Goal: Task Accomplishment & Management: Manage account settings

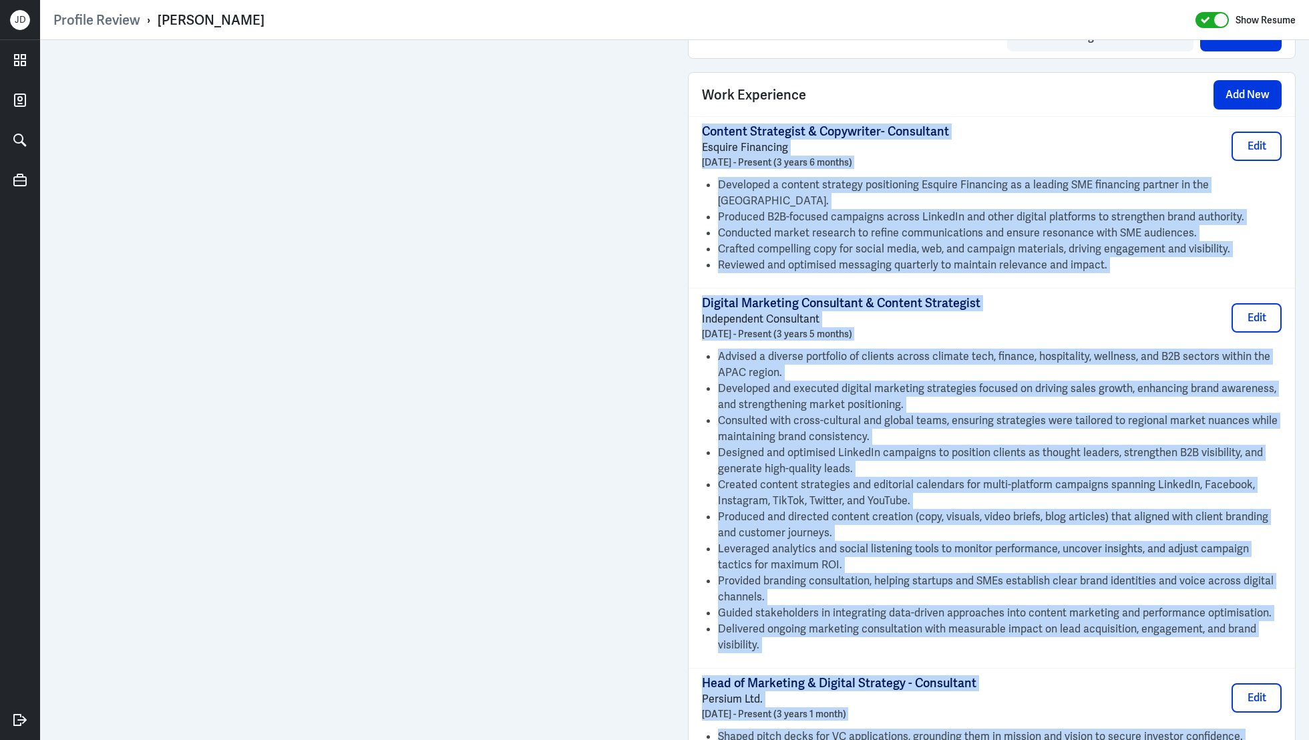
scroll to position [915, 0]
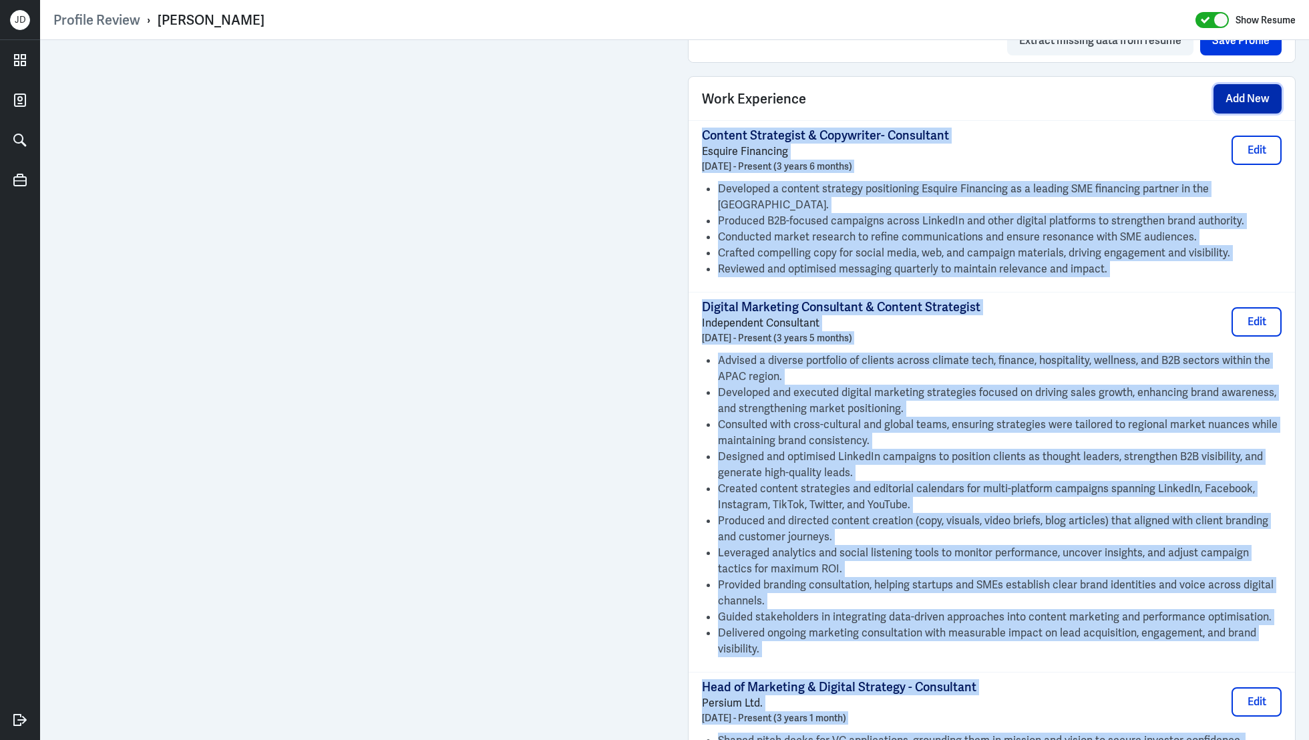
click at [1267, 104] on button "Add New" at bounding box center [1247, 98] width 68 height 29
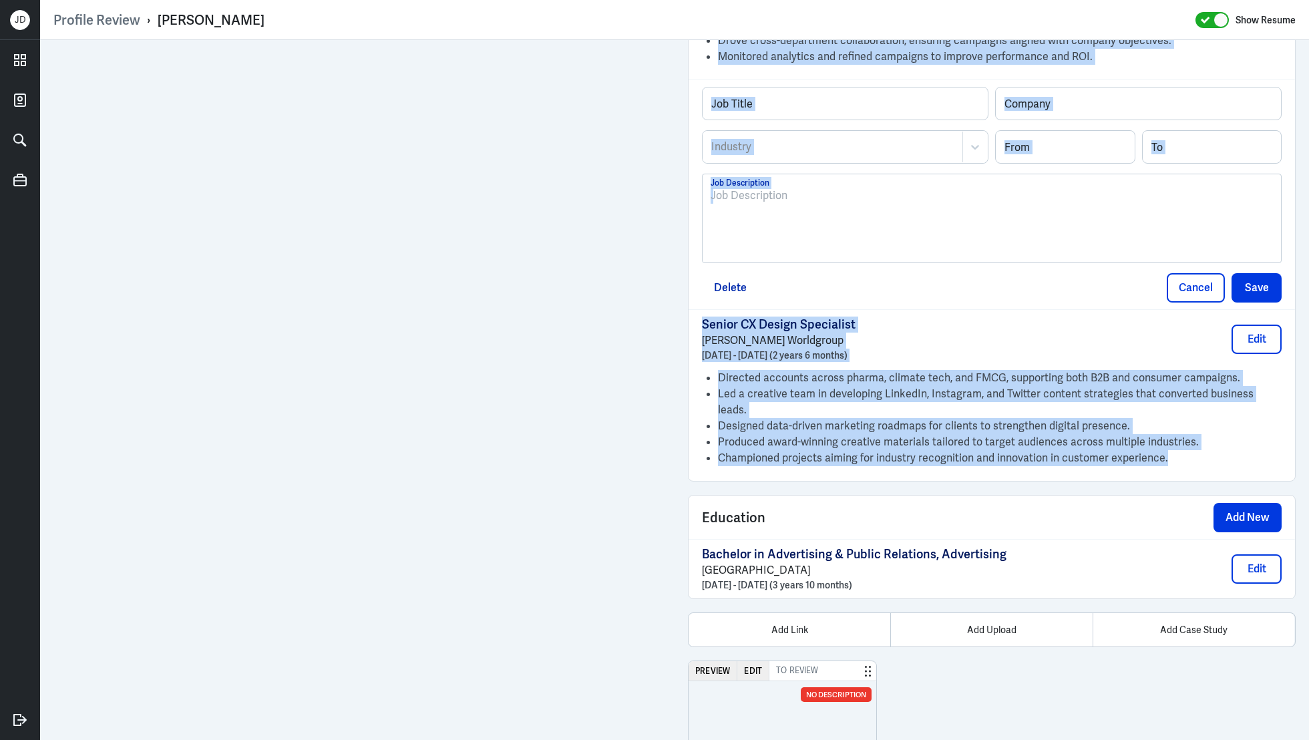
scroll to position [1524, 0]
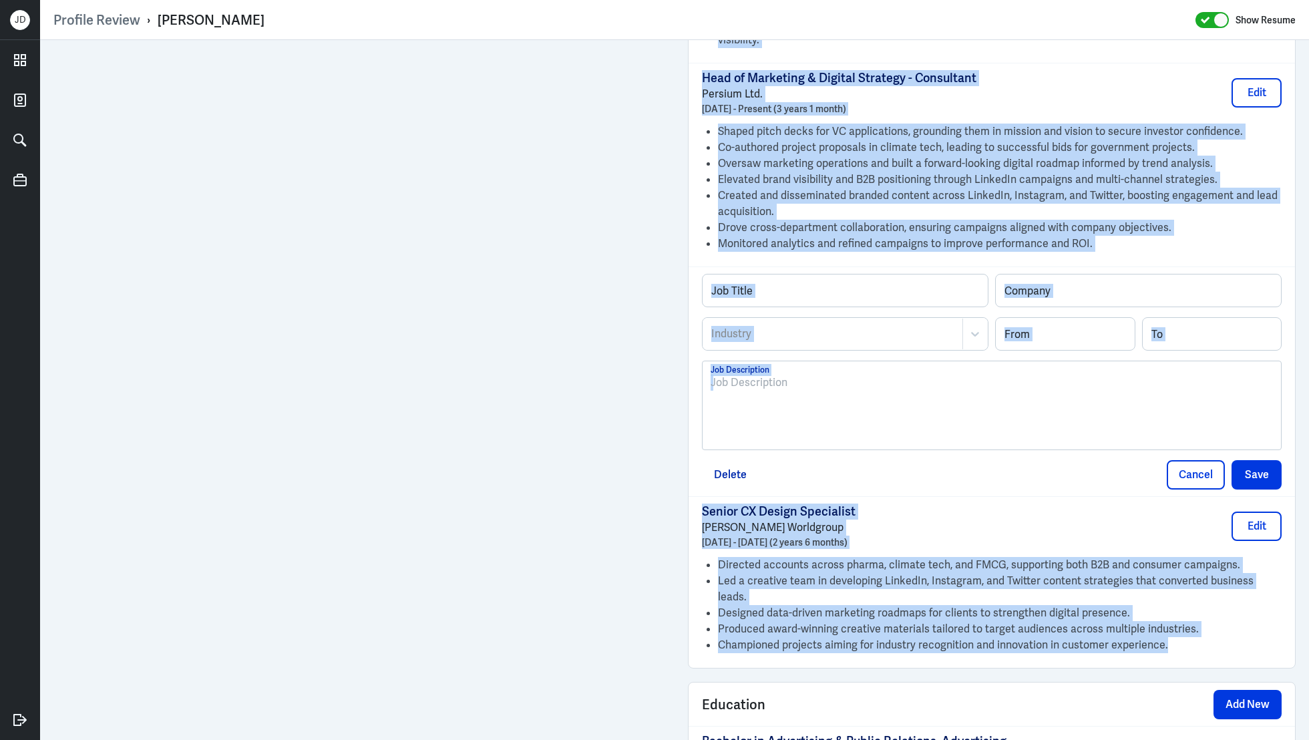
click at [904, 389] on div at bounding box center [992, 411] width 562 height 72
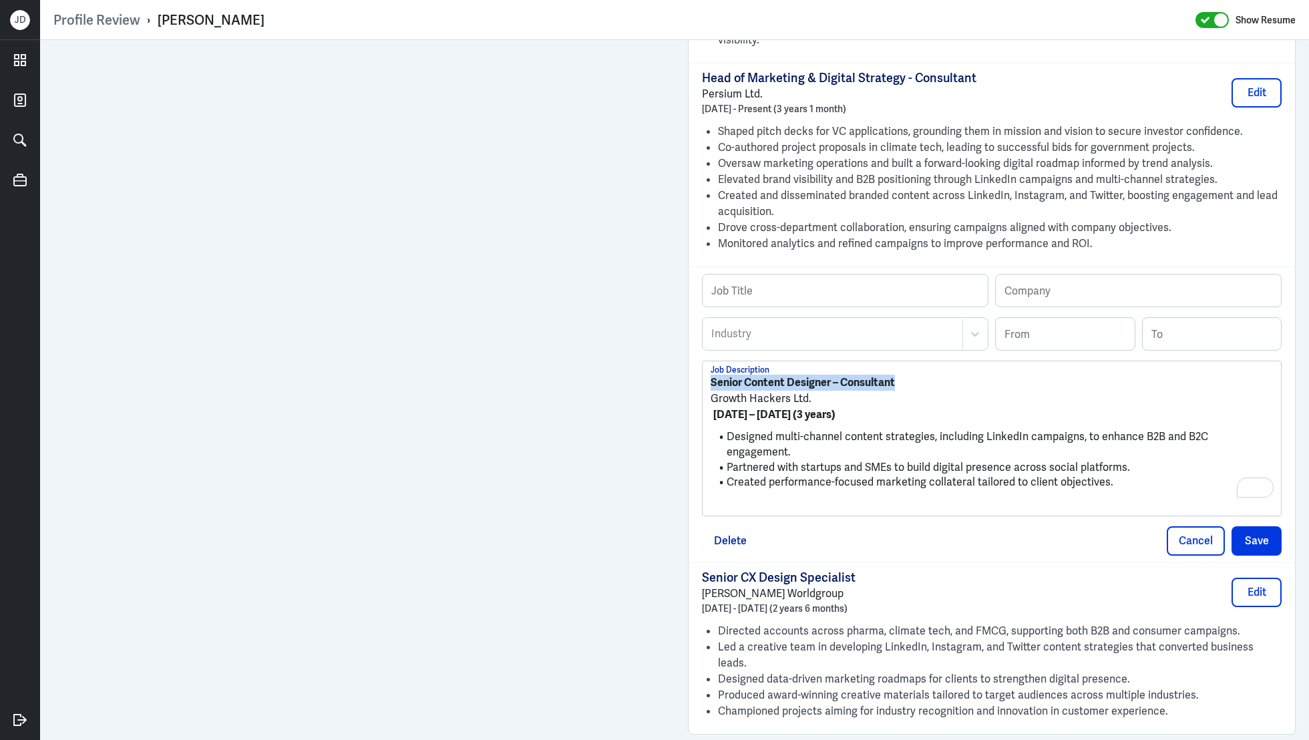
drag, startPoint x: 900, startPoint y: 365, endPoint x: 695, endPoint y: 355, distance: 205.3
click at [695, 355] on div "Profile Review › Julie Ruth Gagarin Show Resume Admin Settings Update Resume Sa…" at bounding box center [674, 370] width 1269 height 740
click at [805, 274] on input "text" at bounding box center [845, 290] width 285 height 32
paste input "Senior Content Designer – Consultant"
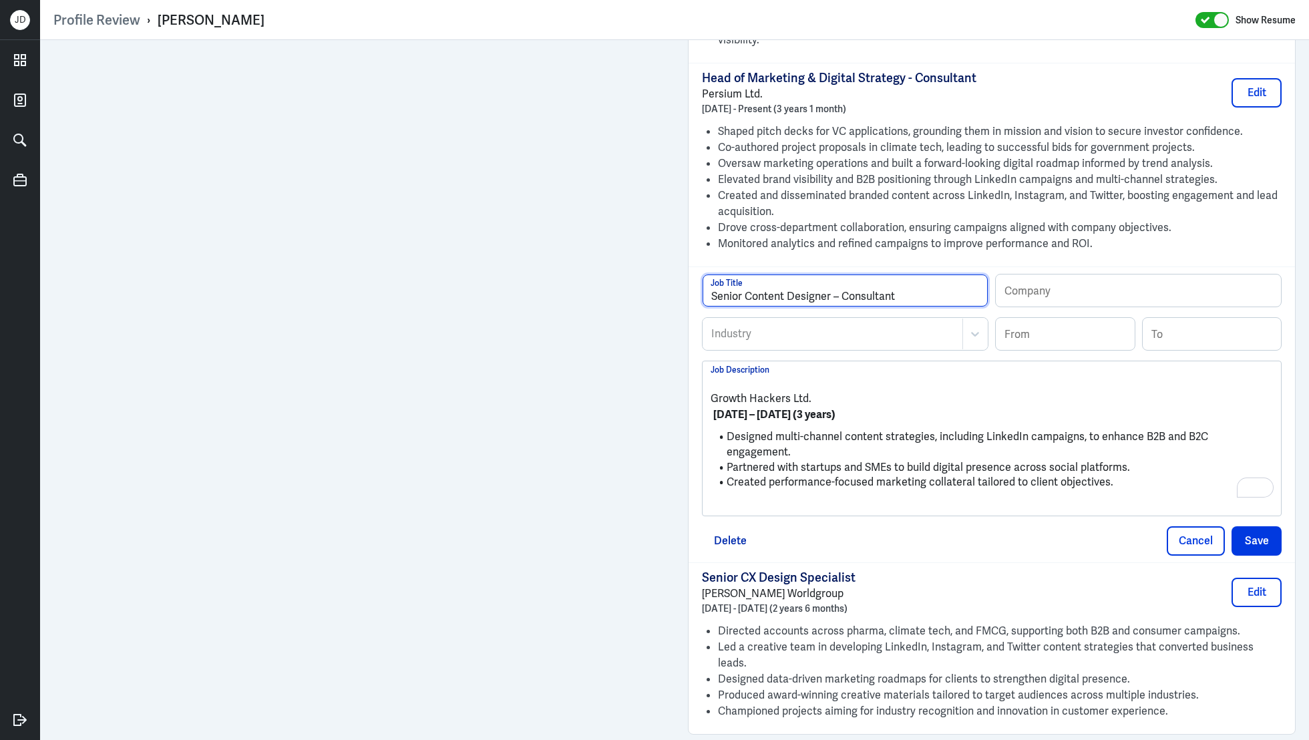
type input "Senior Content Designer – Consultant"
drag, startPoint x: 840, startPoint y: 370, endPoint x: 665, endPoint y: 378, distance: 175.2
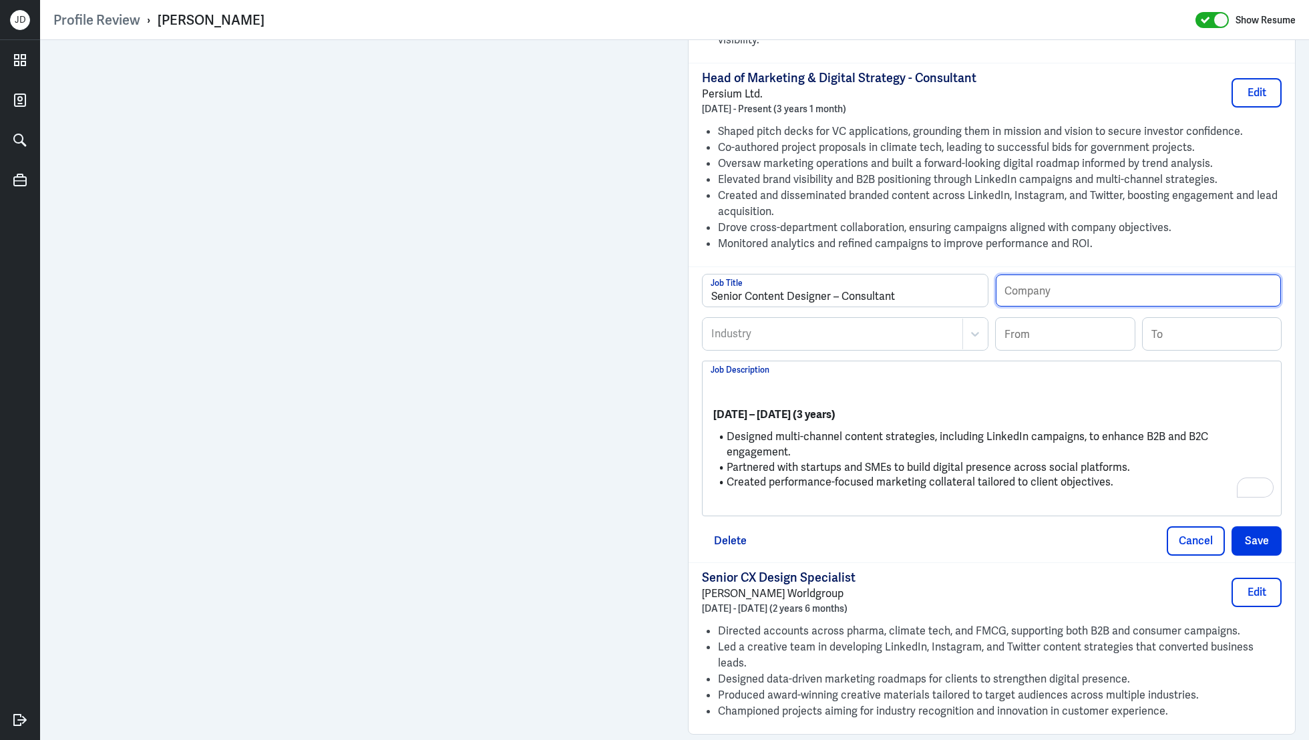
click at [1099, 274] on input "text" at bounding box center [1138, 290] width 285 height 32
paste input "Growth Hackers Ltd."
type input "Growth Hackers Ltd."
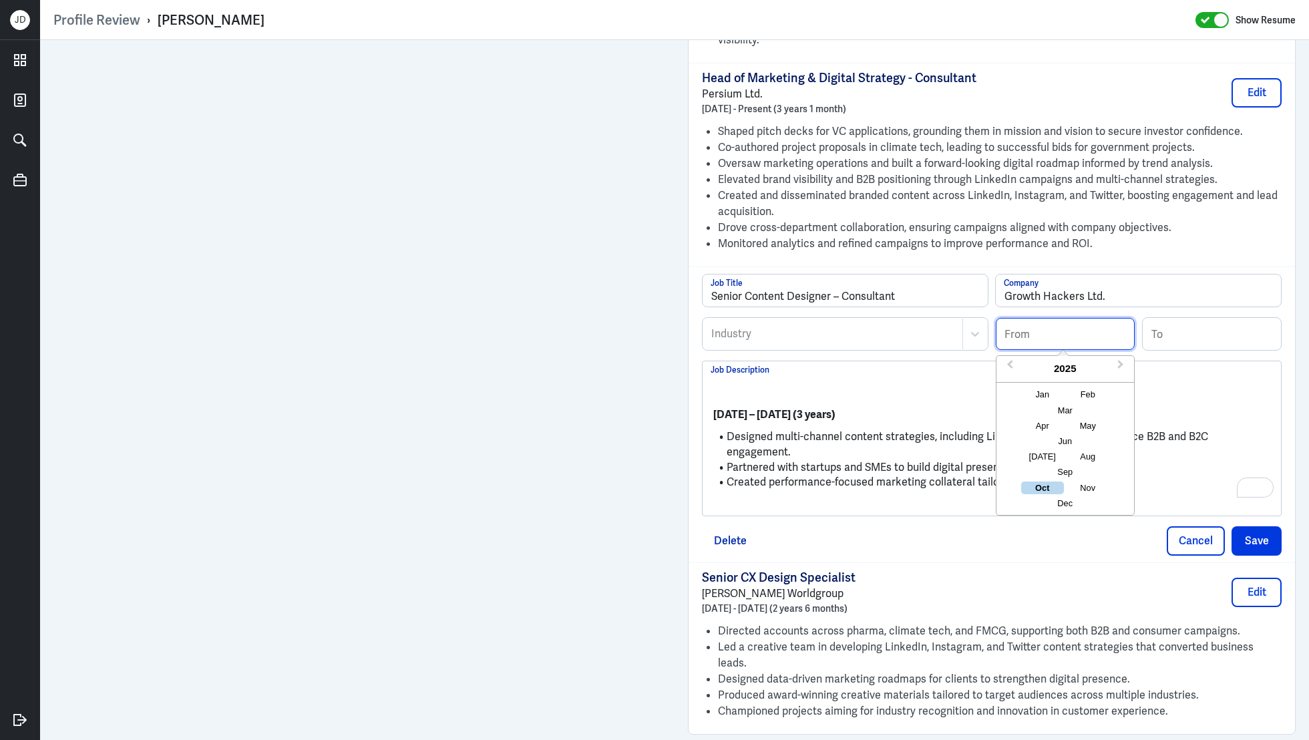
click at [1070, 321] on input at bounding box center [1065, 334] width 139 height 32
type input "01/2018"
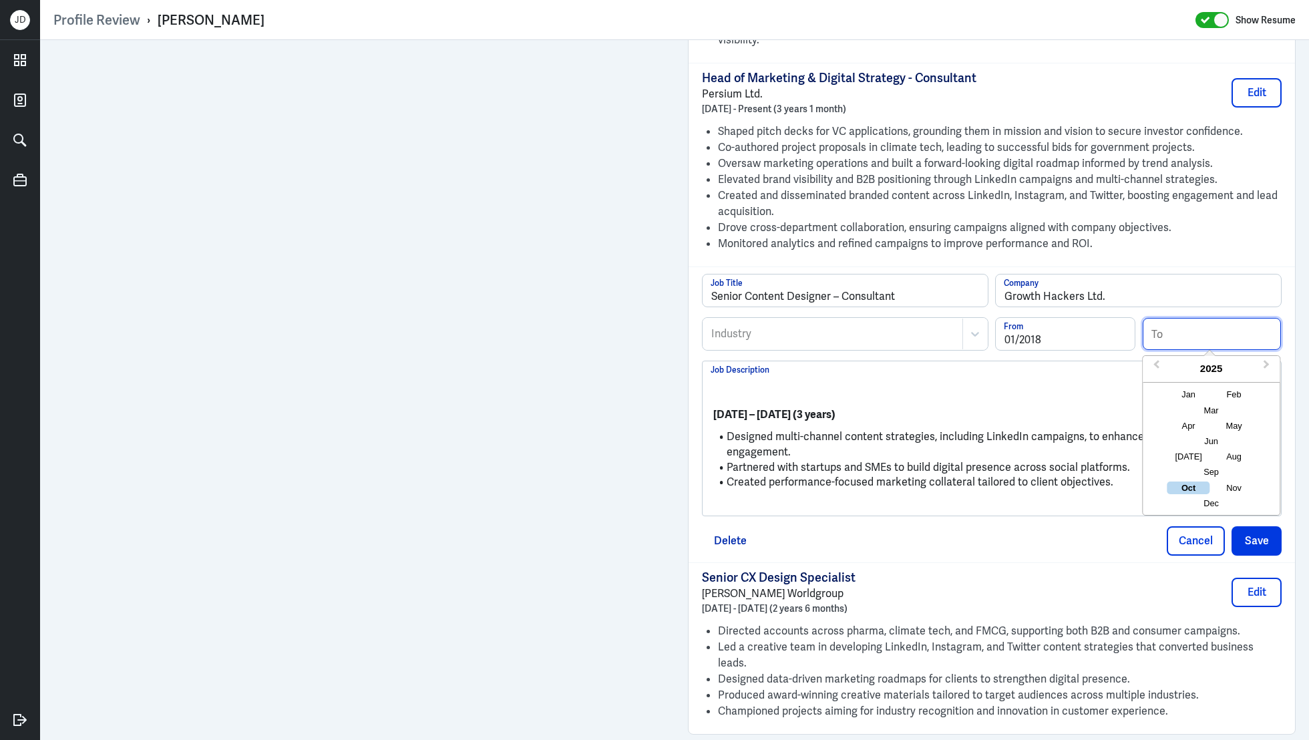
click at [1240, 319] on input at bounding box center [1212, 334] width 139 height 32
type input "12/2020"
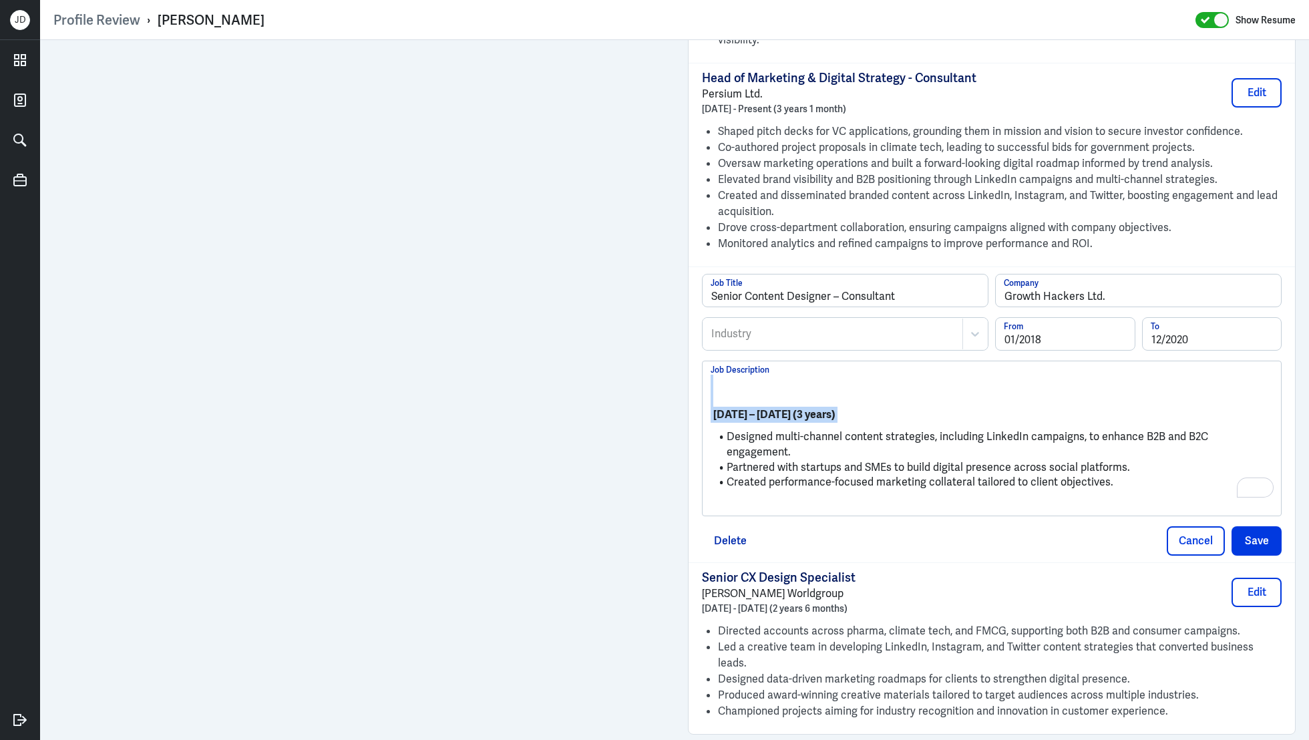
drag, startPoint x: 726, startPoint y: 418, endPoint x: 697, endPoint y: 362, distance: 63.0
click at [697, 362] on div "Senior Content Designer – Consultant Job Title Growth Hackers Ltd. Company Indu…" at bounding box center [992, 414] width 606 height 296
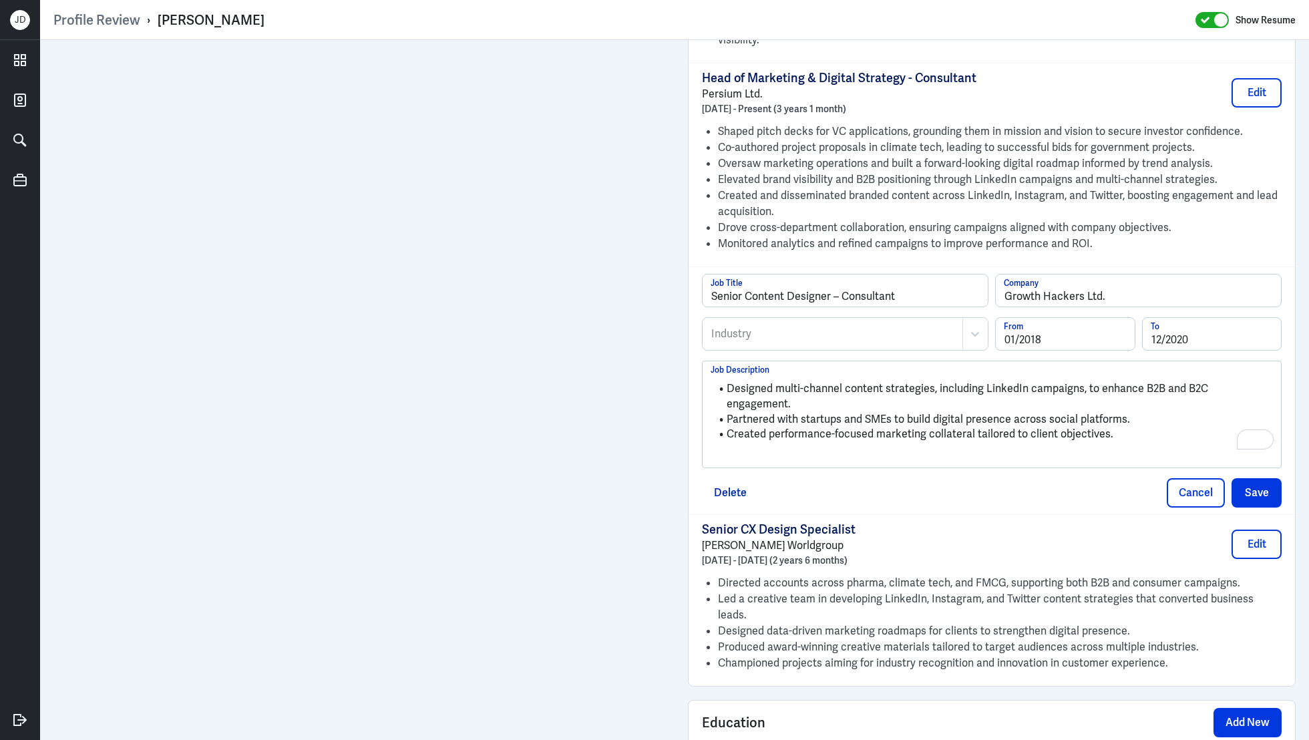
click at [771, 449] on p "To enrich screen reader interactions, please activate Accessibility in Grammarl…" at bounding box center [992, 457] width 562 height 16
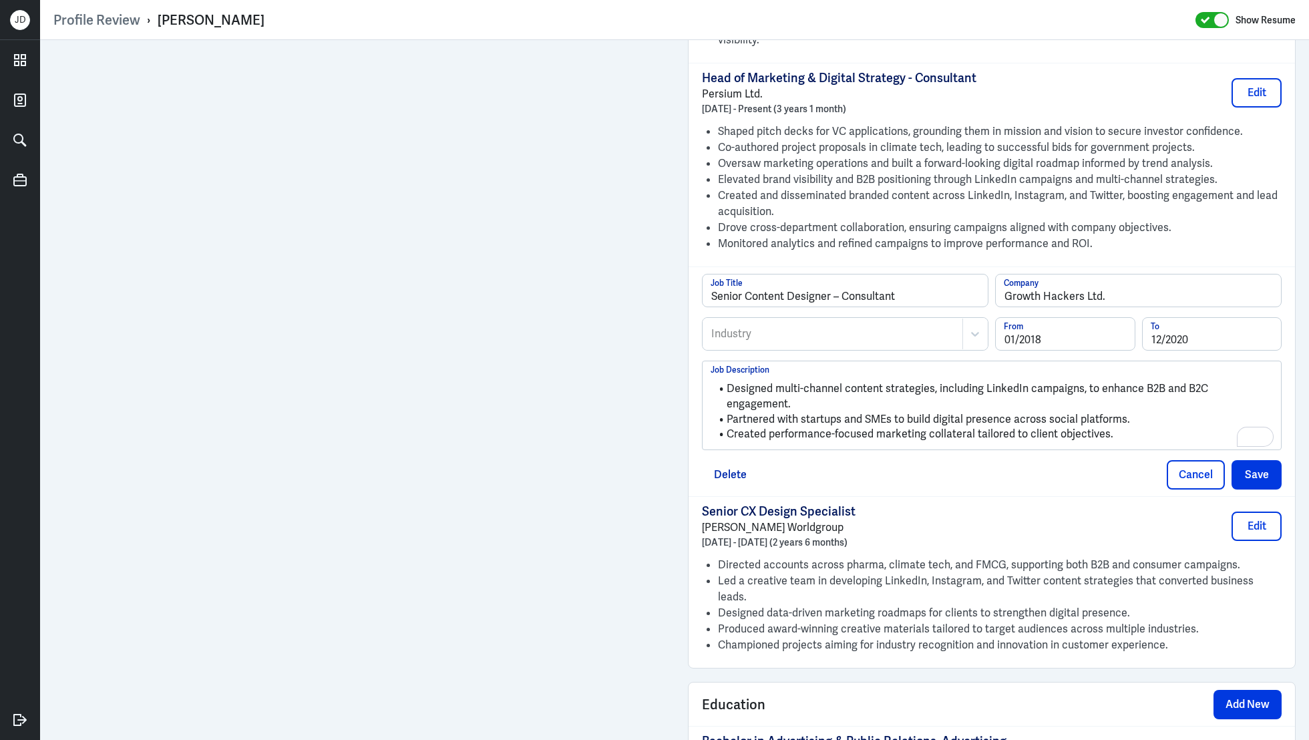
click at [757, 323] on div "Industry" at bounding box center [832, 334] width 259 height 31
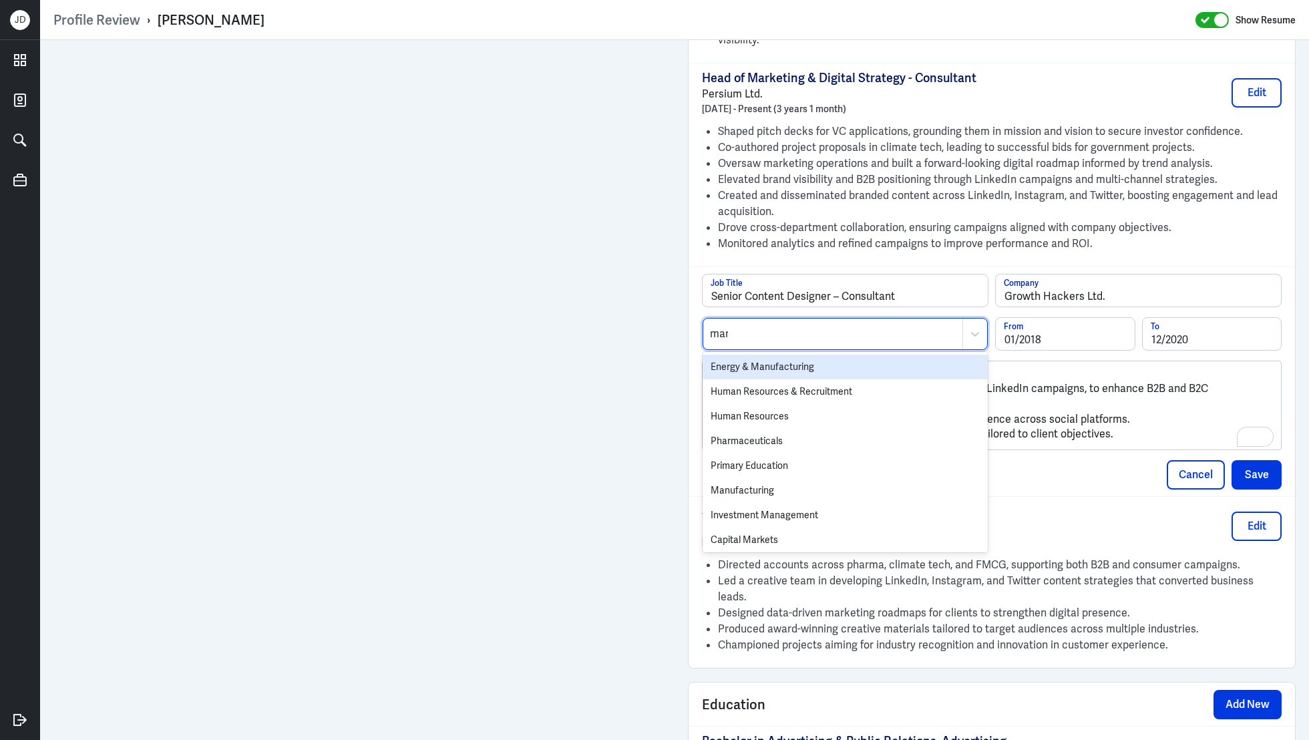
type input "marke"
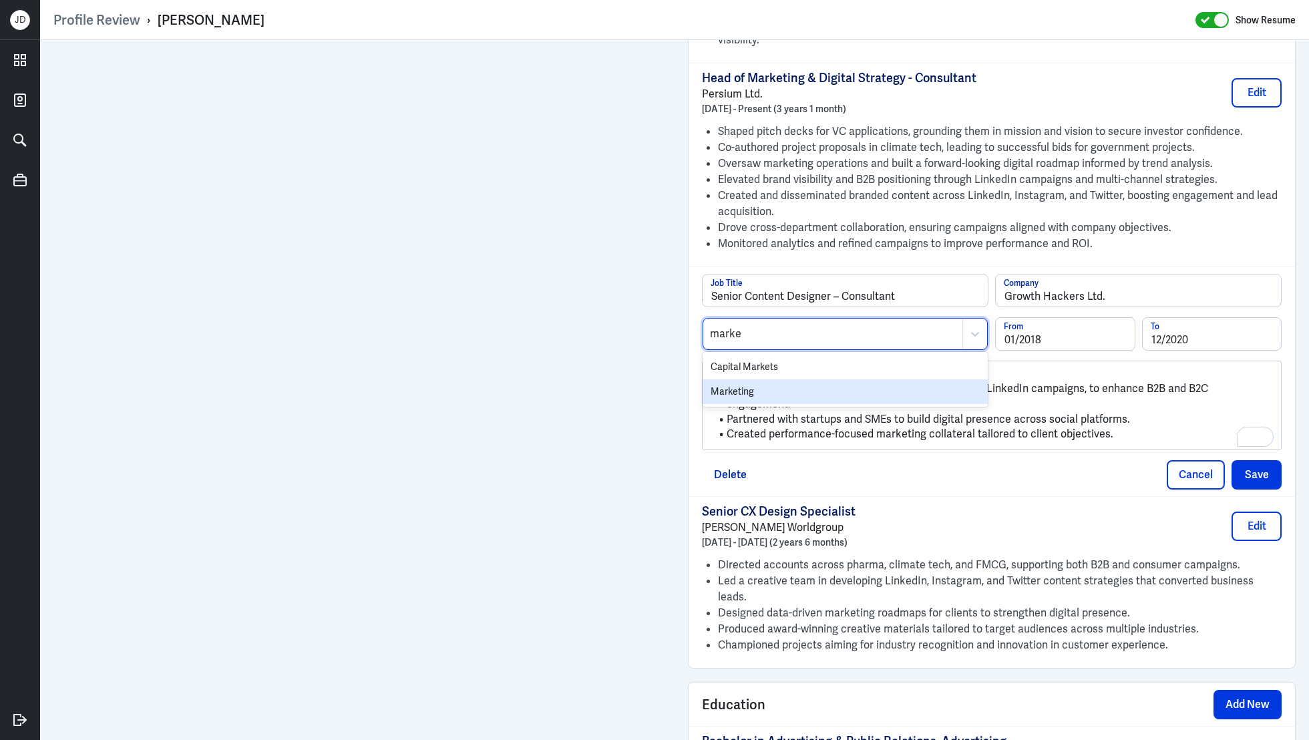
click at [769, 379] on div "Marketing" at bounding box center [845, 391] width 285 height 25
click at [1252, 460] on button "Save" at bounding box center [1256, 474] width 50 height 29
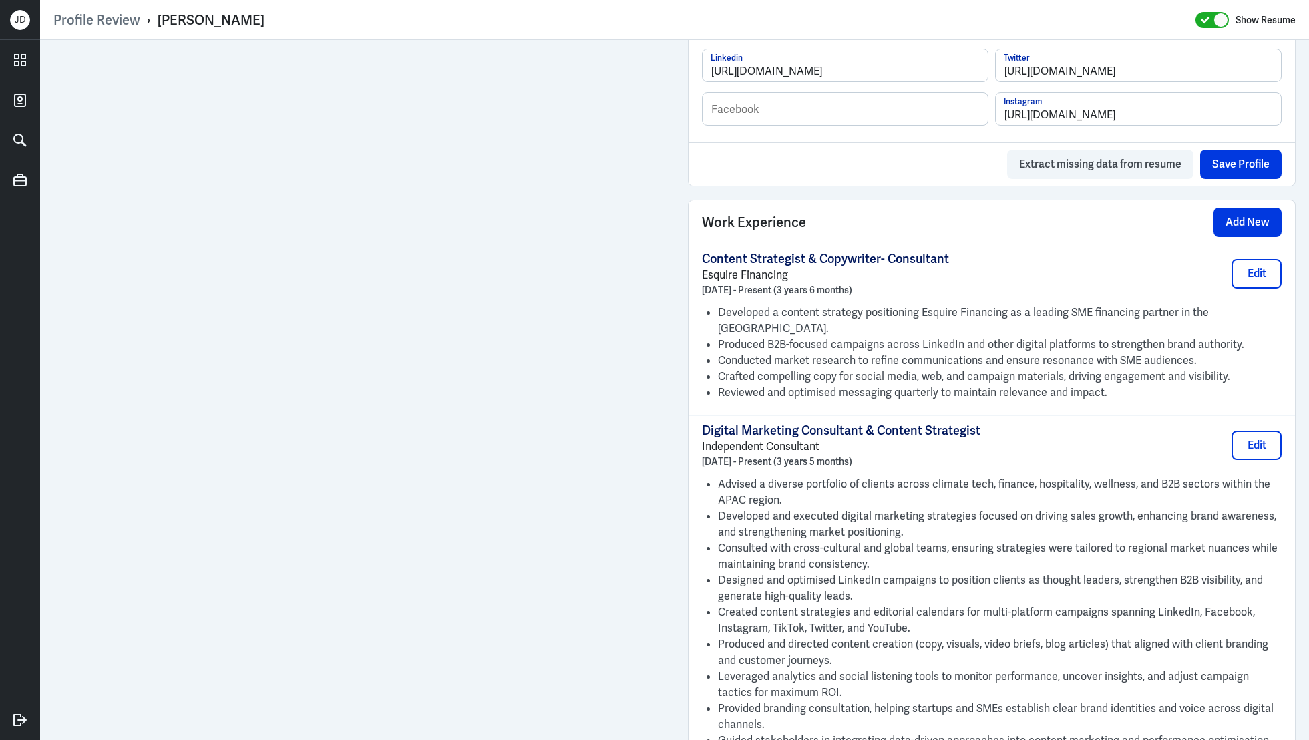
scroll to position [668, 0]
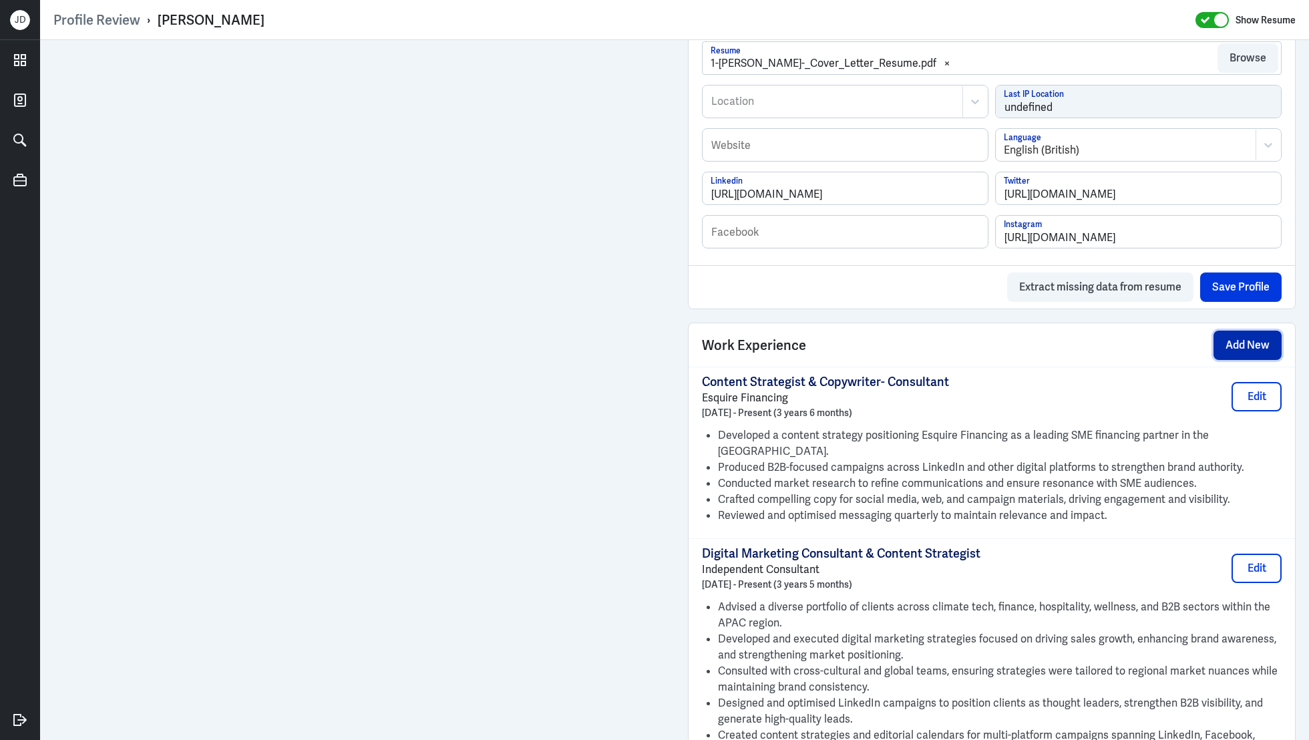
click at [1237, 337] on button "Add New" at bounding box center [1247, 345] width 68 height 29
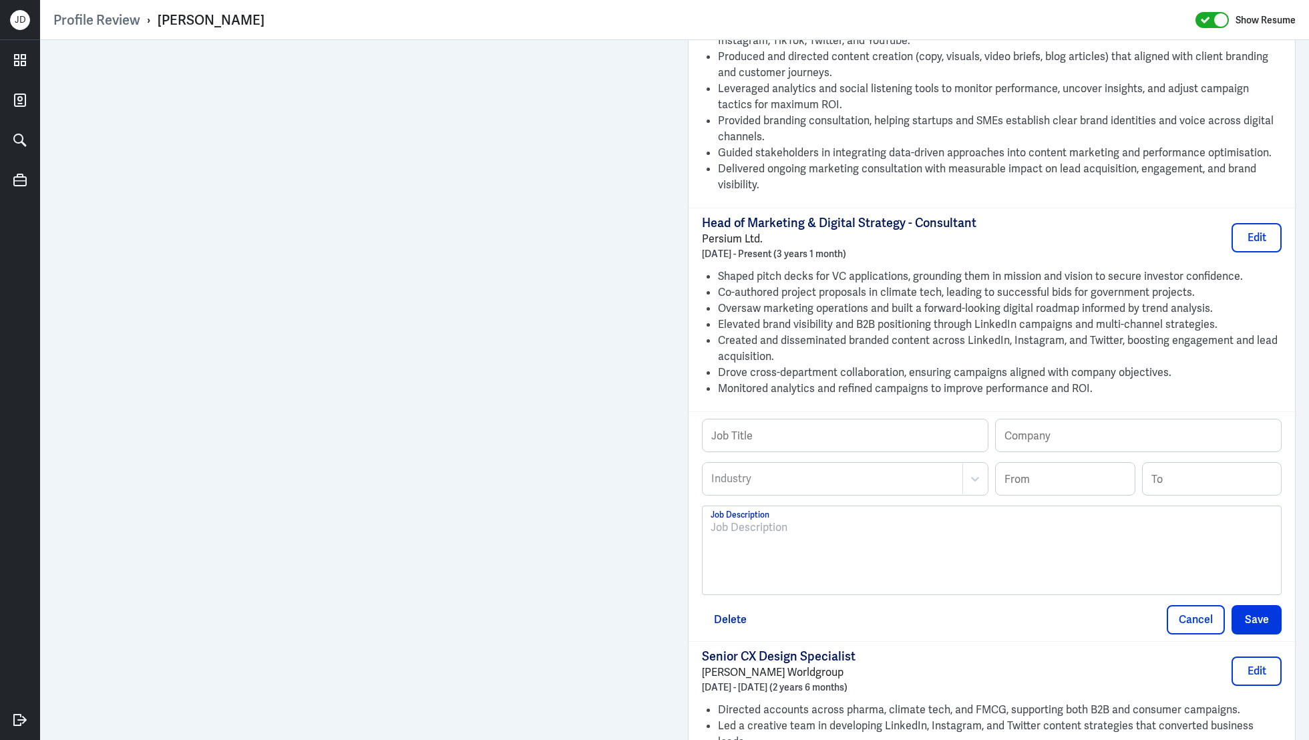
scroll to position [1389, 0]
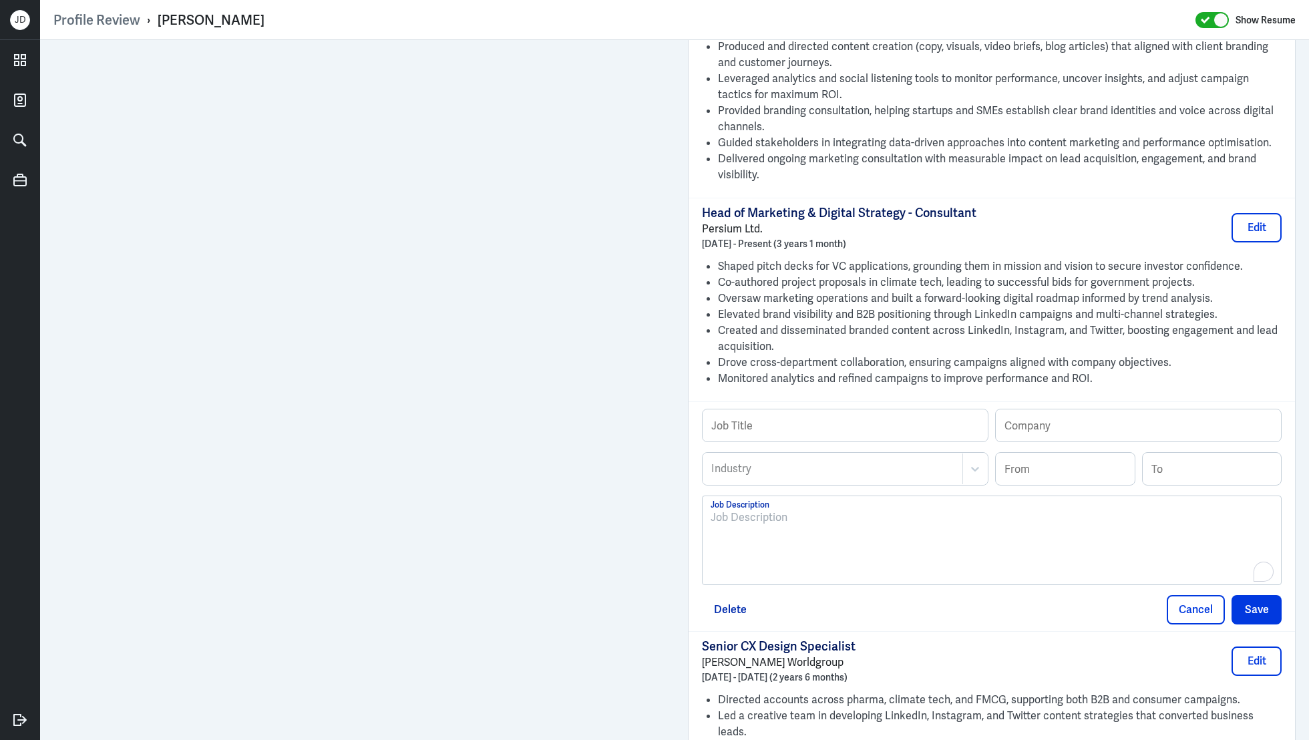
click at [994, 522] on div "To enrich screen reader interactions, please activate Accessibility in Grammarl…" at bounding box center [992, 546] width 562 height 72
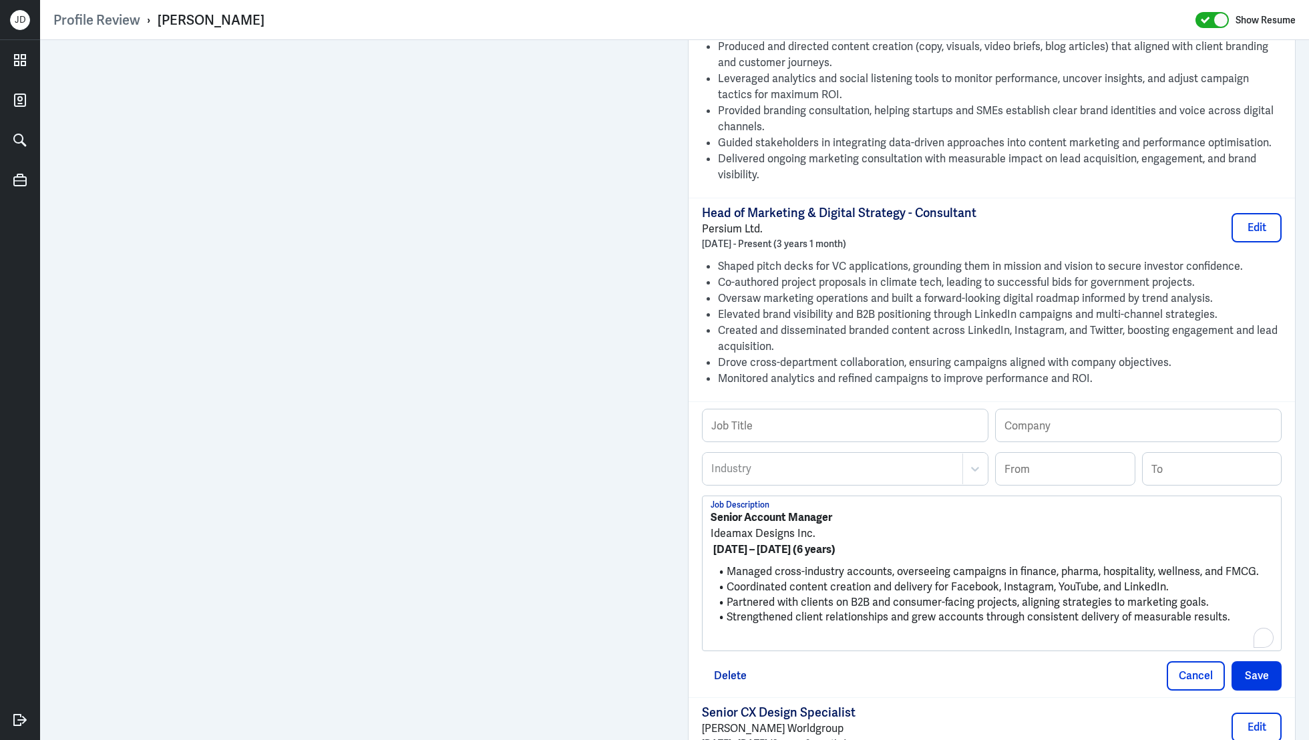
scroll to position [0, 0]
drag, startPoint x: 863, startPoint y: 496, endPoint x: 714, endPoint y: 485, distance: 150.0
click at [713, 496] on div "Senior Account Manager Ideamax Designs Inc. January 2014 – December 2019 (6 yea…" at bounding box center [992, 573] width 578 height 154
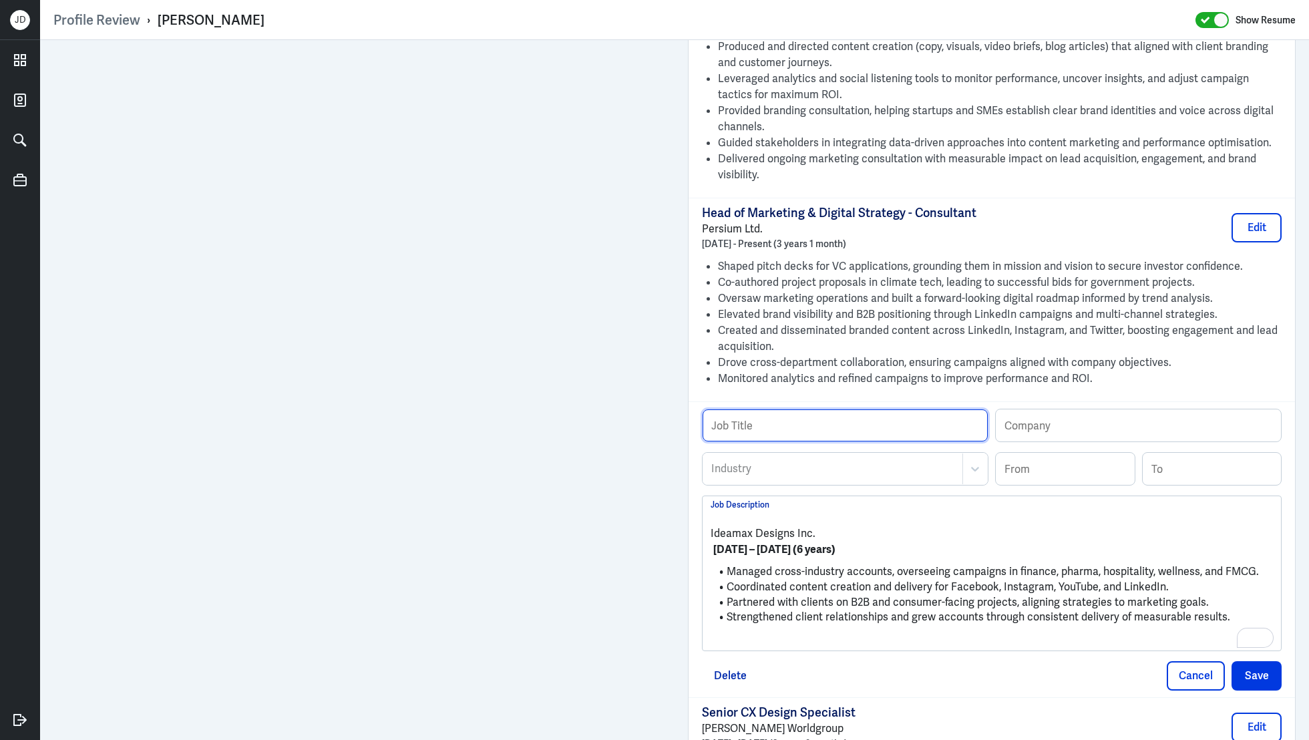
click at [773, 409] on input "text" at bounding box center [845, 425] width 285 height 32
paste input "Senior Account Manager"
type input "Senior Account Manager"
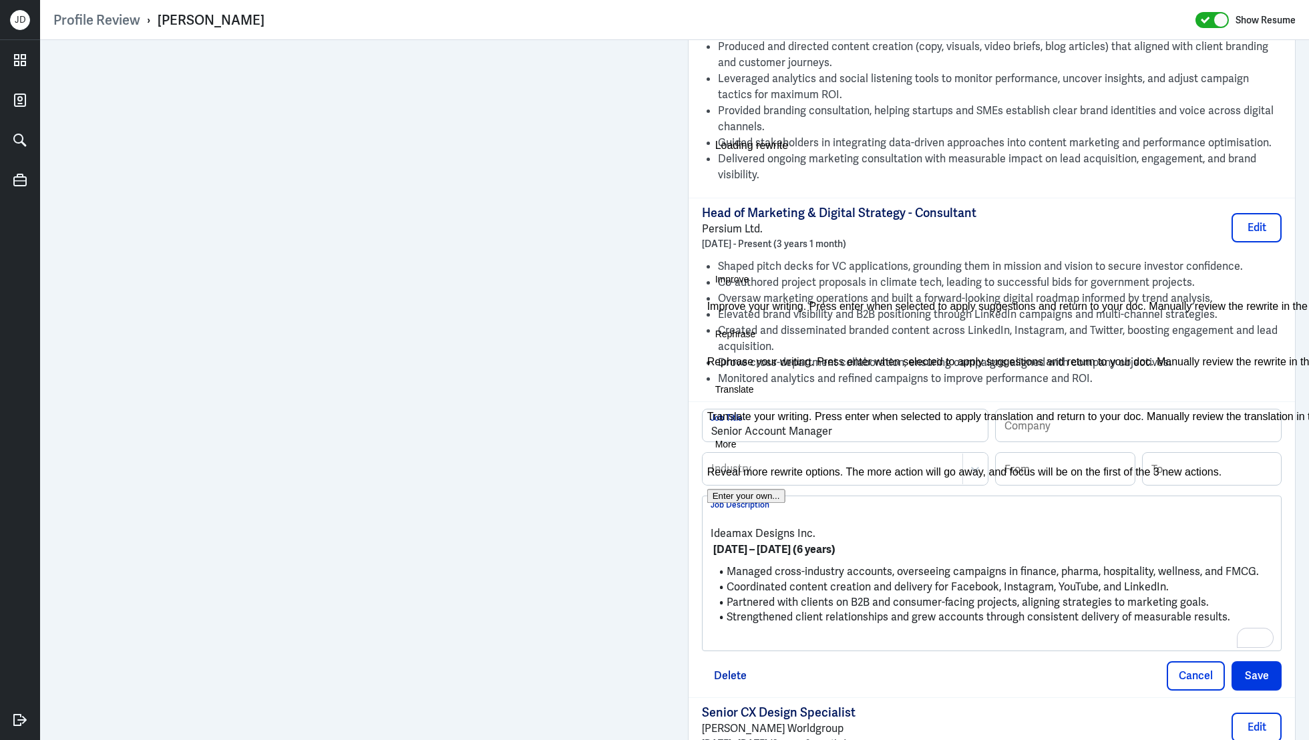
drag, startPoint x: 821, startPoint y: 510, endPoint x: 701, endPoint y: 513, distance: 119.6
click at [701, 513] on div "Profile Review › Julie Ruth Gagarin Show Resume Admin Settings Update Resume Sa…" at bounding box center [674, 370] width 1269 height 740
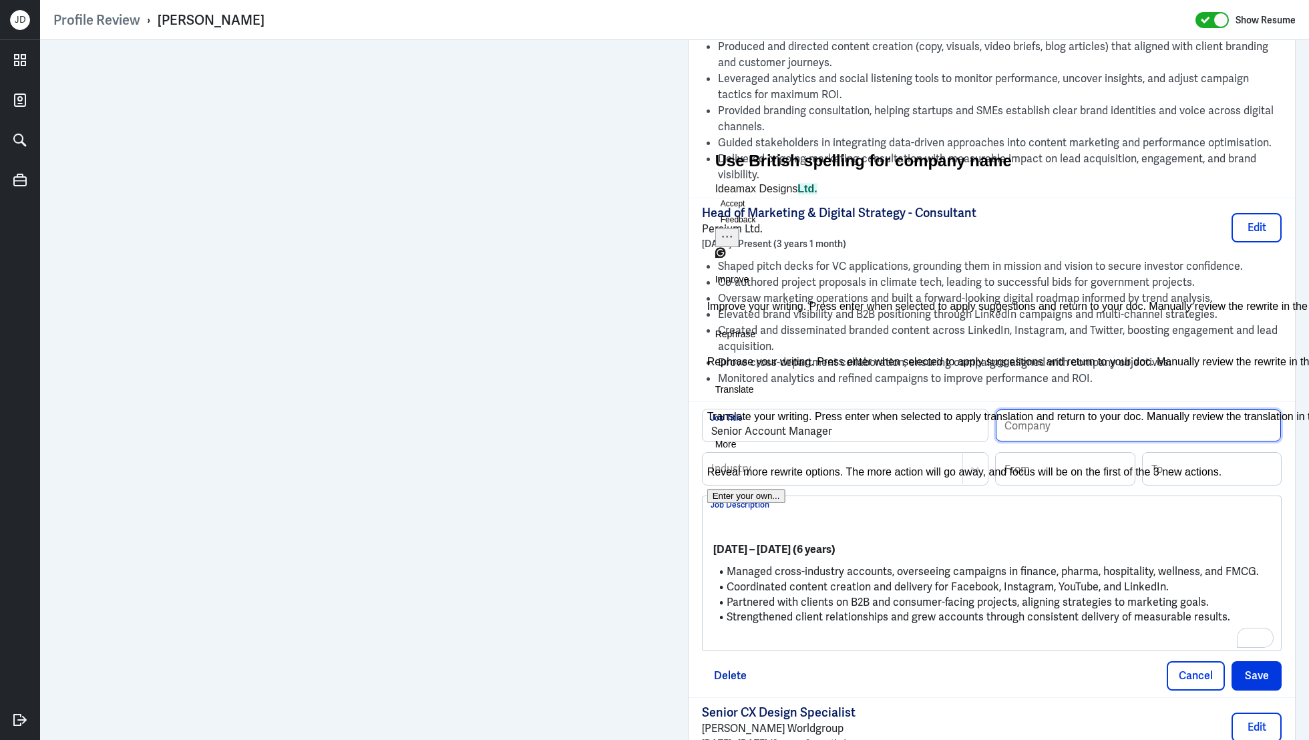
click at [1112, 409] on input "text" at bounding box center [1138, 425] width 285 height 32
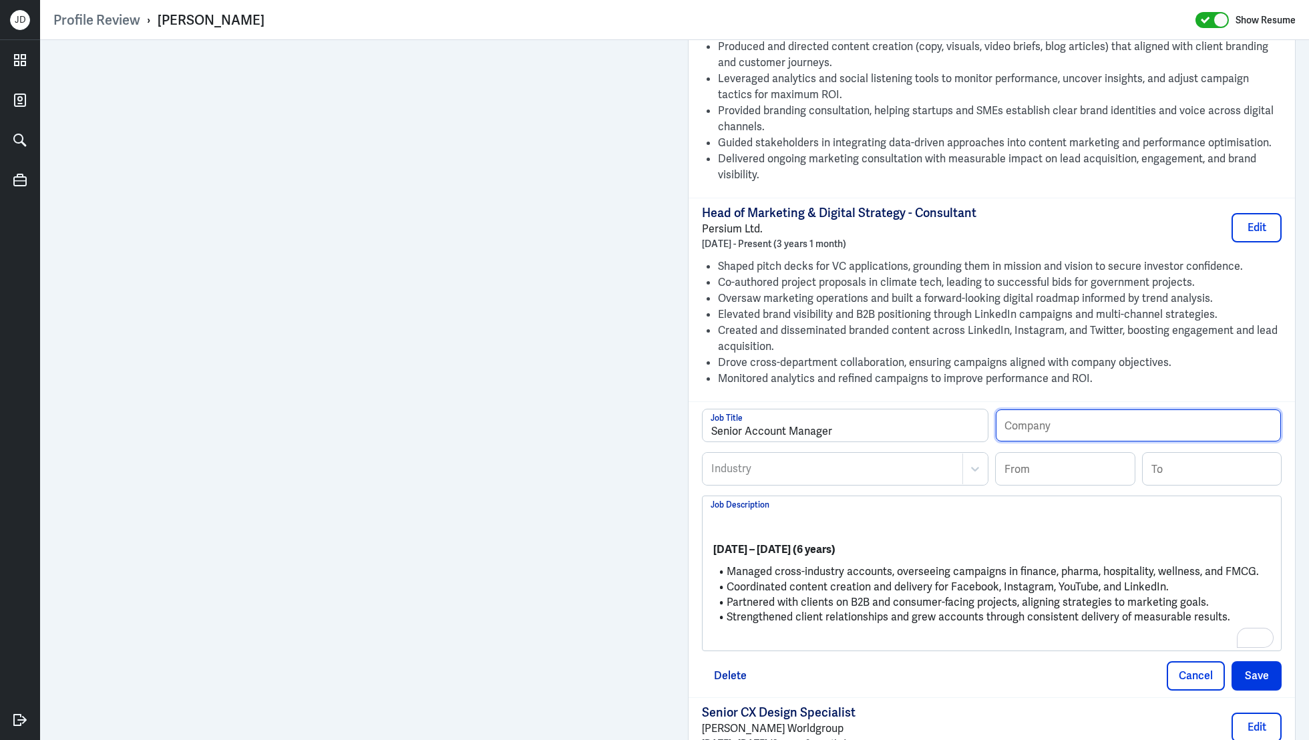
paste input "Ideamax Designs Inc."
type input "Ideamax Designs Inc."
click at [1074, 462] on input at bounding box center [1065, 469] width 139 height 32
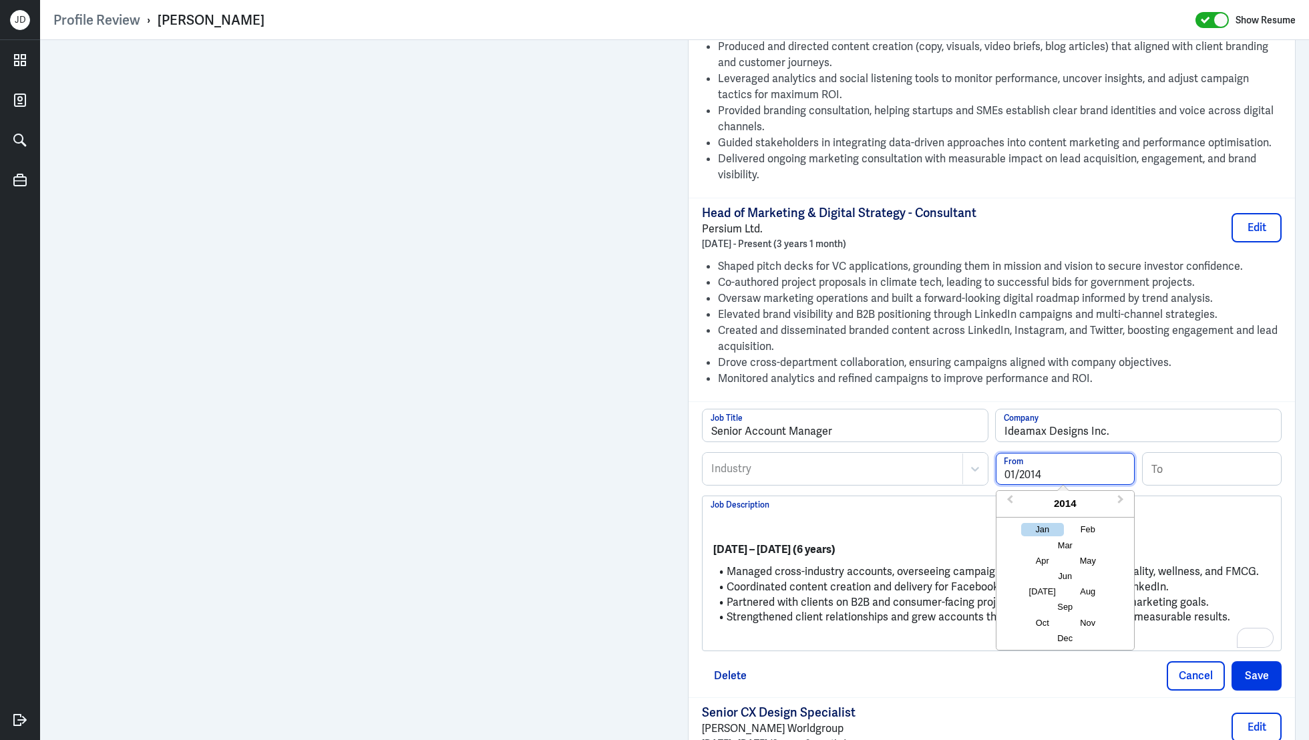
type input "01/2014"
click at [1261, 453] on input at bounding box center [1212, 469] width 139 height 32
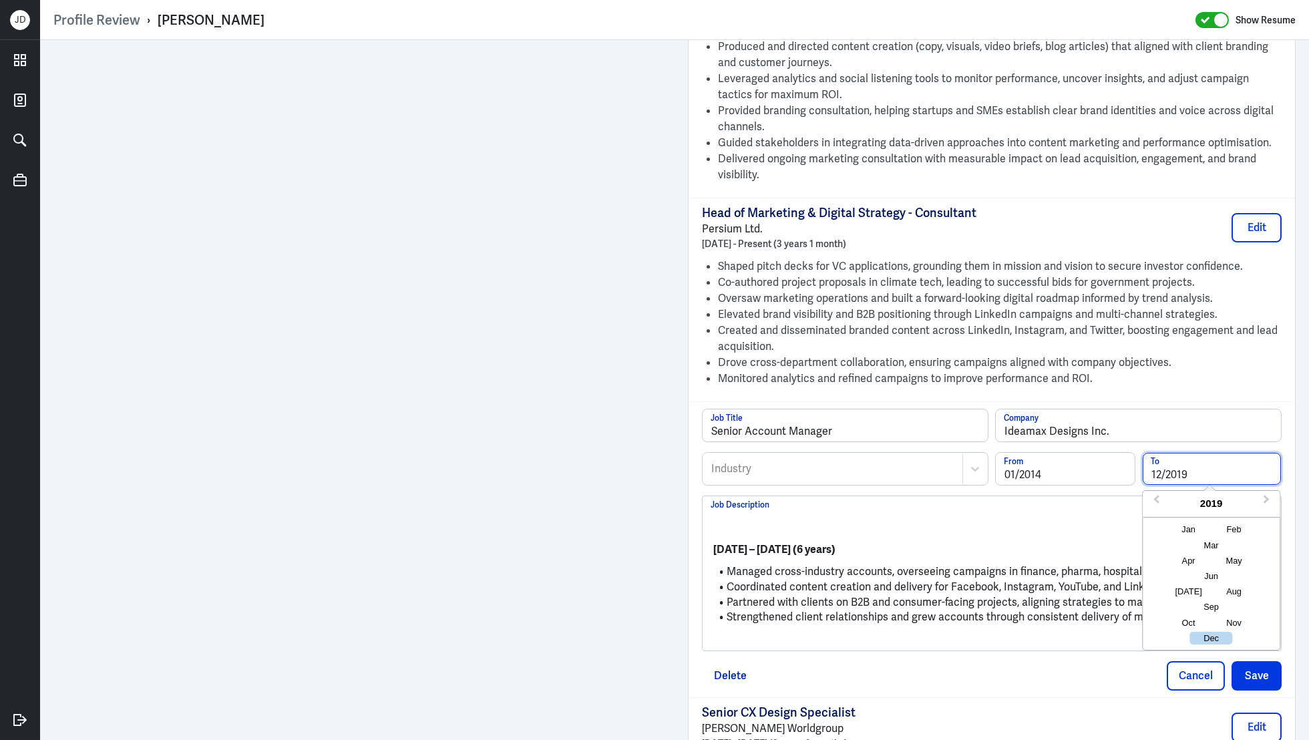
type input "12/2019"
click at [795, 461] on div at bounding box center [833, 469] width 246 height 16
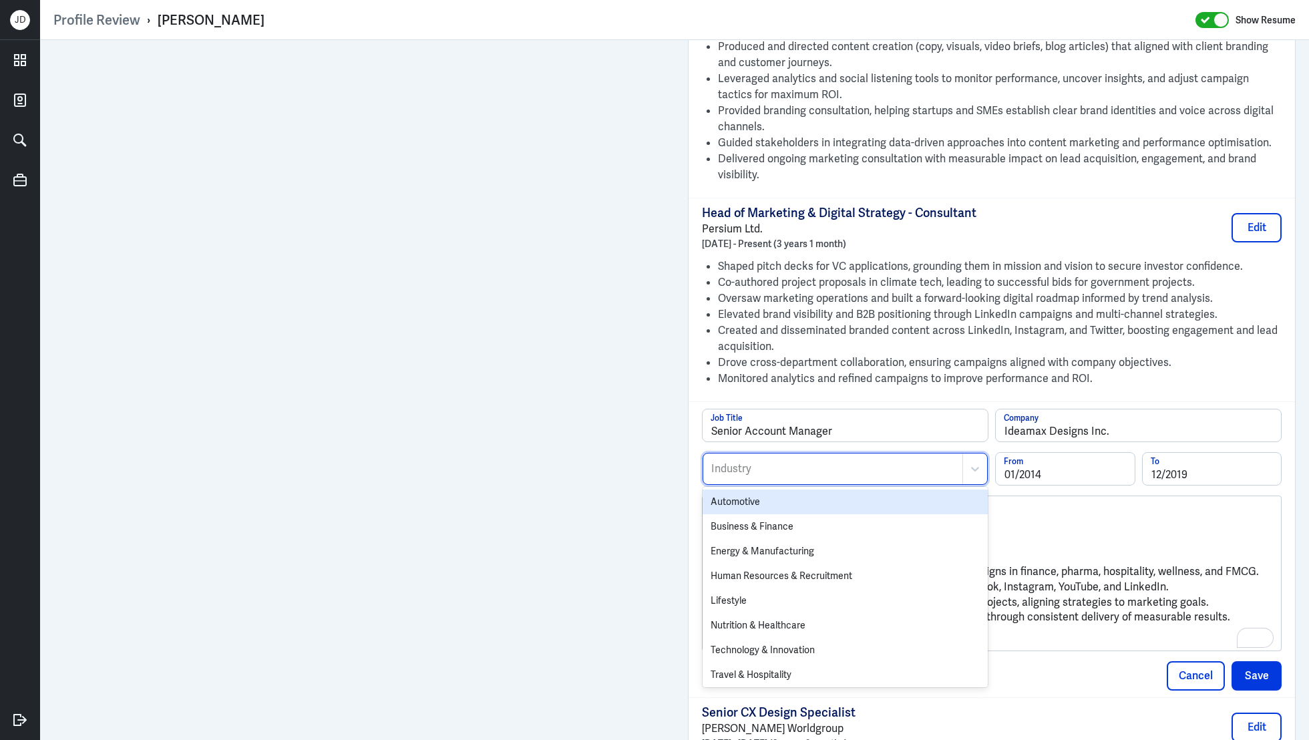
type input "m"
type input "des"
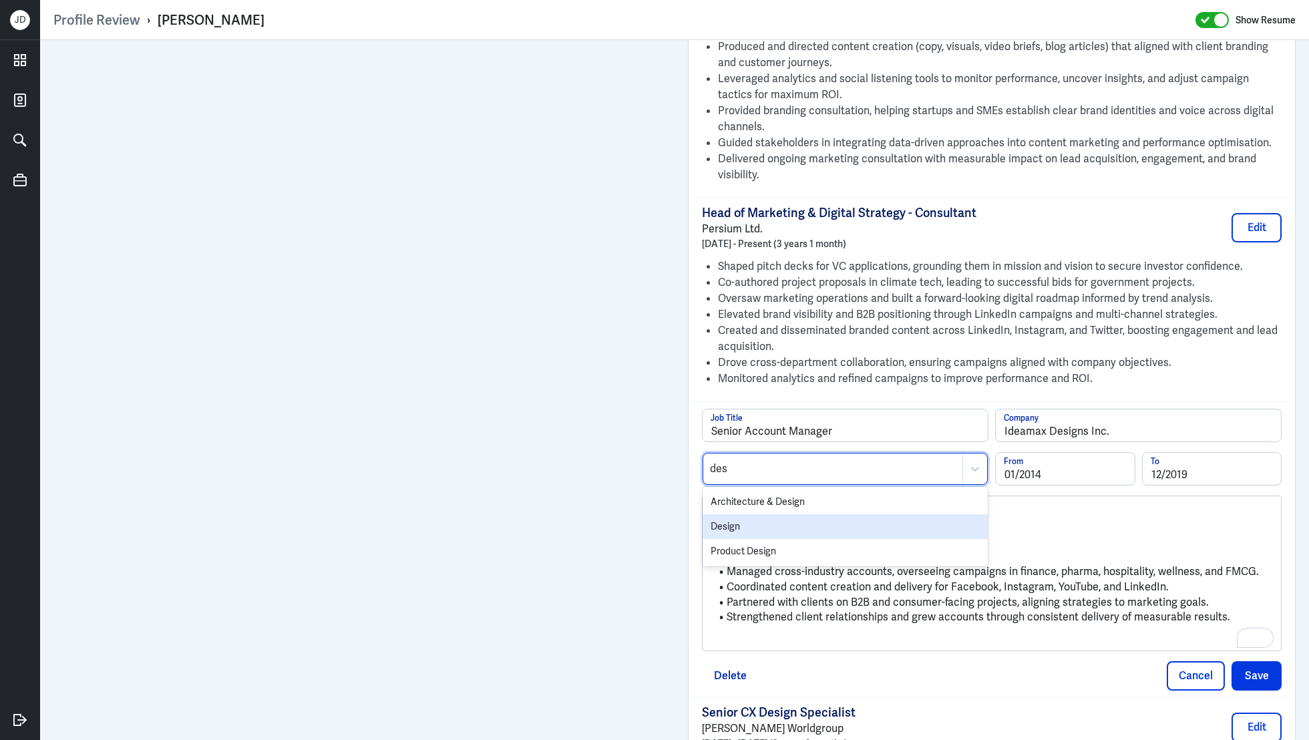
click at [776, 514] on div "Design" at bounding box center [845, 526] width 285 height 25
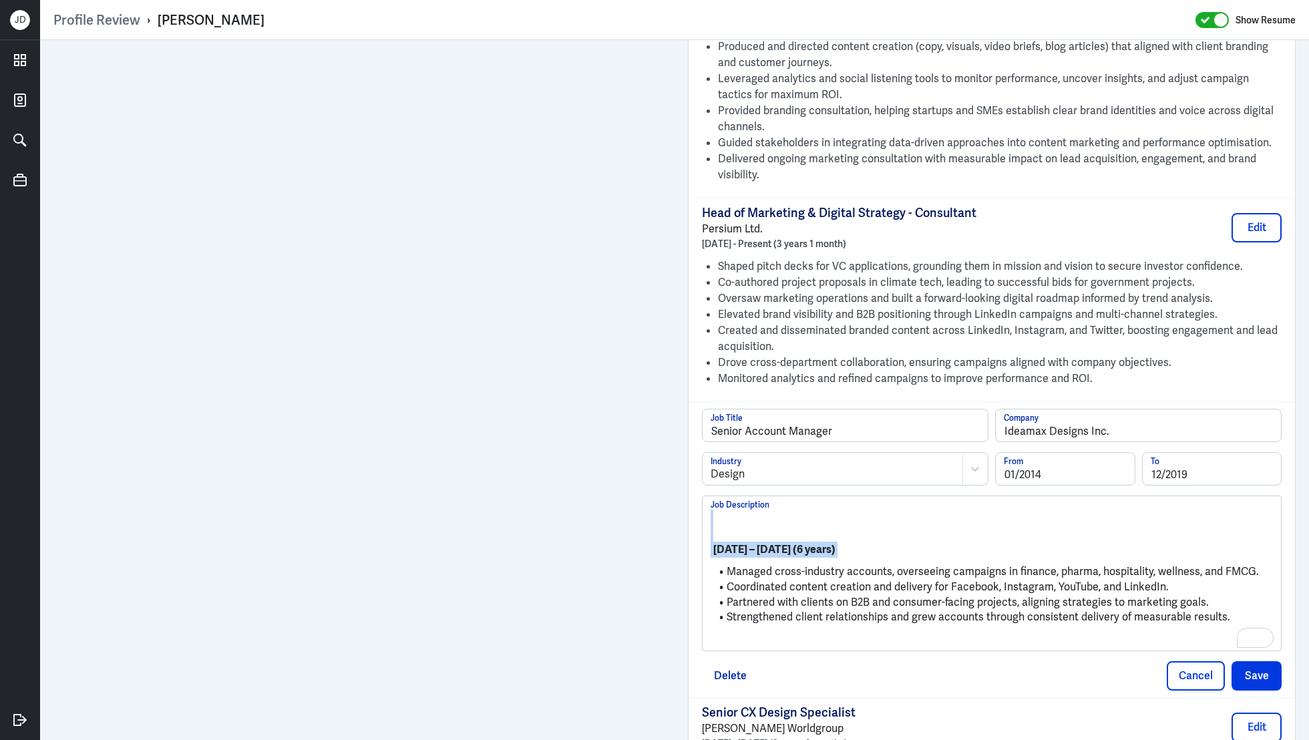
drag, startPoint x: 727, startPoint y: 554, endPoint x: 694, endPoint y: 489, distance: 73.5
click at [694, 489] on div "Senior Account Manager Job Title Ideamax Designs Inc. Company Design Industry 0…" at bounding box center [992, 549] width 606 height 296
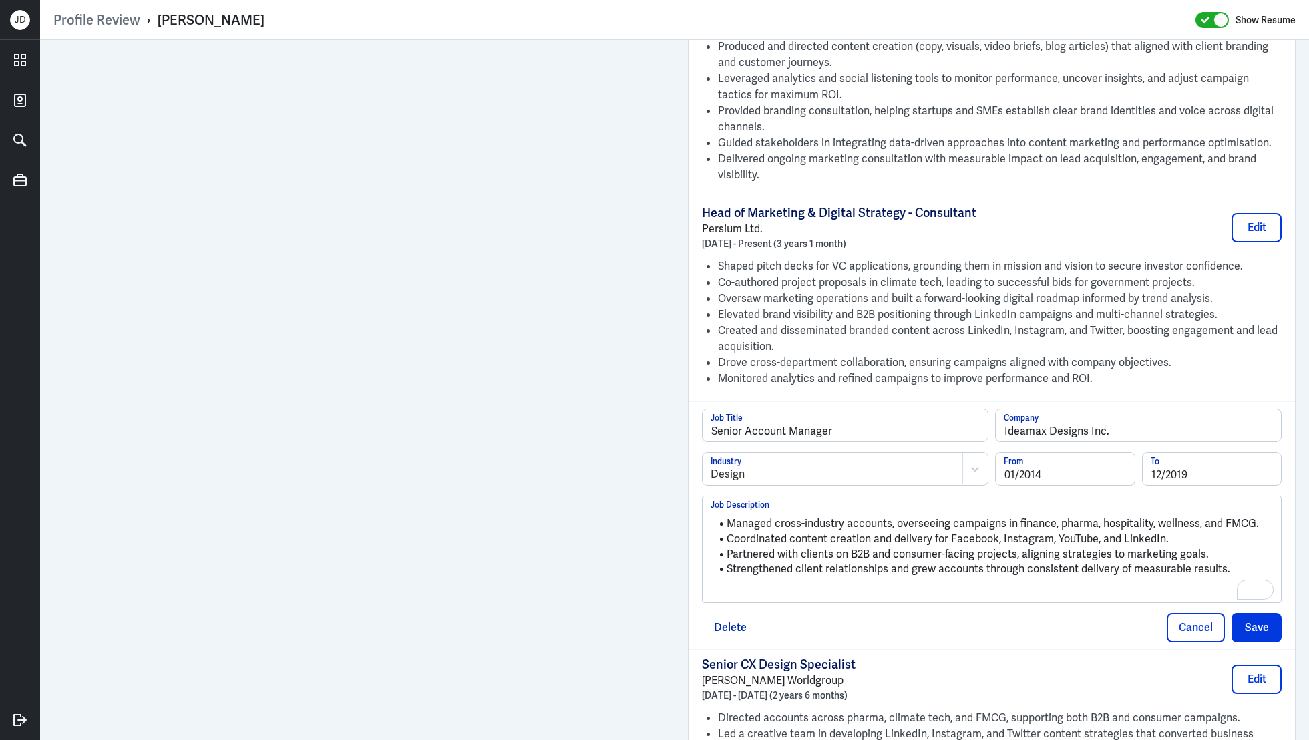
click at [740, 584] on p "To enrich screen reader interactions, please activate Accessibility in Grammarl…" at bounding box center [992, 592] width 562 height 16
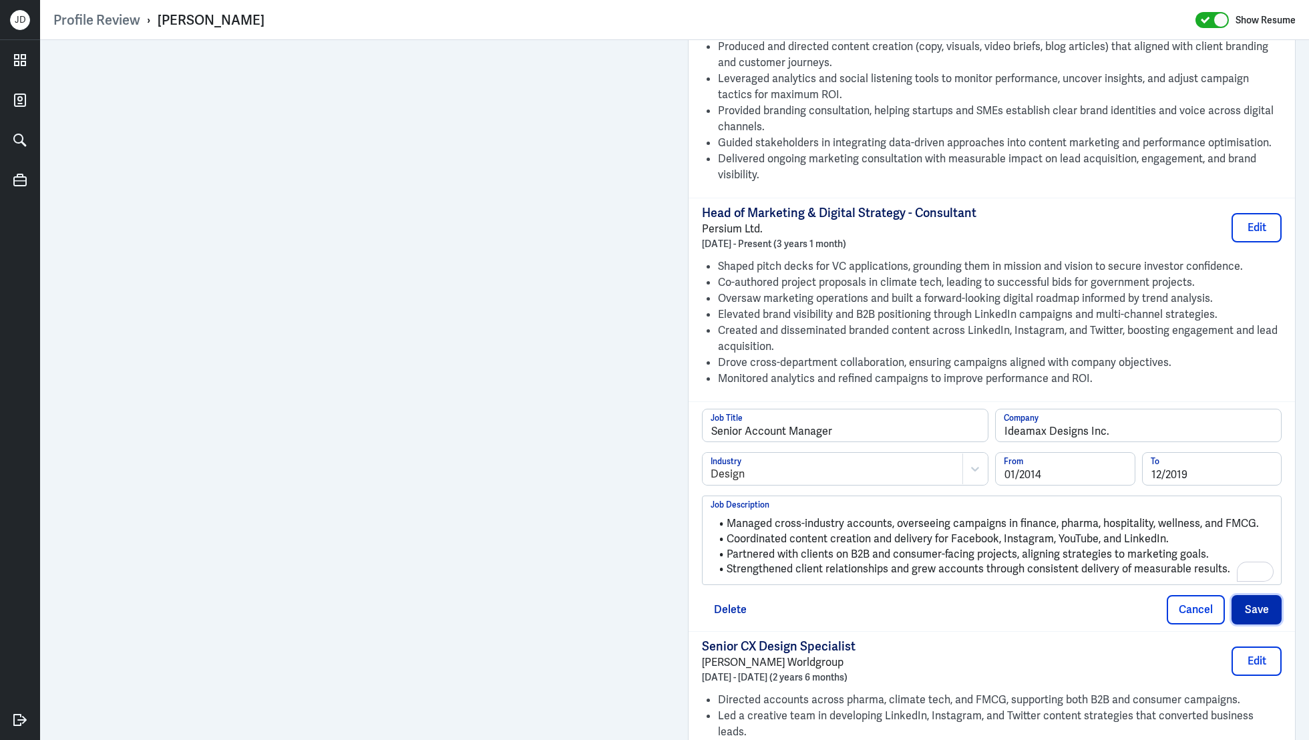
click at [1247, 595] on button "Save" at bounding box center [1256, 609] width 50 height 29
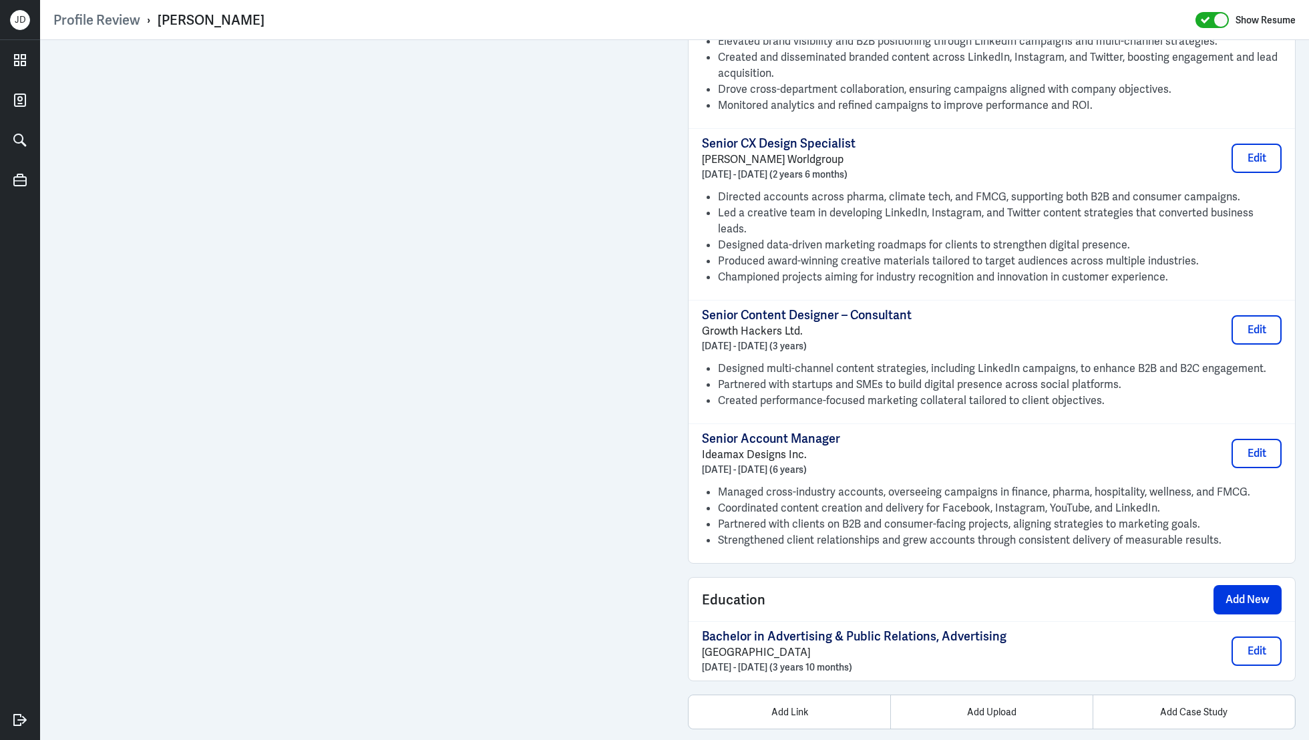
scroll to position [1860, 0]
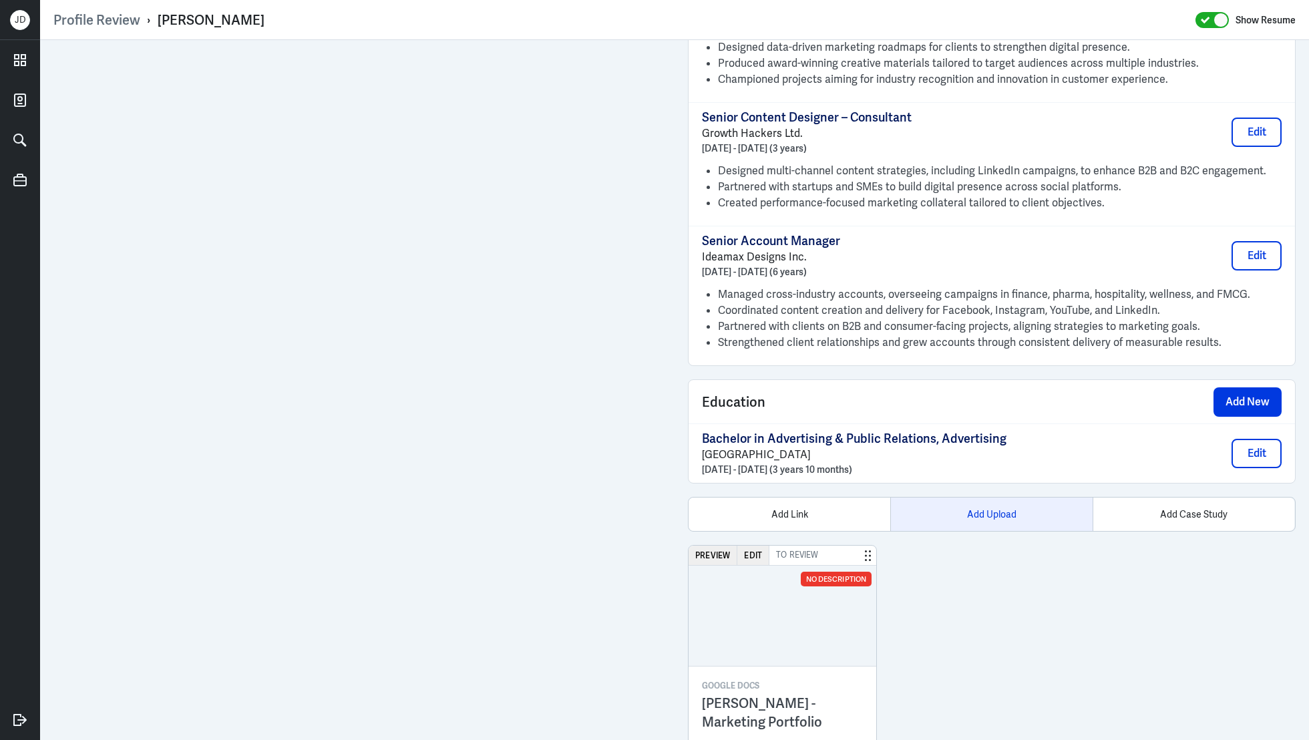
click at [1004, 498] on div "Add Upload" at bounding box center [991, 514] width 202 height 33
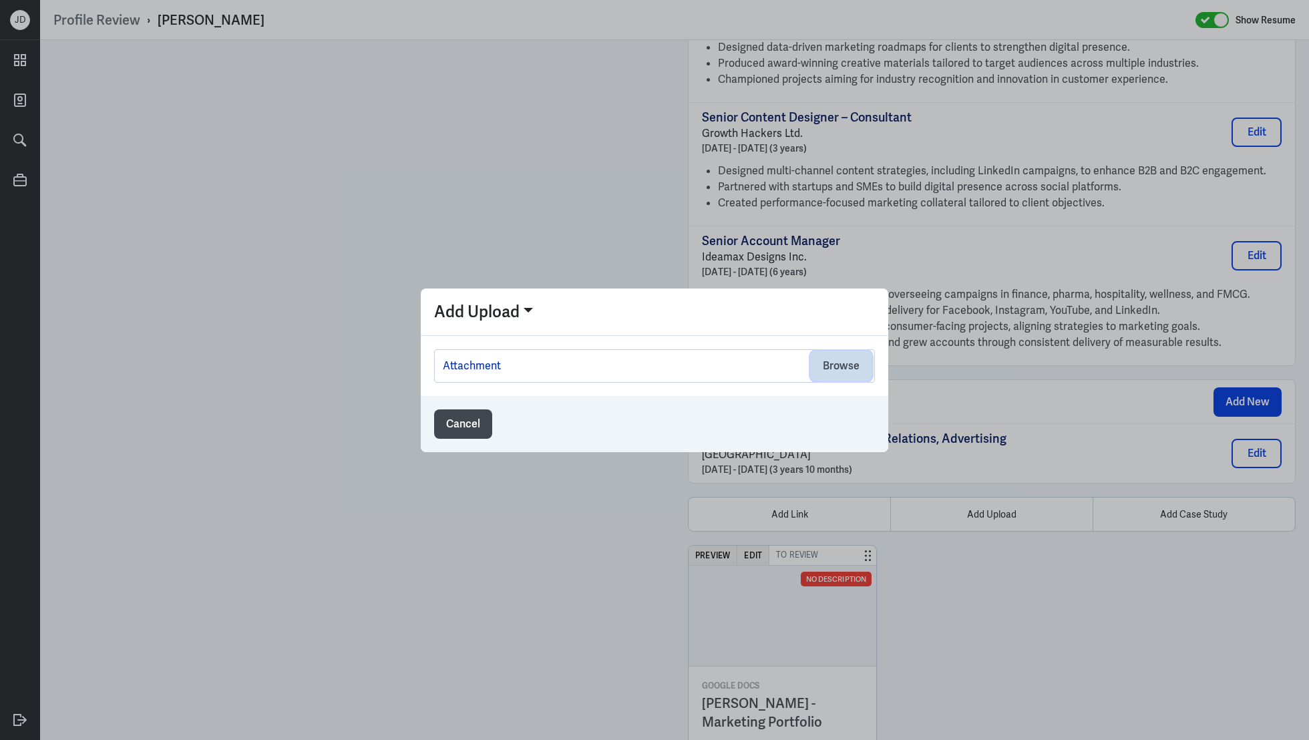
click at [849, 369] on button "Browse" at bounding box center [841, 365] width 61 height 29
click at [827, 365] on button "Browse" at bounding box center [841, 365] width 61 height 29
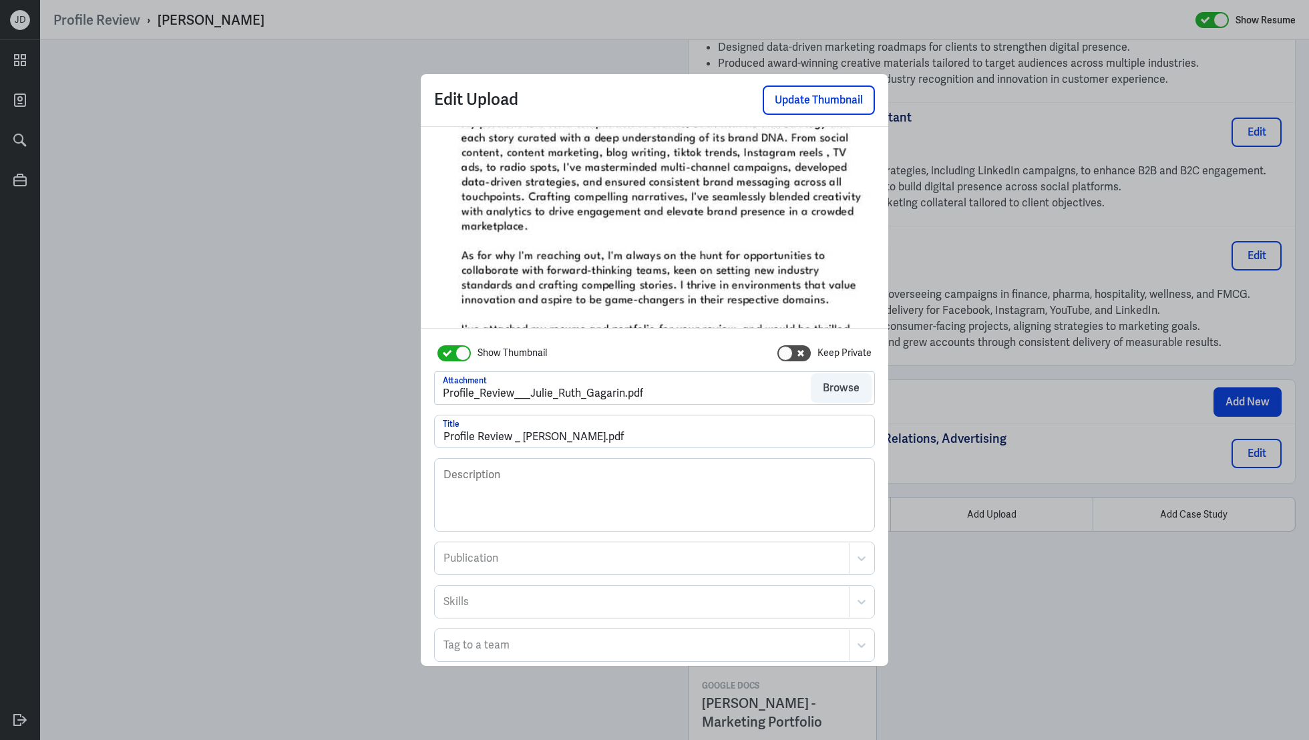
scroll to position [71, 0]
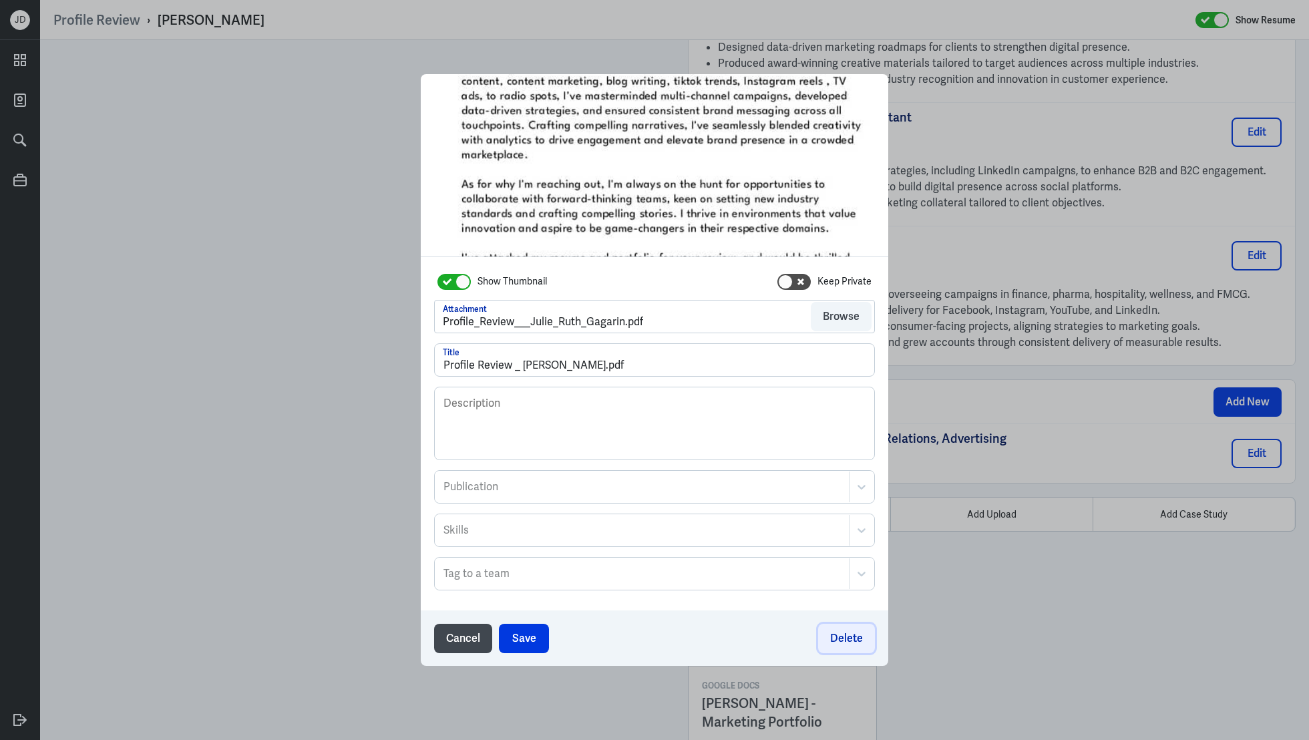
click at [859, 636] on button "Delete" at bounding box center [846, 638] width 57 height 29
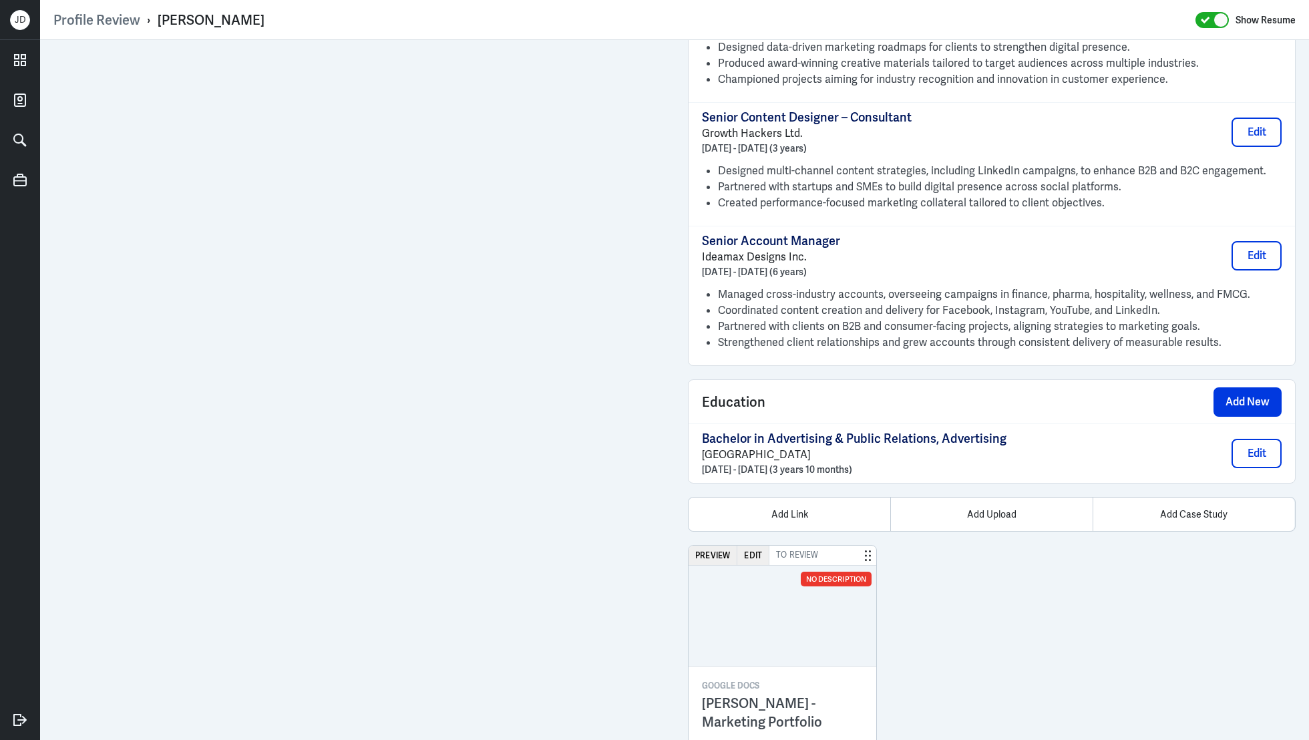
click at [1036, 545] on div "Preview Edit To Review No Description Google Docs Julie Ruth Gagarin - Marketin…" at bounding box center [992, 645] width 608 height 200
click at [1010, 498] on div "Add Upload" at bounding box center [991, 514] width 202 height 33
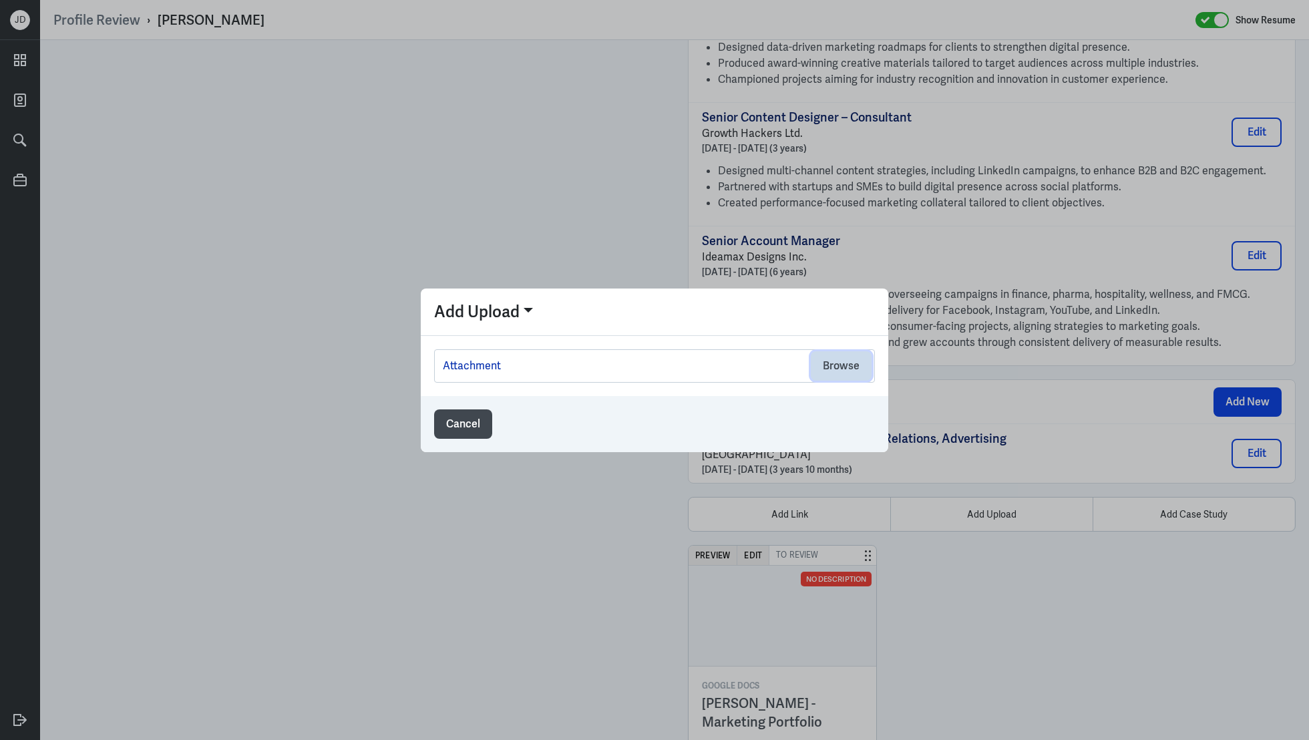
click at [833, 369] on button "Browse" at bounding box center [841, 365] width 61 height 29
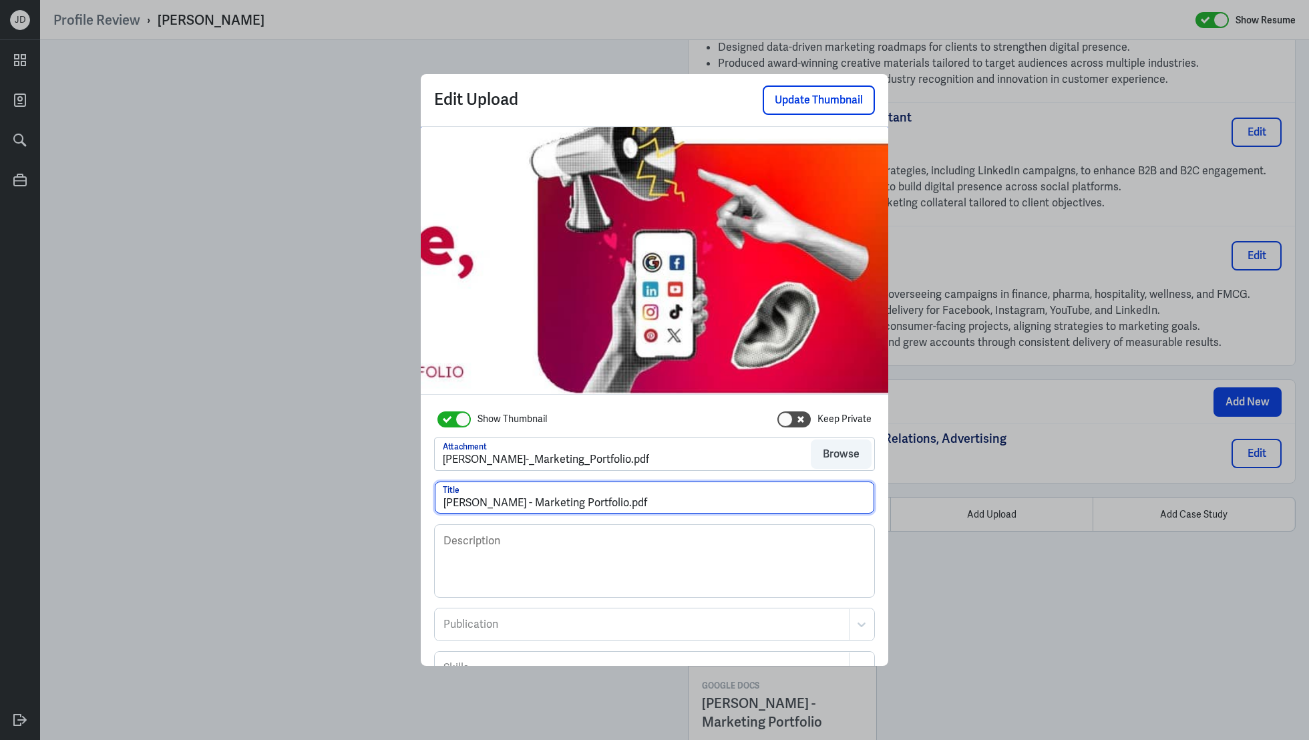
click at [689, 512] on div "Julie Ruth Gagarin - Marketing Portfolio.pdf Title" at bounding box center [654, 497] width 441 height 33
drag, startPoint x: 689, startPoint y: 512, endPoint x: 413, endPoint y: 475, distance: 277.6
click at [411, 475] on div "Edit Upload Update Thumbnail Show Thumbnail Keep Private Attachment Julie_Ruth_…" at bounding box center [654, 370] width 1309 height 740
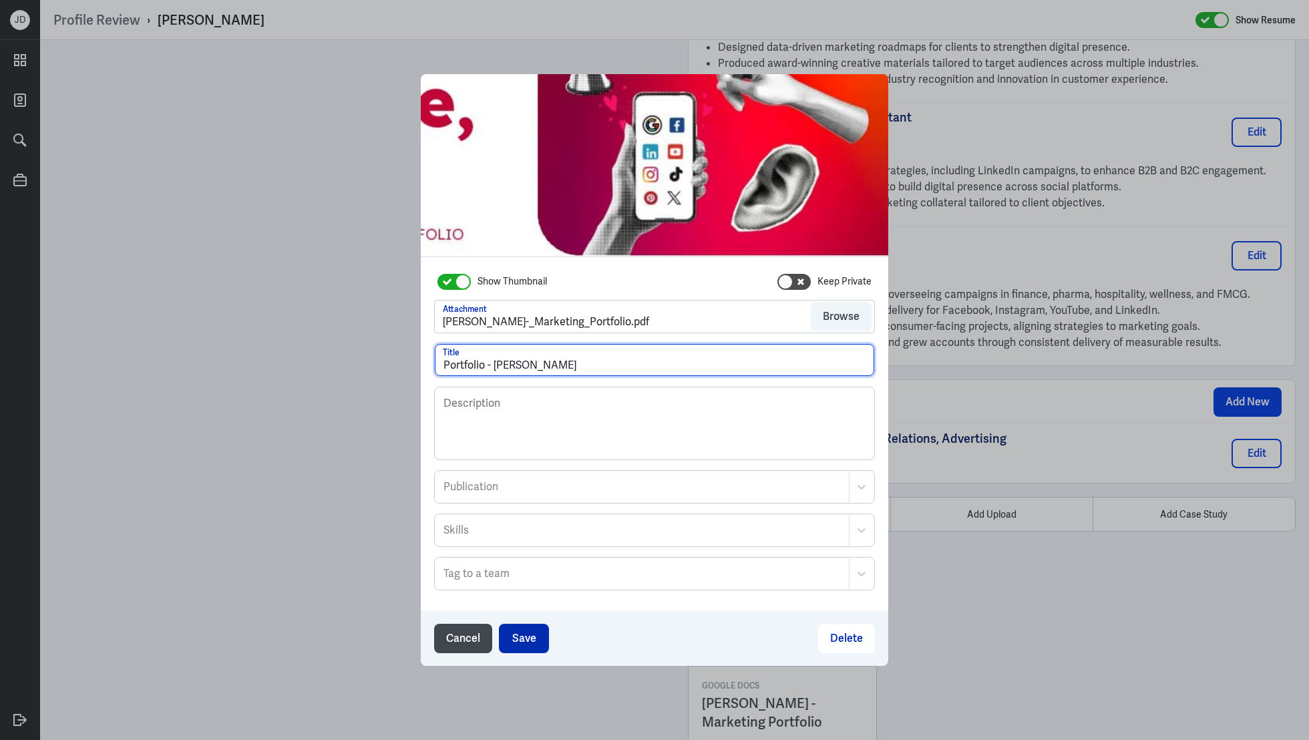
type input "Portfolio - Julie G."
click at [525, 628] on button "Save" at bounding box center [524, 638] width 50 height 29
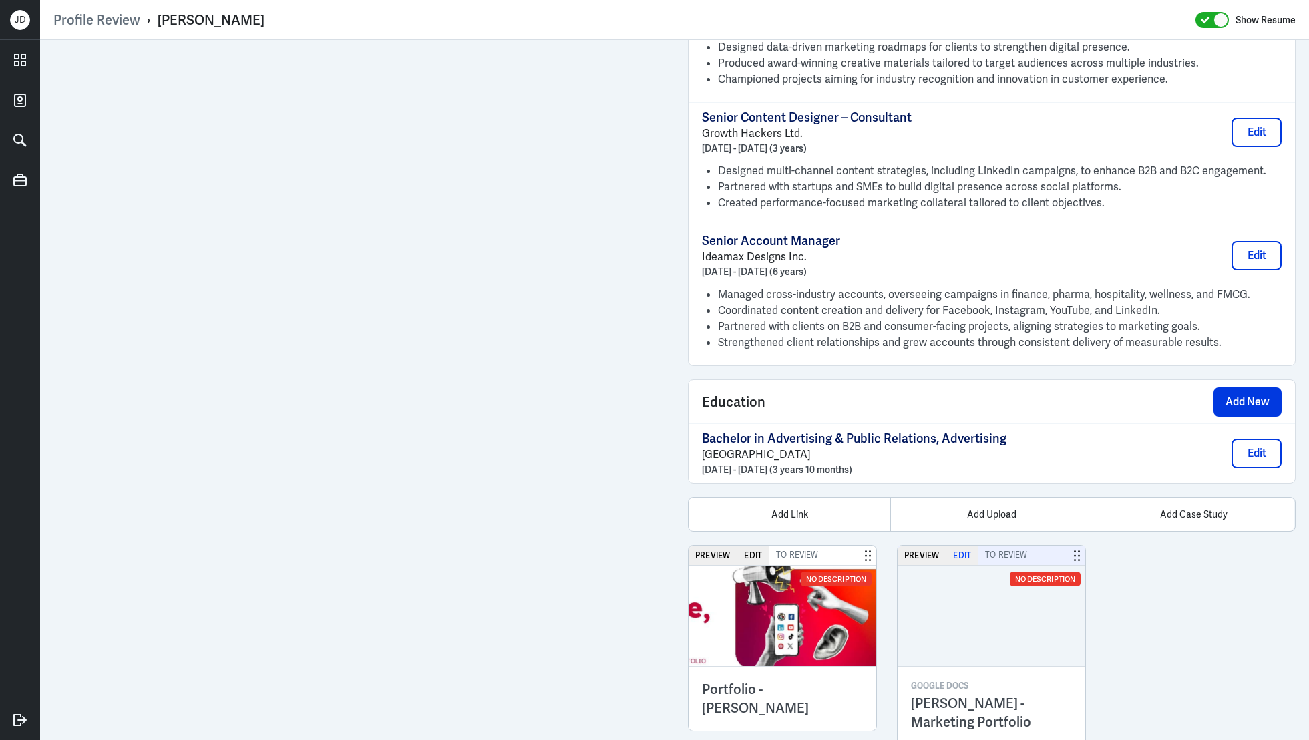
click at [965, 546] on button "Edit" at bounding box center [962, 555] width 32 height 19
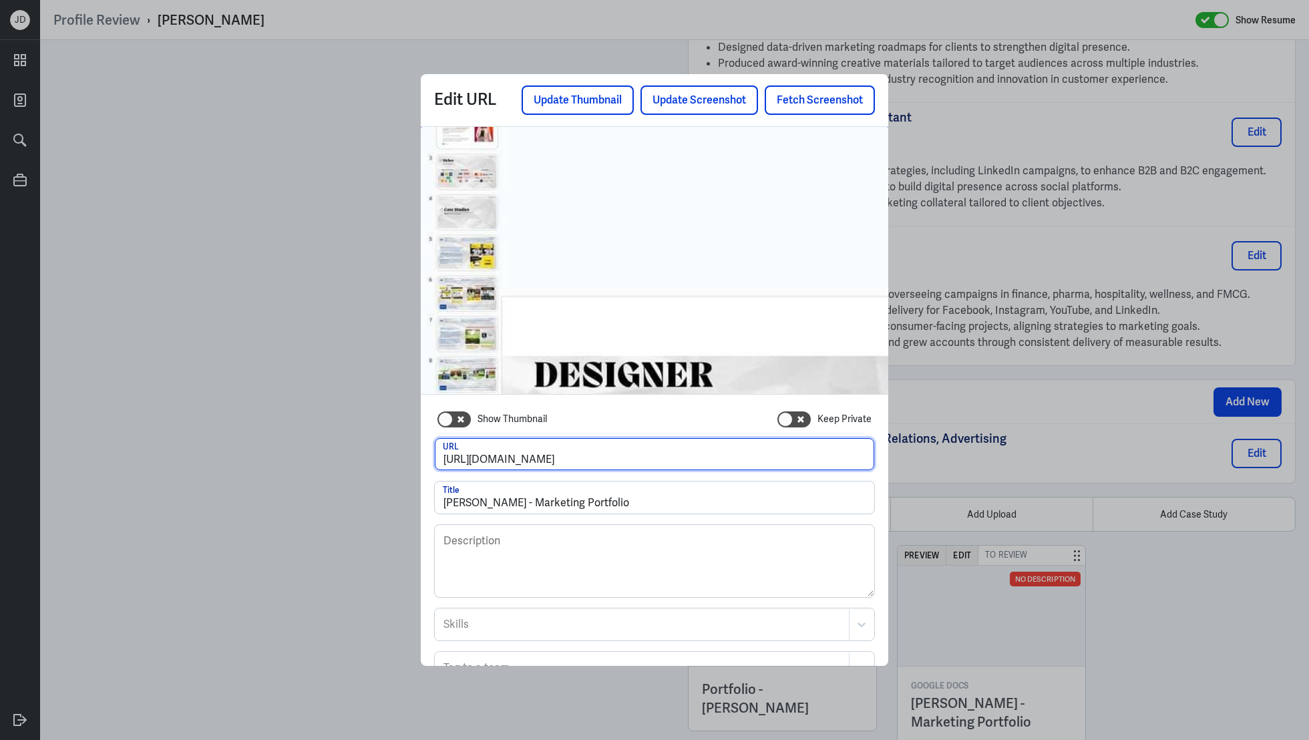
click at [781, 301] on div "Show Thumbnail Keep Private https://docs.google.com/presentation/d/1ZzOWhmfhzo2…" at bounding box center [654, 404] width 467 height 555
click at [1152, 636] on div at bounding box center [654, 370] width 1309 height 740
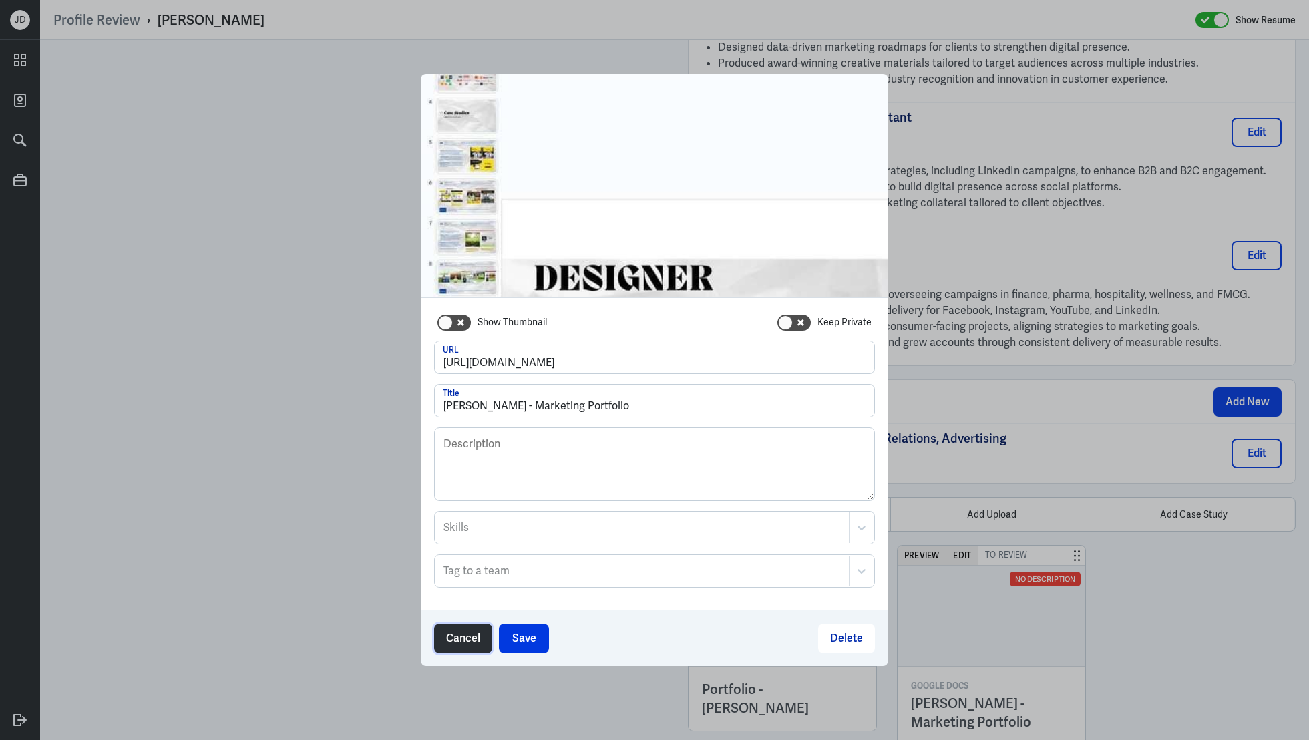
click at [450, 625] on button "Cancel" at bounding box center [463, 638] width 58 height 29
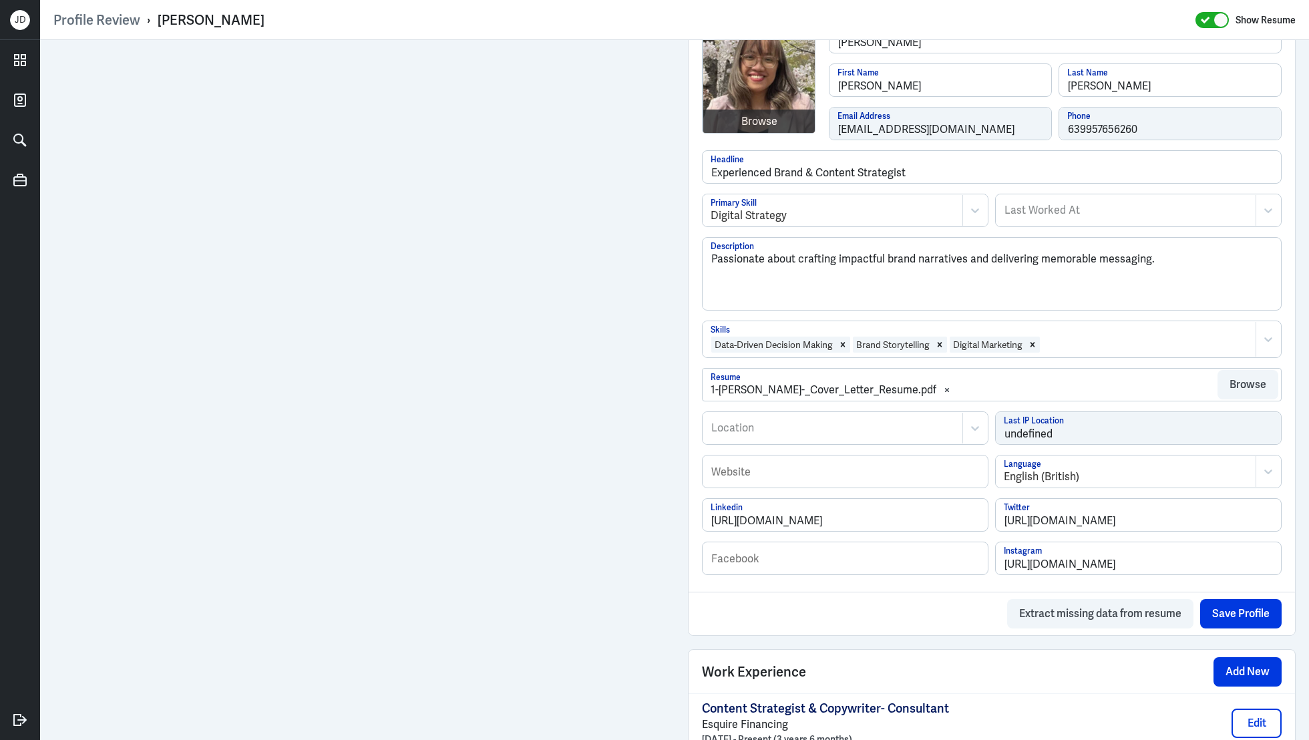
scroll to position [414, 0]
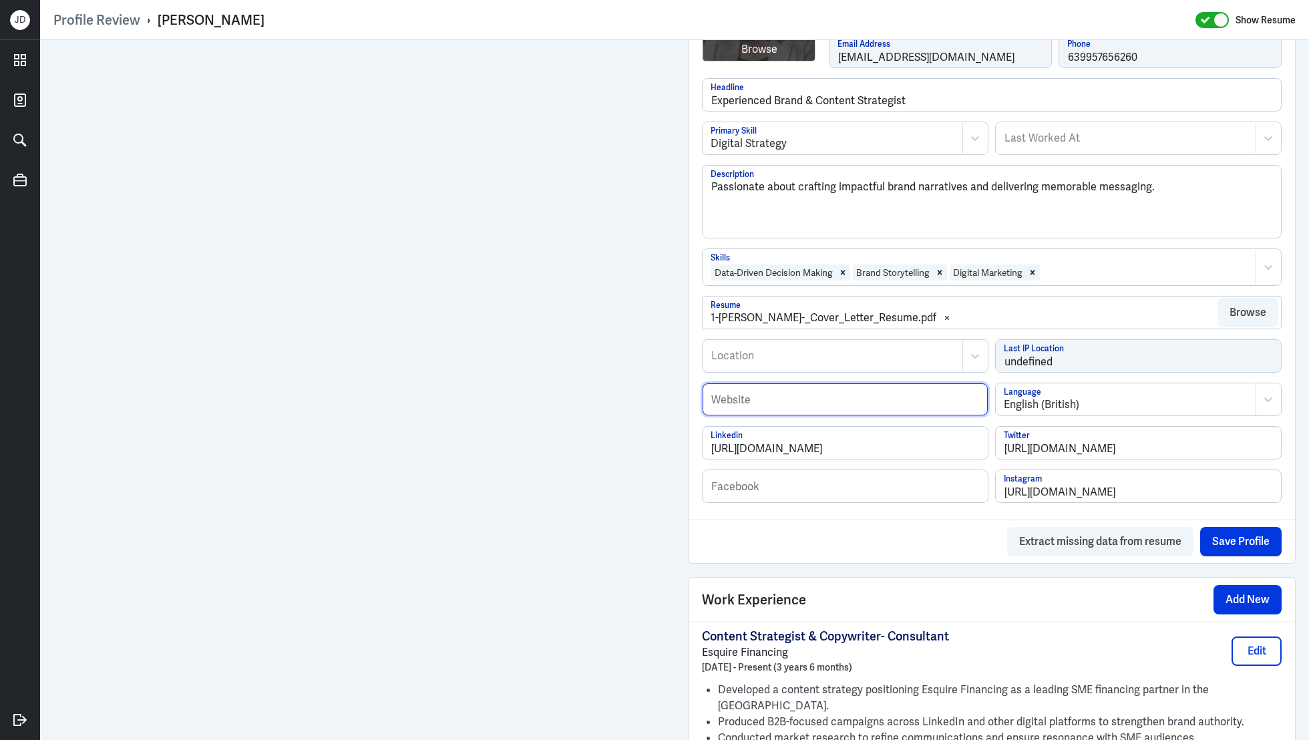
click at [781, 403] on input "text" at bounding box center [845, 399] width 285 height 32
paste input "https://docs.google.com/presentation/d/1ZzOWhmfhzo2S6pdOj58XhKkcZ49O28IrKWmOLny…"
type input "https://docs.google.com/presentation/d/1ZzOWhmfhzo2S6pdOj58XhKkcZ49O28IrKWmOLny…"
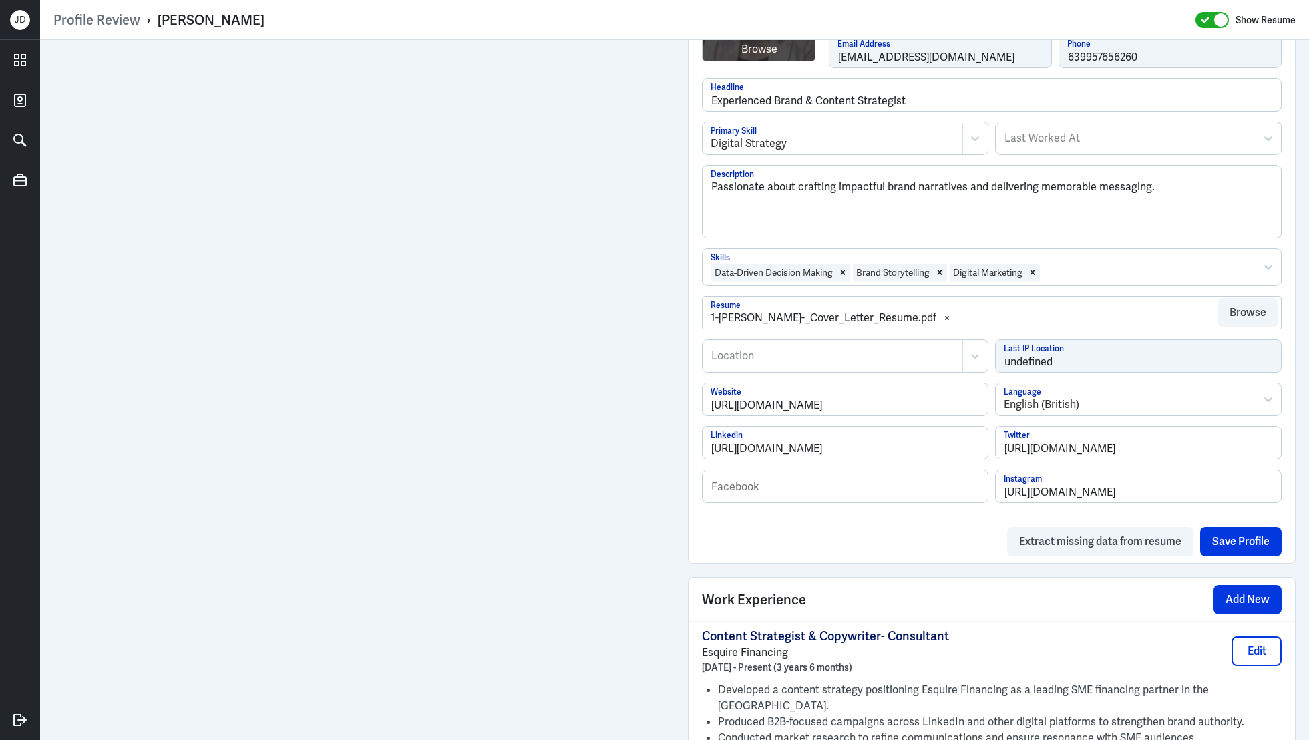
click at [929, 546] on div "Extract missing data from resume Save Profile" at bounding box center [992, 541] width 606 height 43
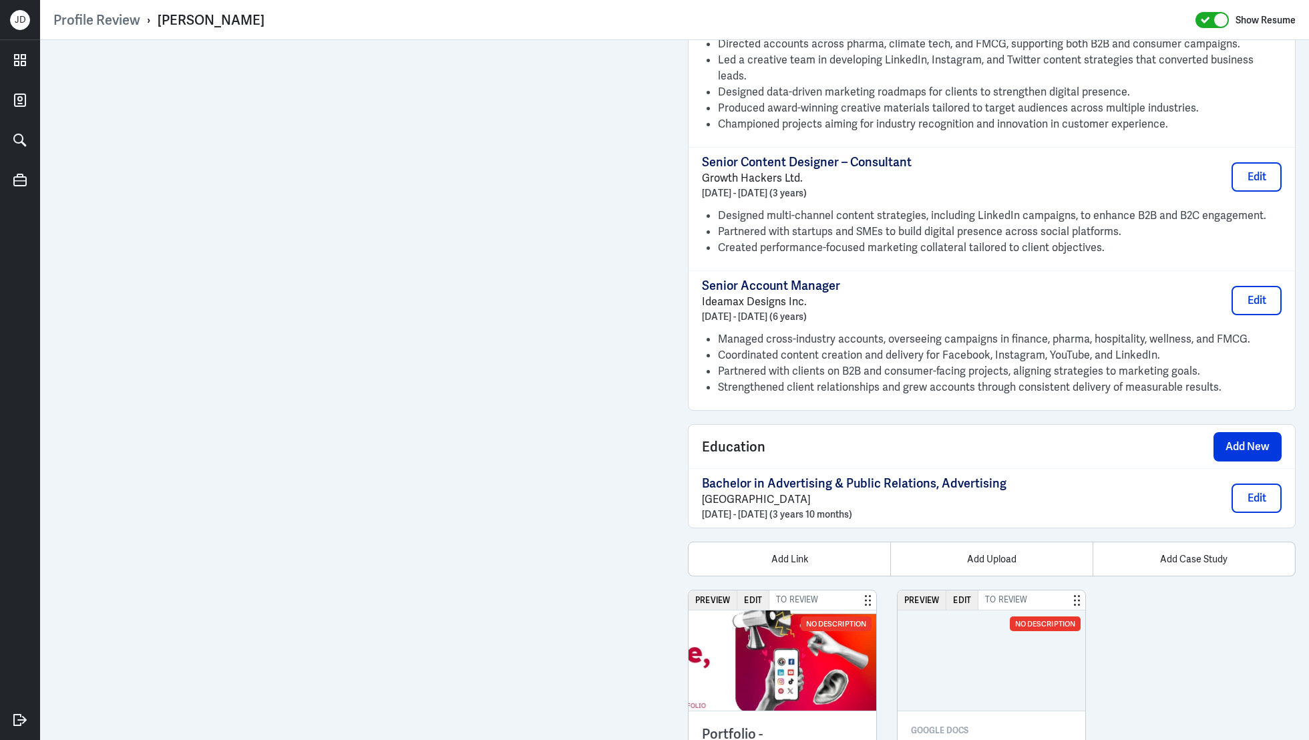
scroll to position [1860, 0]
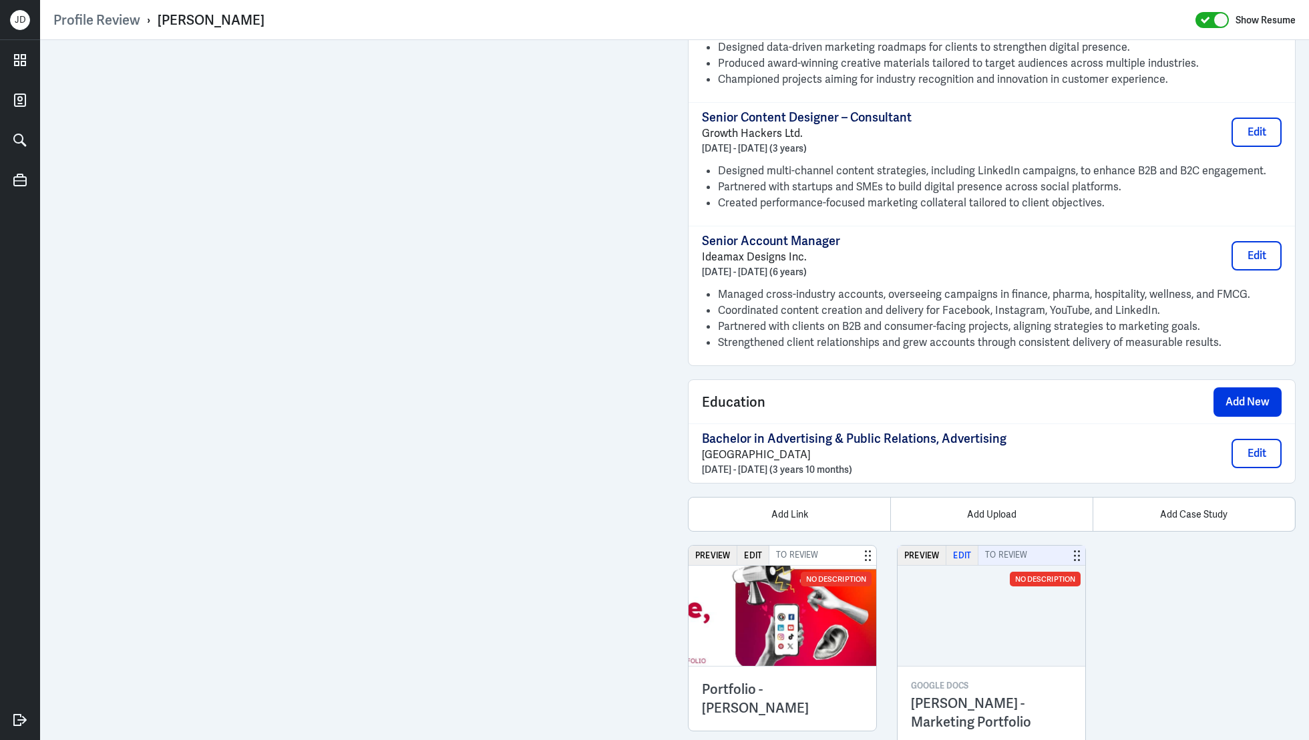
click at [962, 546] on button "Edit" at bounding box center [962, 555] width 32 height 19
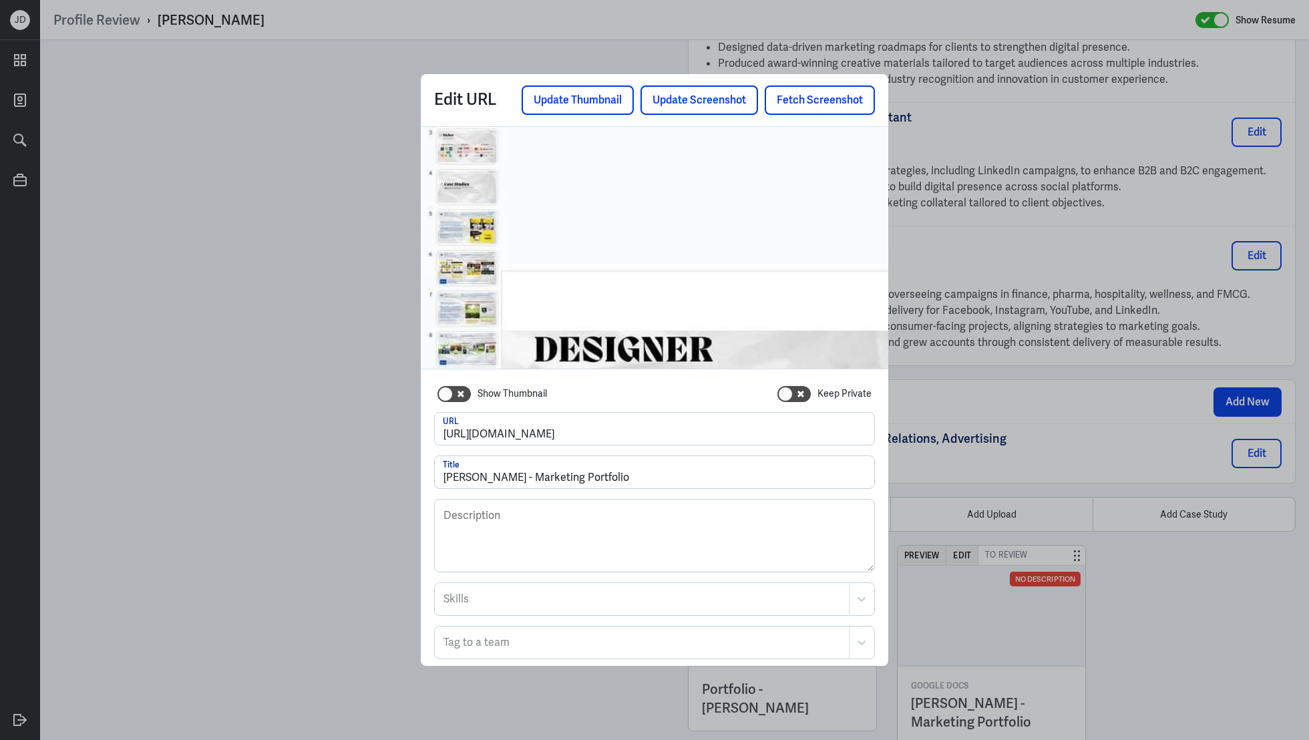
scroll to position [71, 0]
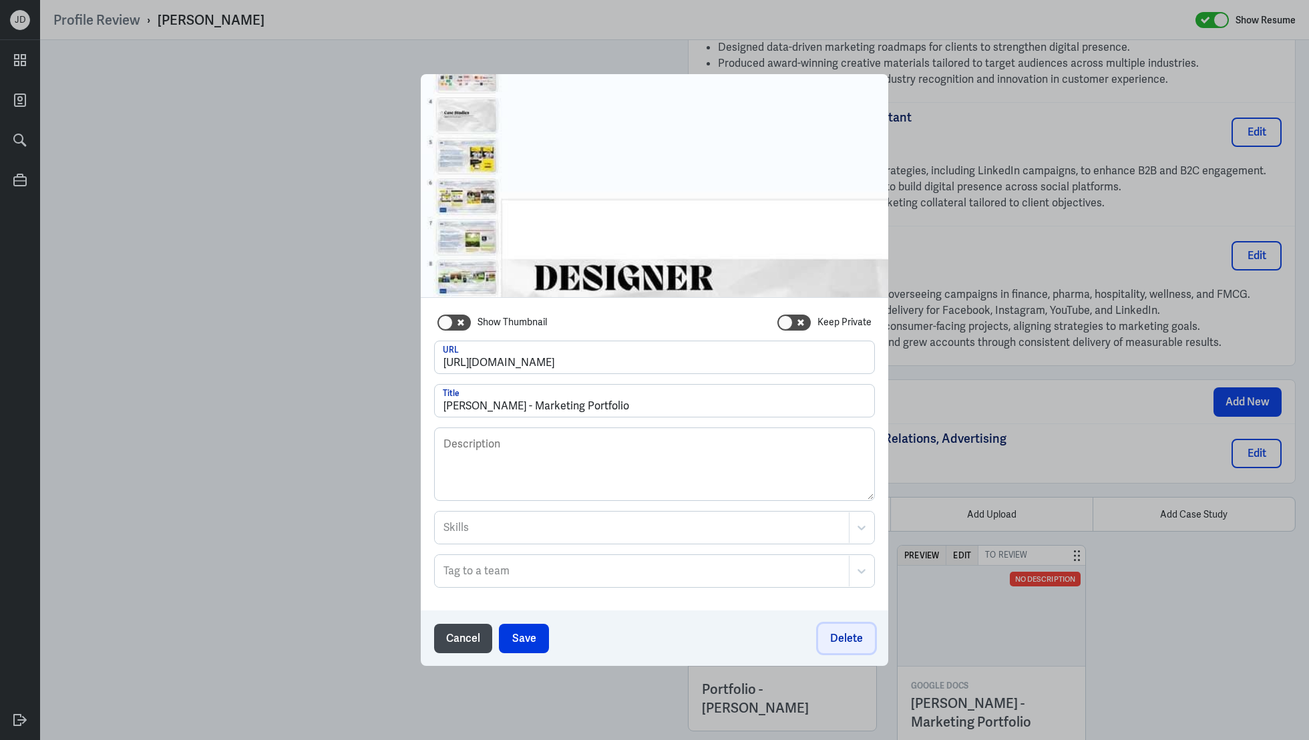
click at [849, 648] on button "Delete" at bounding box center [846, 638] width 57 height 29
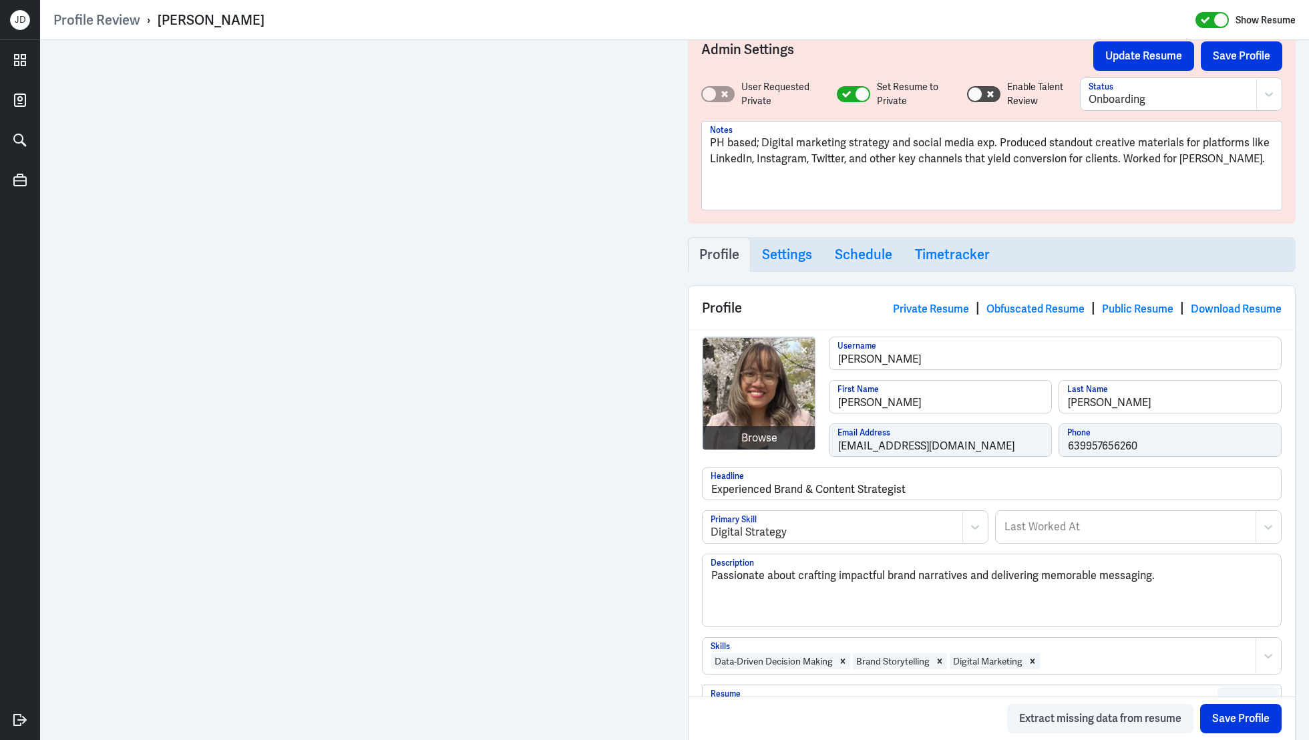
scroll to position [8, 0]
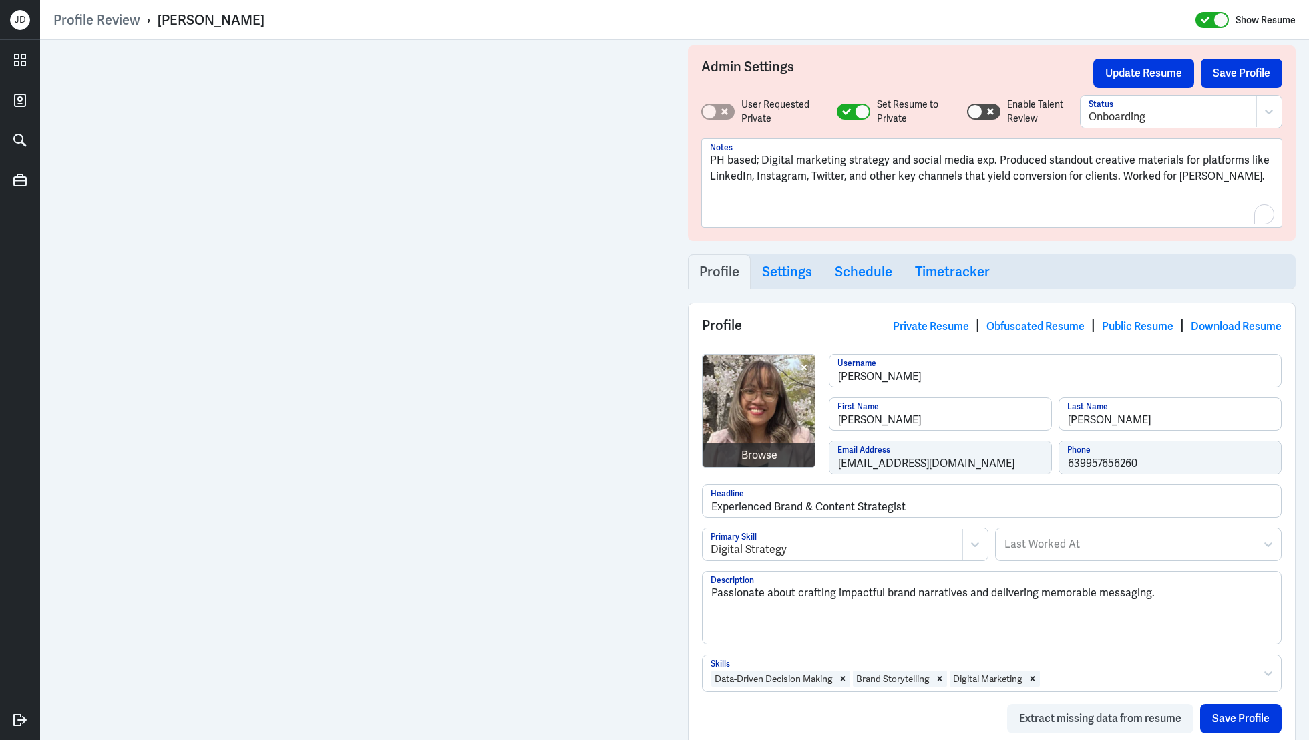
click at [1232, 181] on p "PH based; Digital marketing strategy and social media exp. Produced standout cr…" at bounding box center [992, 168] width 564 height 32
paste div
click at [1249, 71] on button "Save Profile" at bounding box center [1241, 73] width 81 height 29
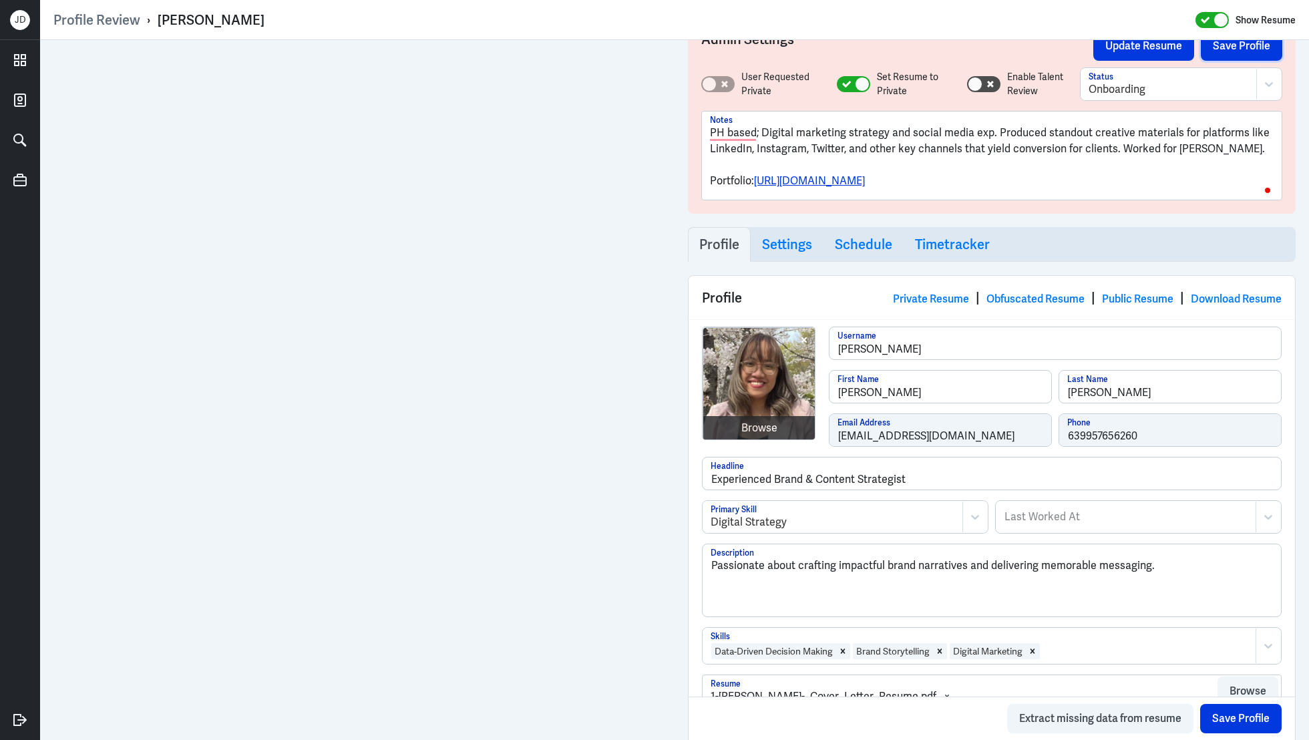
scroll to position [0, 0]
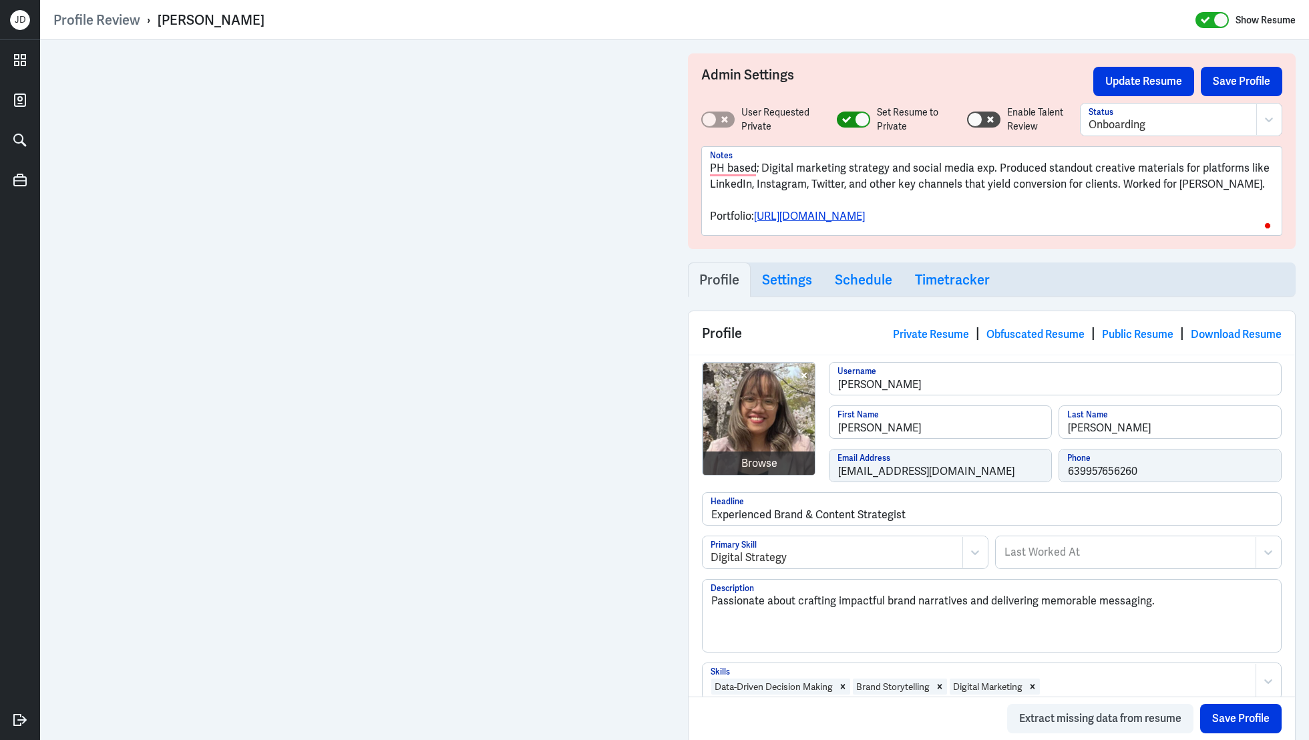
click at [844, 116] on div at bounding box center [853, 120] width 33 height 16
checkbox input "false"
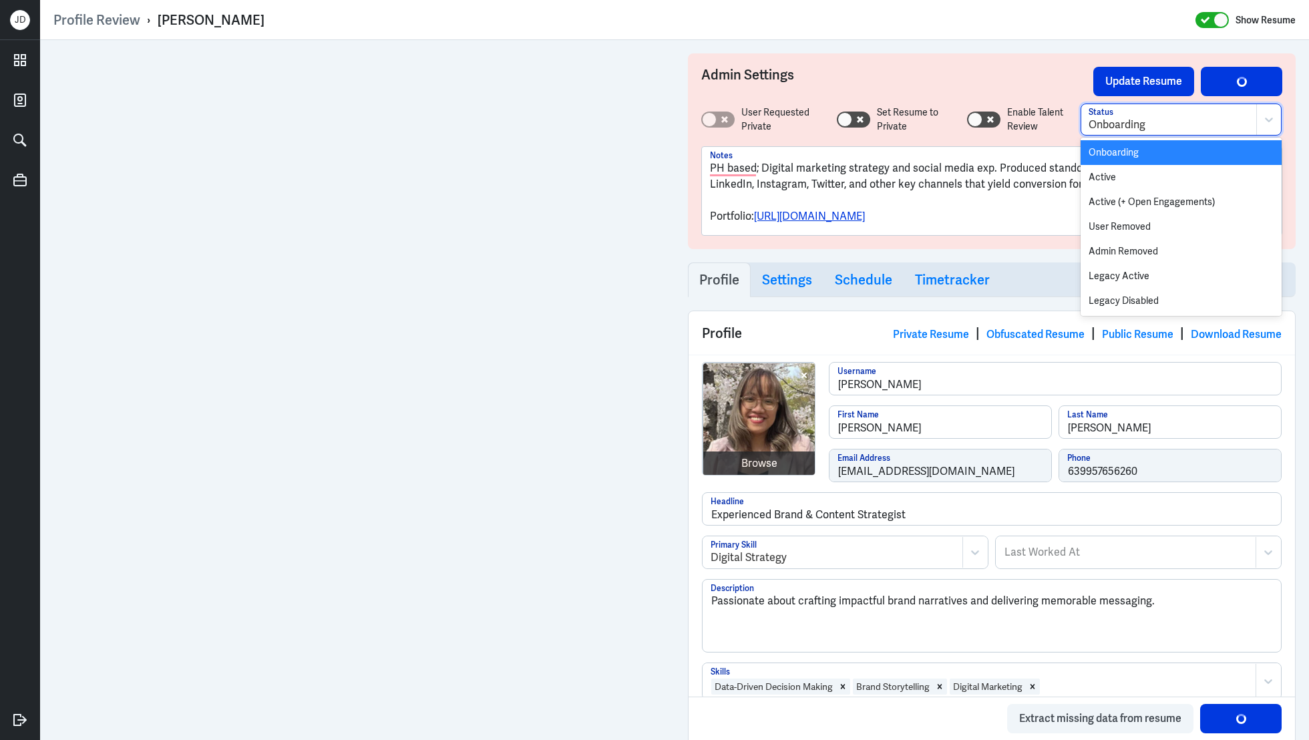
click at [1090, 117] on div at bounding box center [1169, 125] width 160 height 16
click at [1094, 182] on div "Active" at bounding box center [1181, 177] width 201 height 25
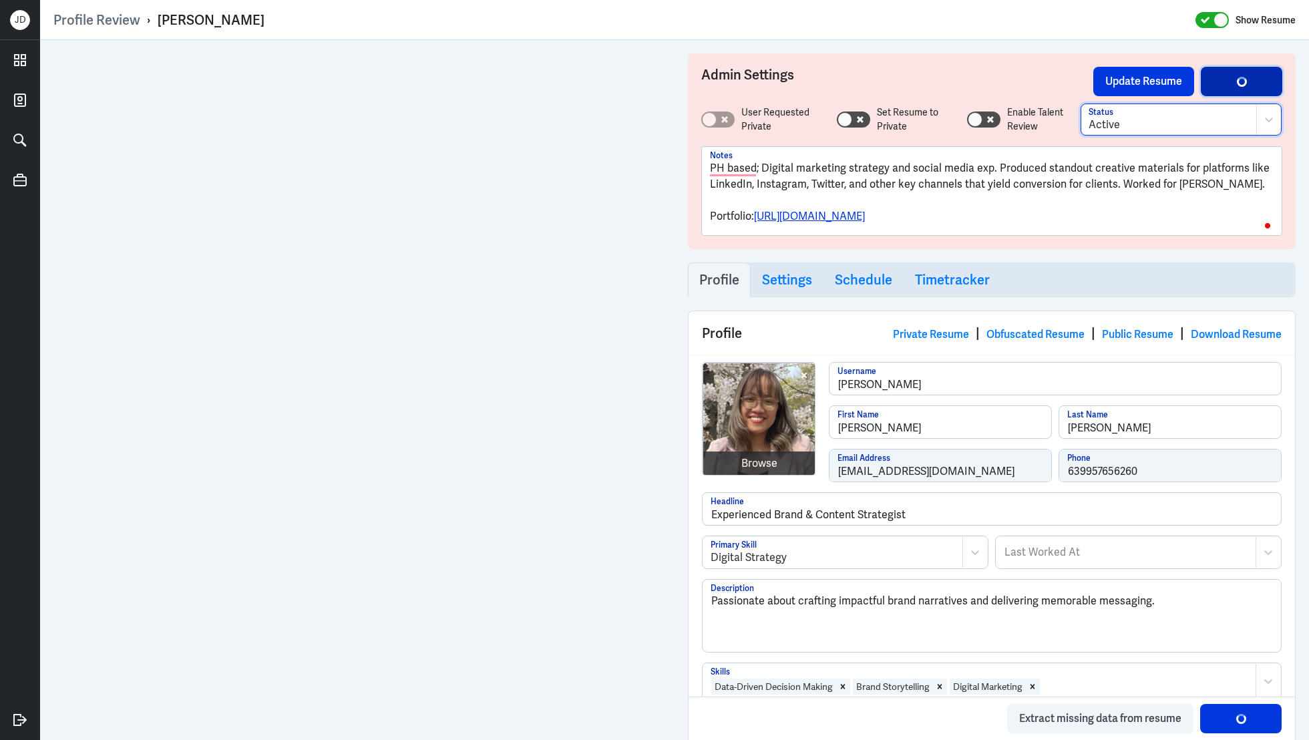
click at [1240, 78] on div "button" at bounding box center [1241, 81] width 10 height 10
click at [1167, 78] on button "Update Resume" at bounding box center [1143, 81] width 101 height 29
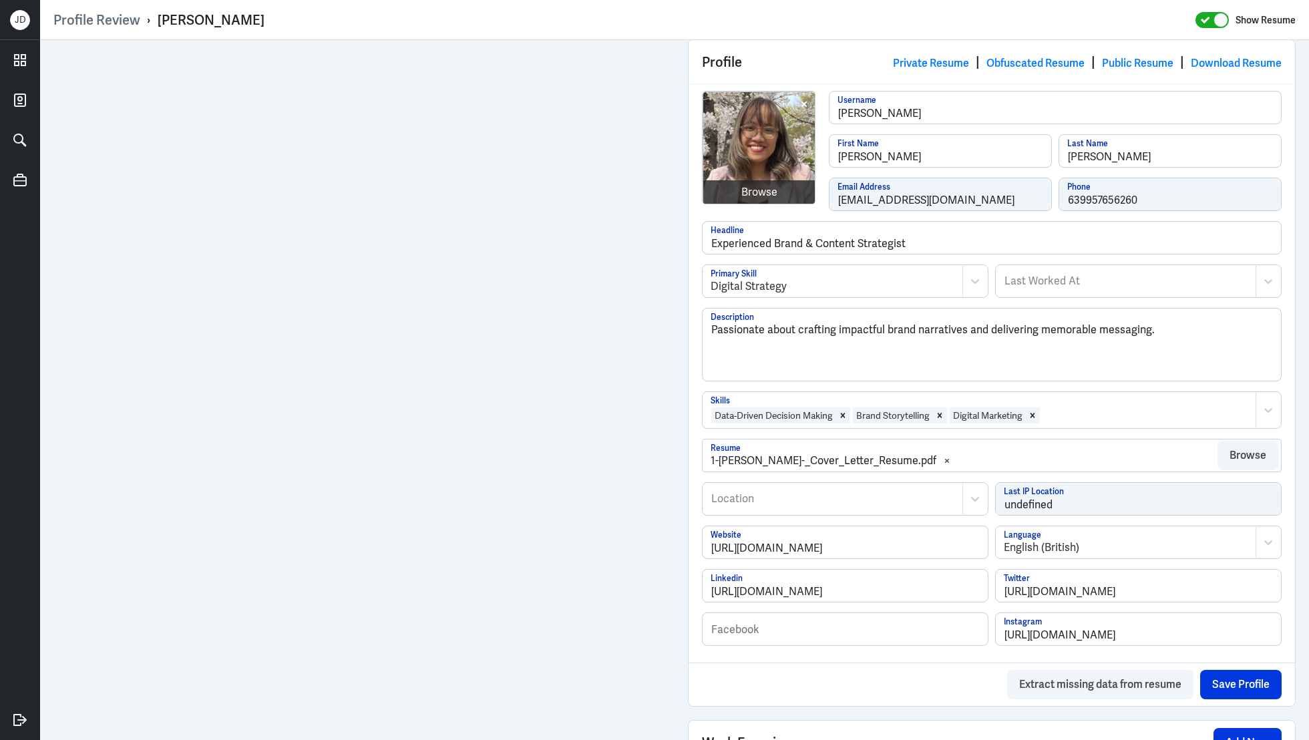
click at [798, 504] on div "Location" at bounding box center [832, 499] width 259 height 31
type input "Metro Manila"
drag, startPoint x: 795, startPoint y: 494, endPoint x: 665, endPoint y: 494, distance: 130.2
type input "Manila"
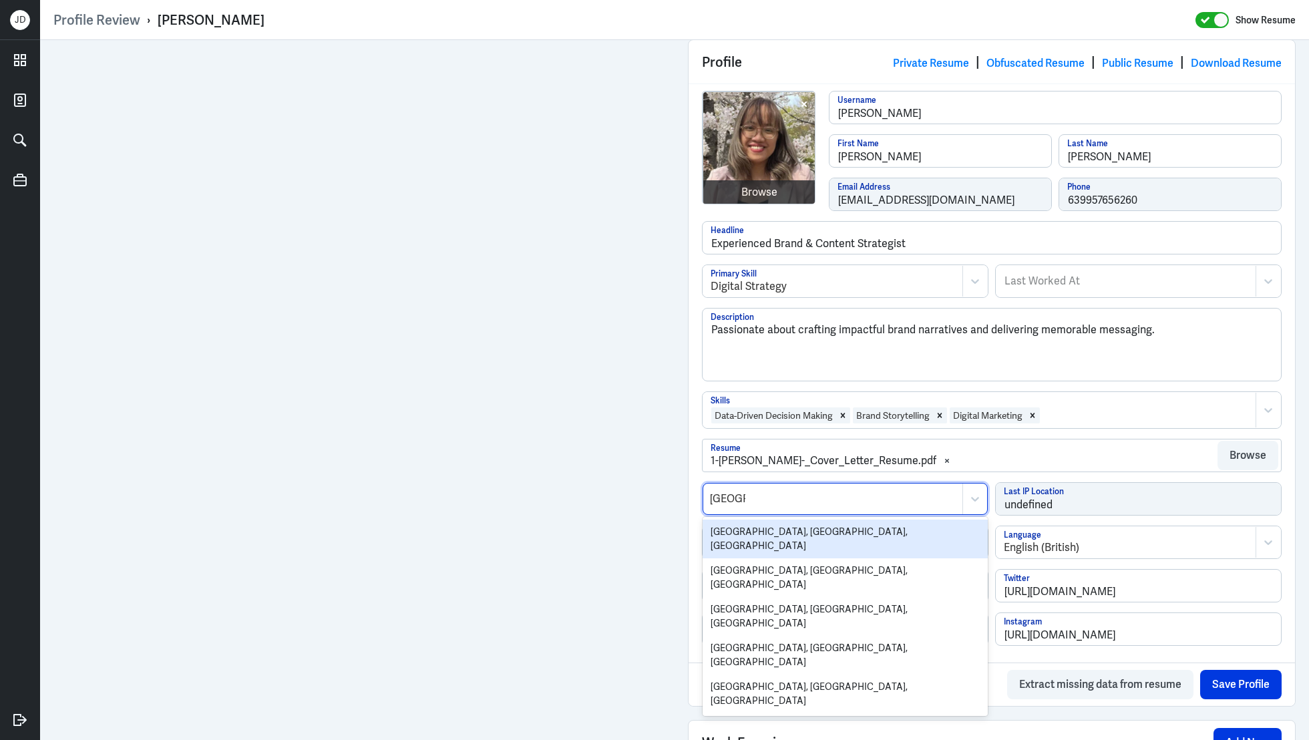
click at [724, 525] on div "Manila, Metro Manila, Philippines" at bounding box center [845, 539] width 285 height 39
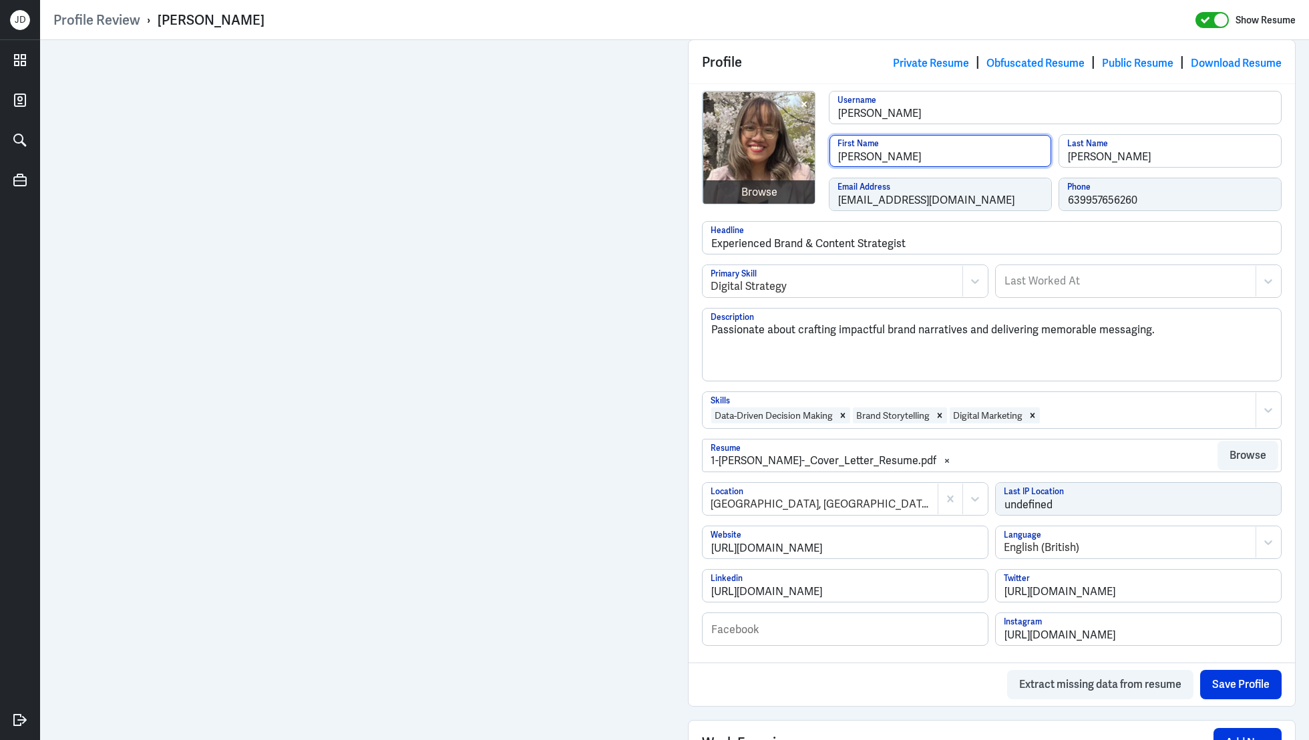
drag, startPoint x: 866, startPoint y: 152, endPoint x: 949, endPoint y: 152, distance: 82.8
click at [950, 152] on input "Julie Ruth" at bounding box center [940, 151] width 222 height 32
type input "Julie"
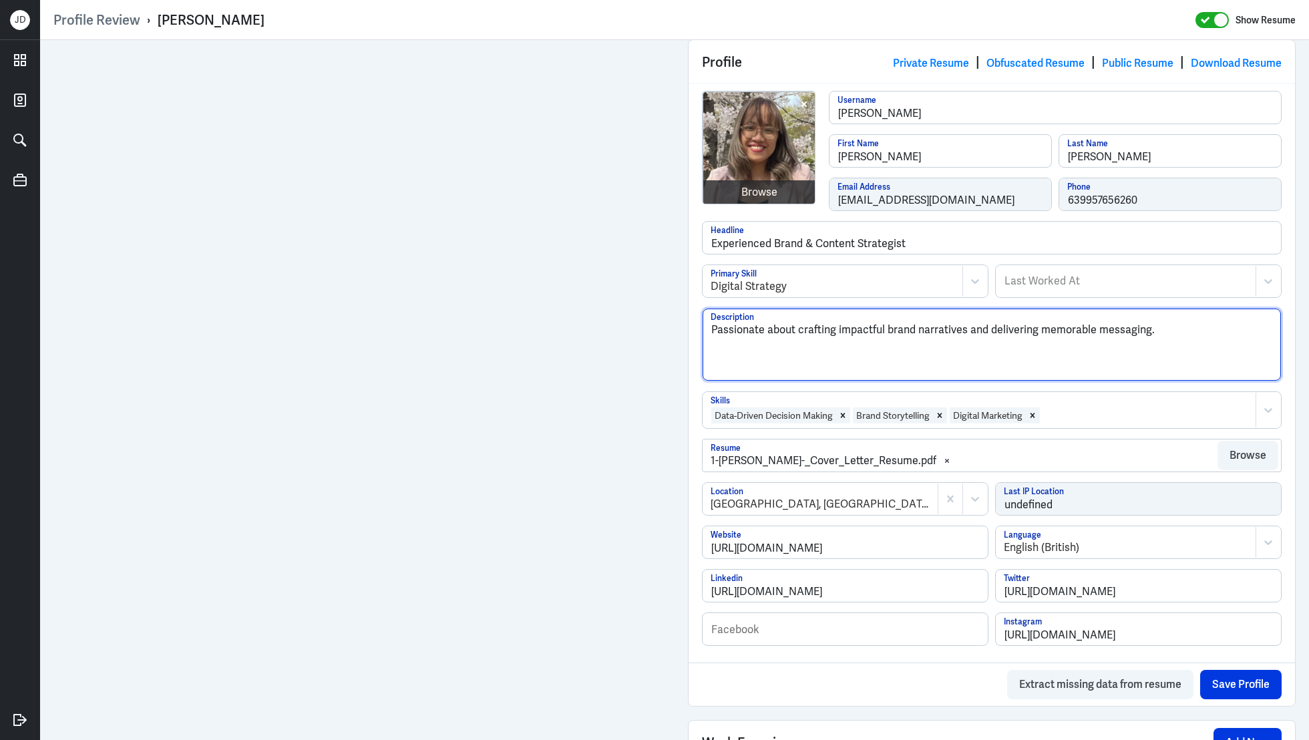
click at [838, 339] on textarea "Passionate about crafting impactful brand narratives and delivering memorable m…" at bounding box center [992, 345] width 578 height 72
drag, startPoint x: 1194, startPoint y: 334, endPoint x: 656, endPoint y: 261, distance: 542.5
paste textarea "Julie Ruth Gagarin is a digital marketing and content strategist with 9+ years …"
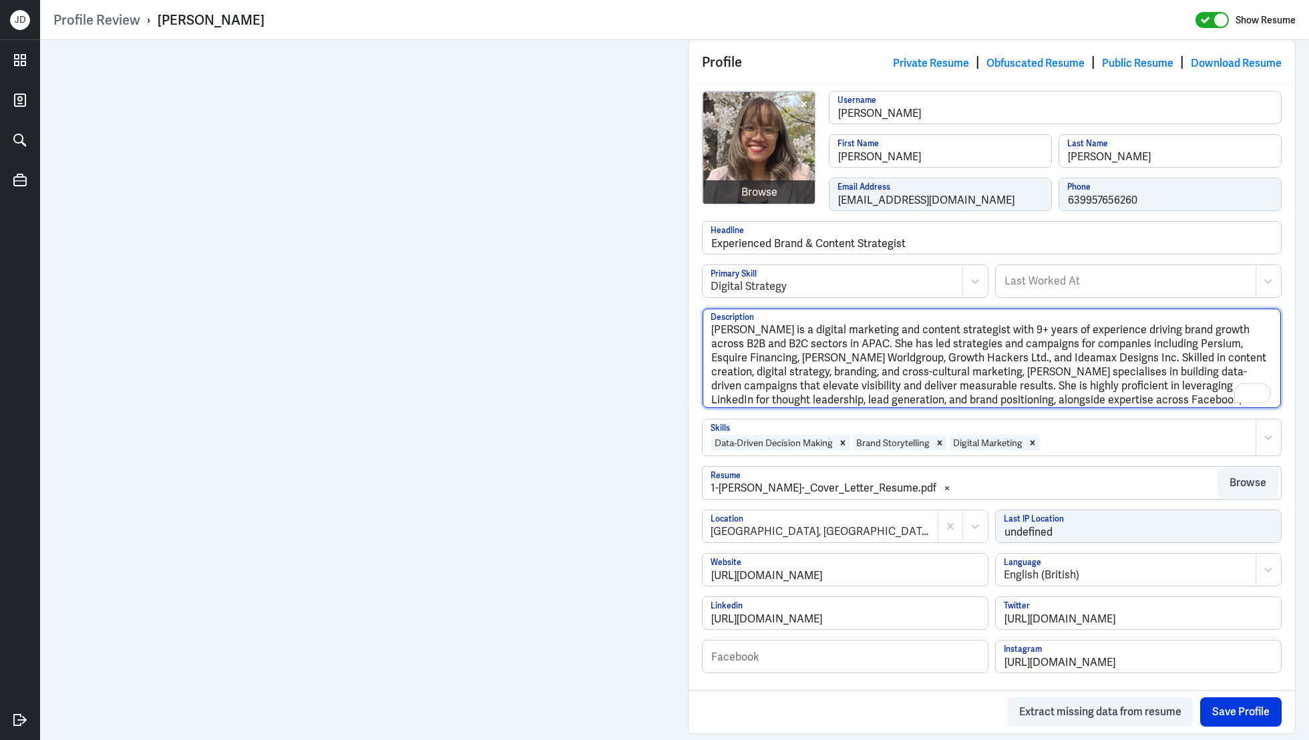
scroll to position [271, 0]
type textarea "Julie Ruth Gagarin is a digital marketing and content strategist with 9+ years …"
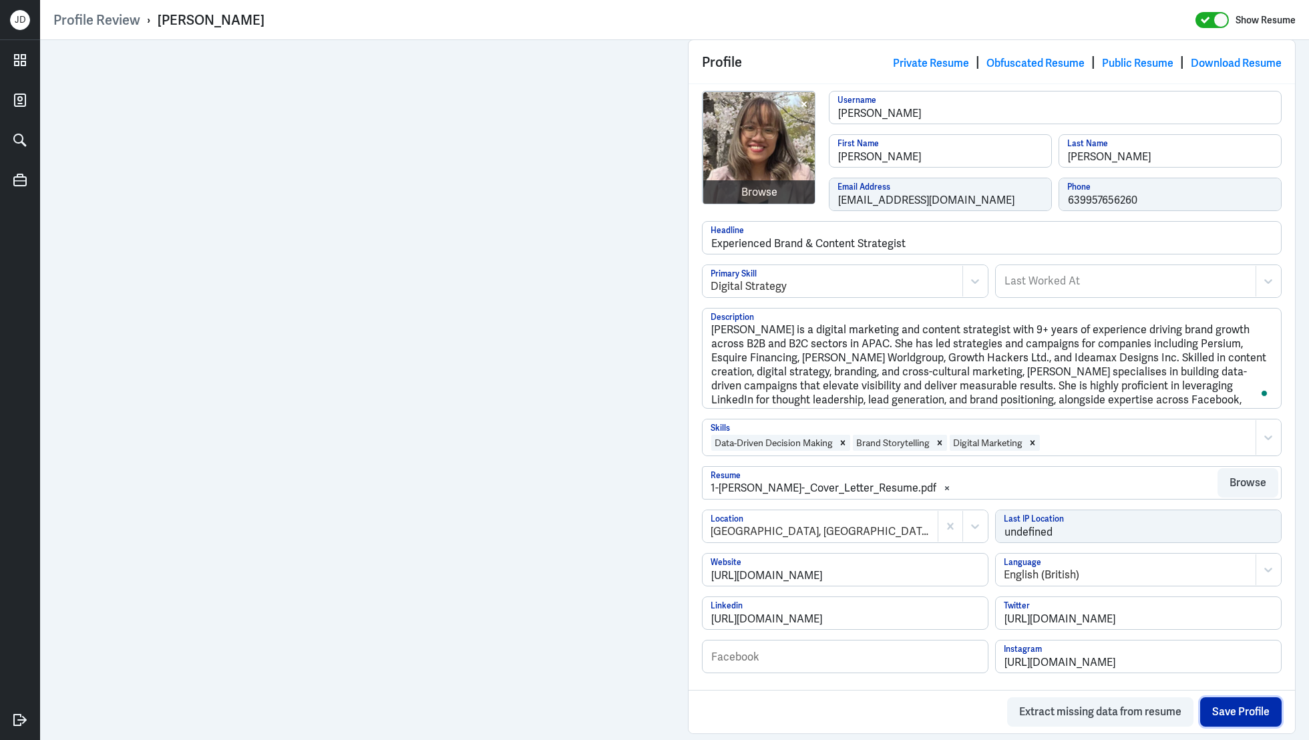
click at [1227, 711] on button "Save Profile" at bounding box center [1240, 711] width 81 height 29
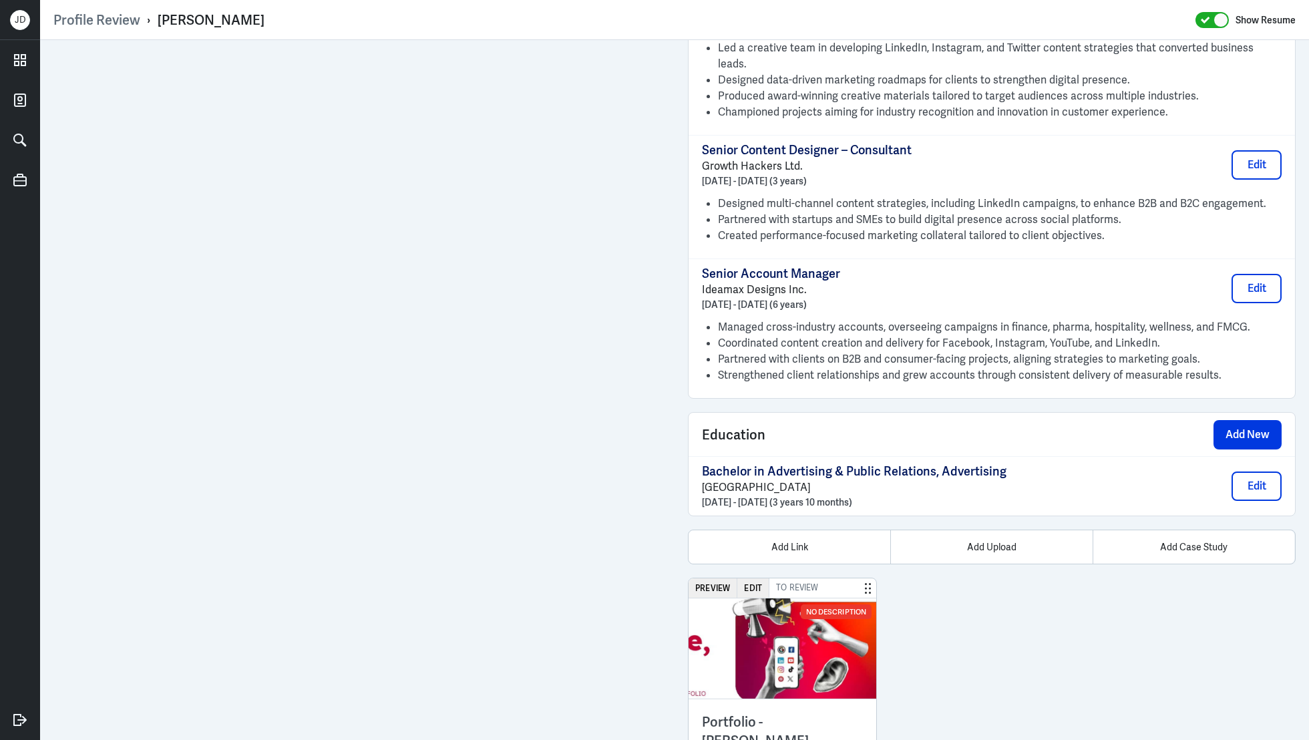
scroll to position [620, 0]
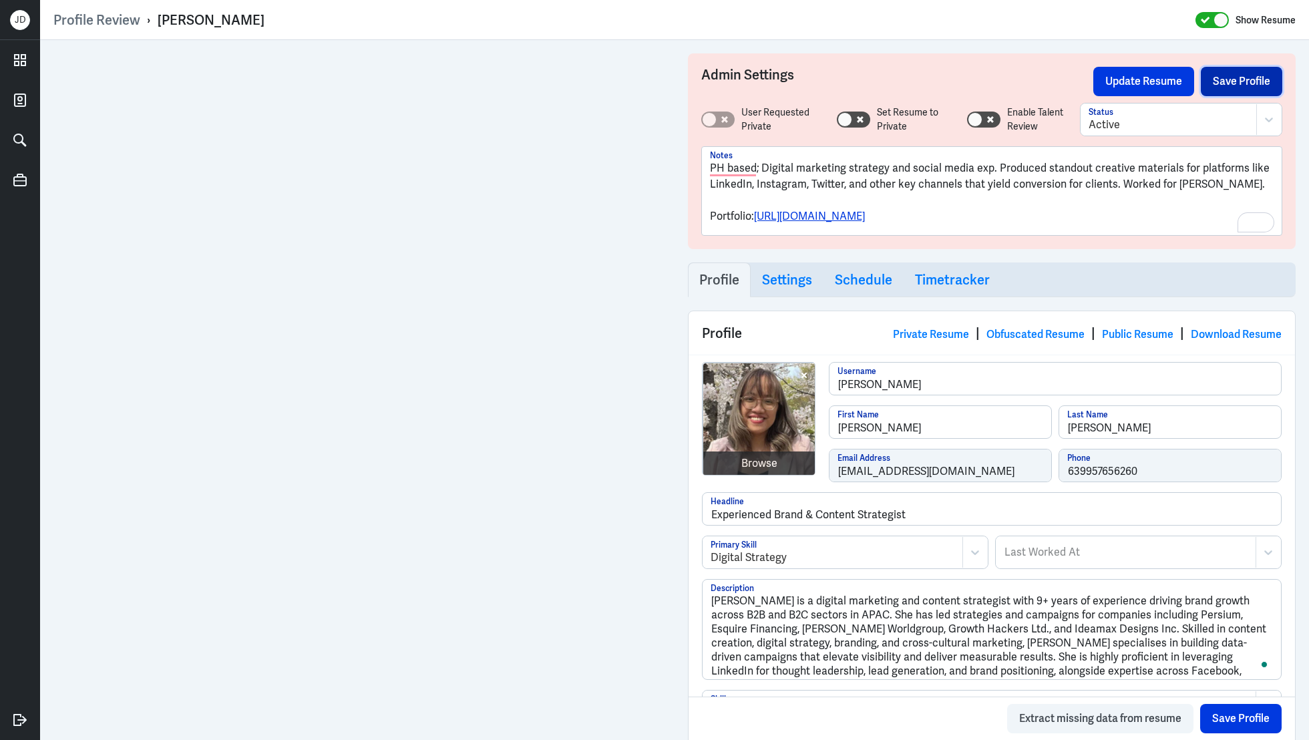
click at [1231, 70] on button "Save Profile" at bounding box center [1241, 81] width 81 height 29
click at [1119, 84] on button "Update Resume" at bounding box center [1143, 81] width 101 height 29
click at [1030, 330] on link "Obfuscated Resume" at bounding box center [1035, 334] width 98 height 14
click at [1262, 81] on button "Save Profile" at bounding box center [1241, 81] width 81 height 29
click at [1143, 87] on button "Update Resume" at bounding box center [1143, 81] width 101 height 29
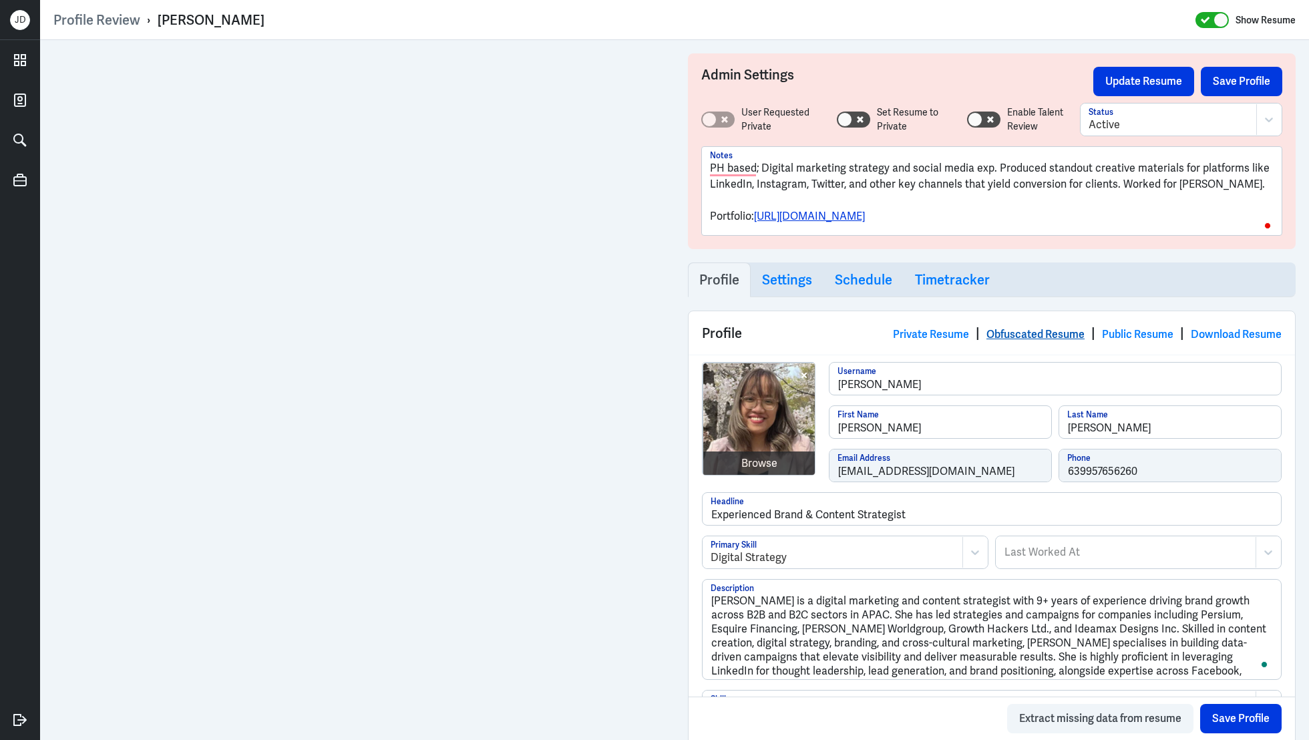
click at [1040, 329] on link "Obfuscated Resume" at bounding box center [1035, 334] width 98 height 14
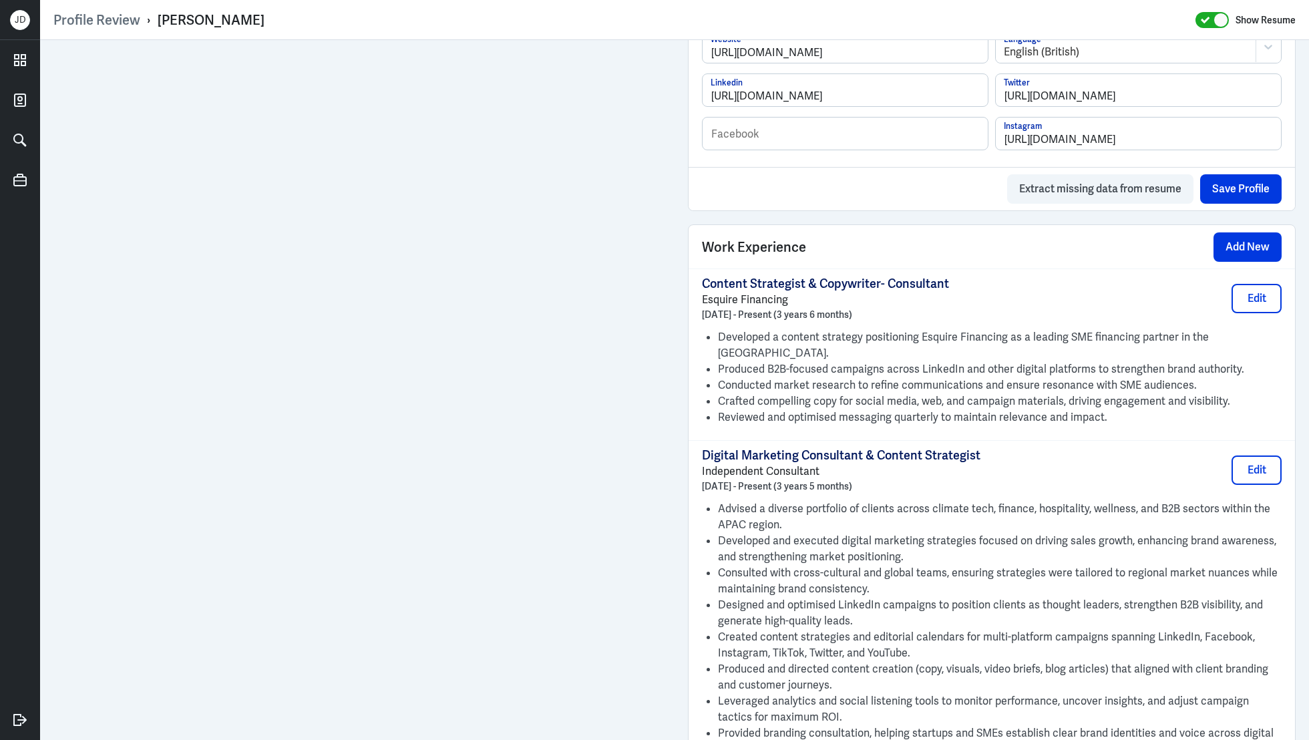
scroll to position [572, 0]
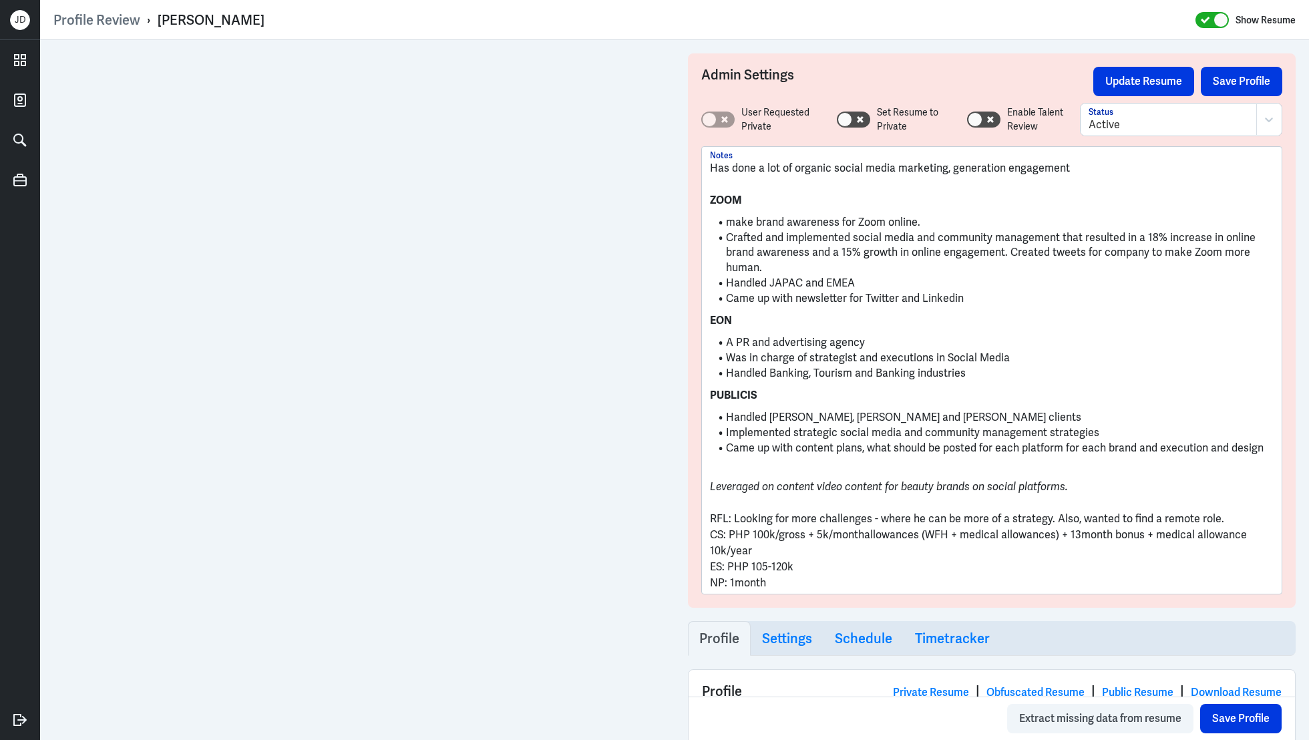
scroll to position [423, 0]
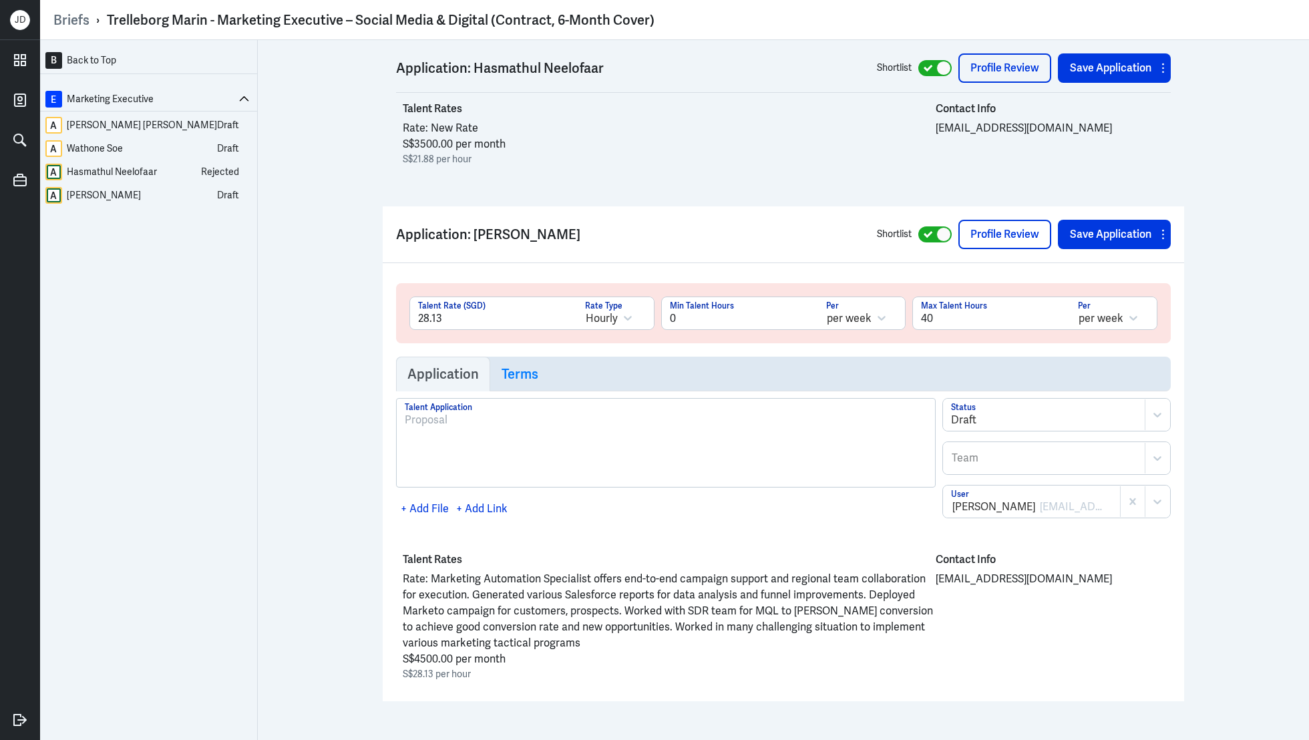
scroll to position [2618, 0]
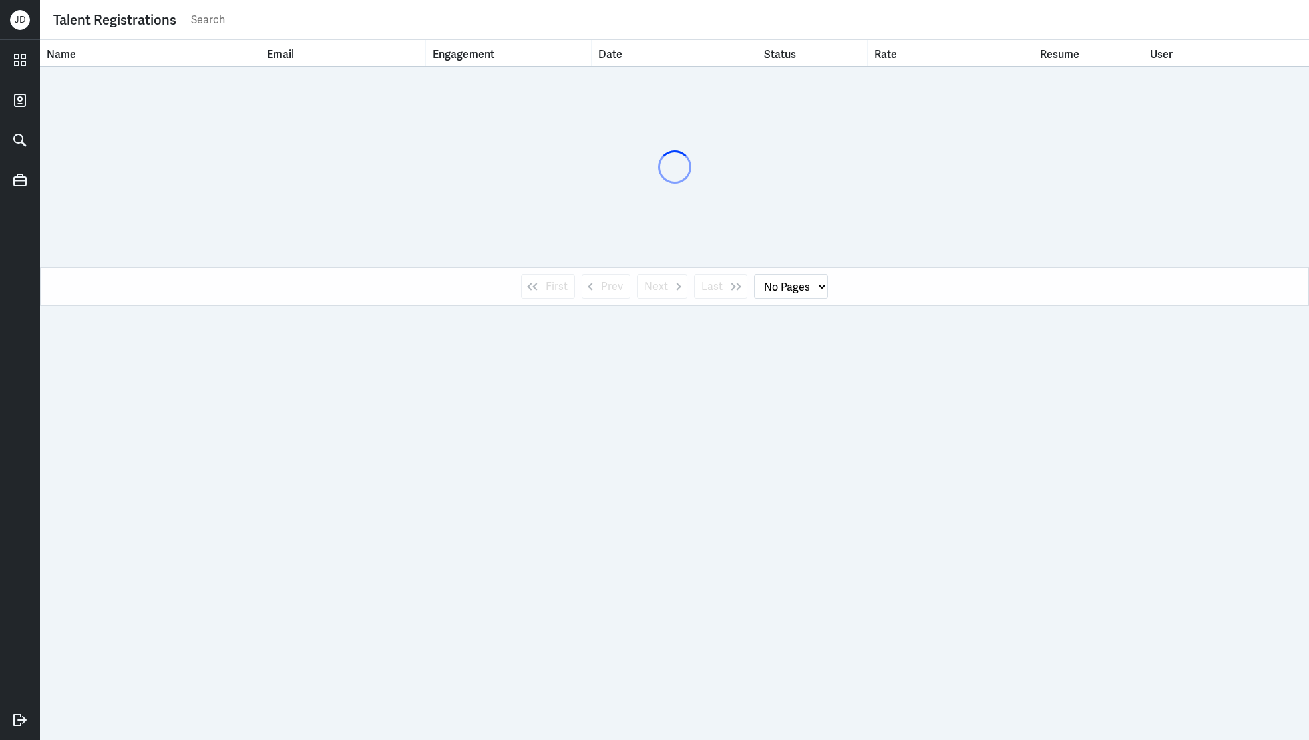
click at [461, 21] on input "text" at bounding box center [743, 20] width 1106 height 20
type input "mages"
select select "1"
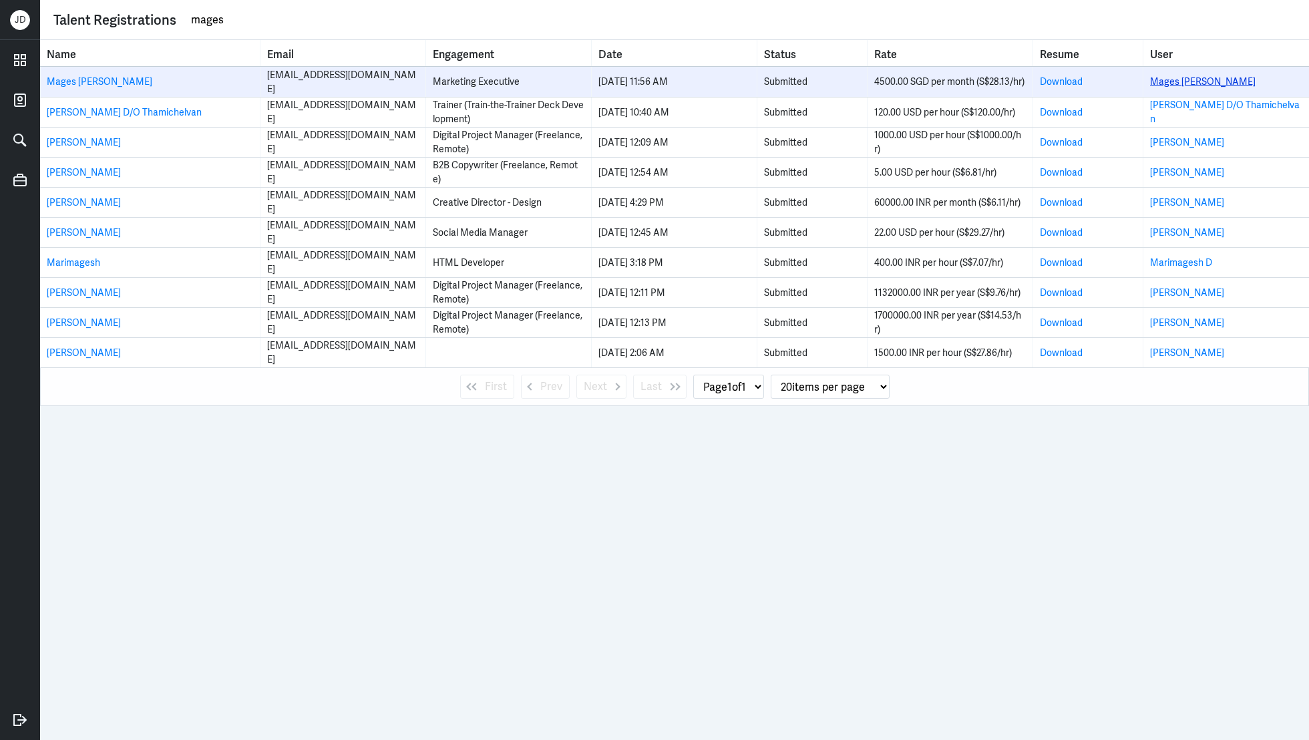
type input "mages"
click at [1168, 84] on link "Mages Vadiveloo" at bounding box center [1203, 81] width 106 height 12
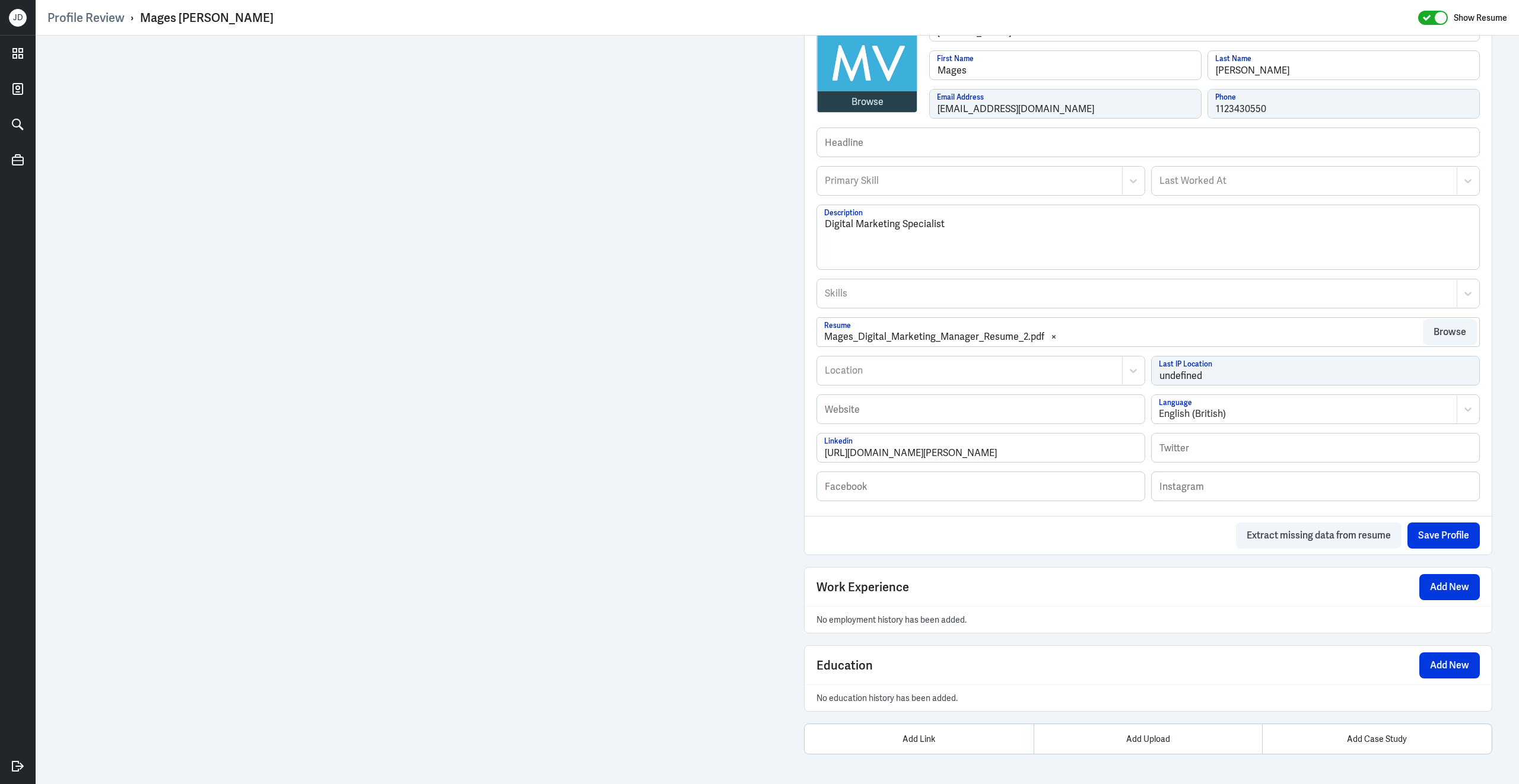
scroll to position [318, 0]
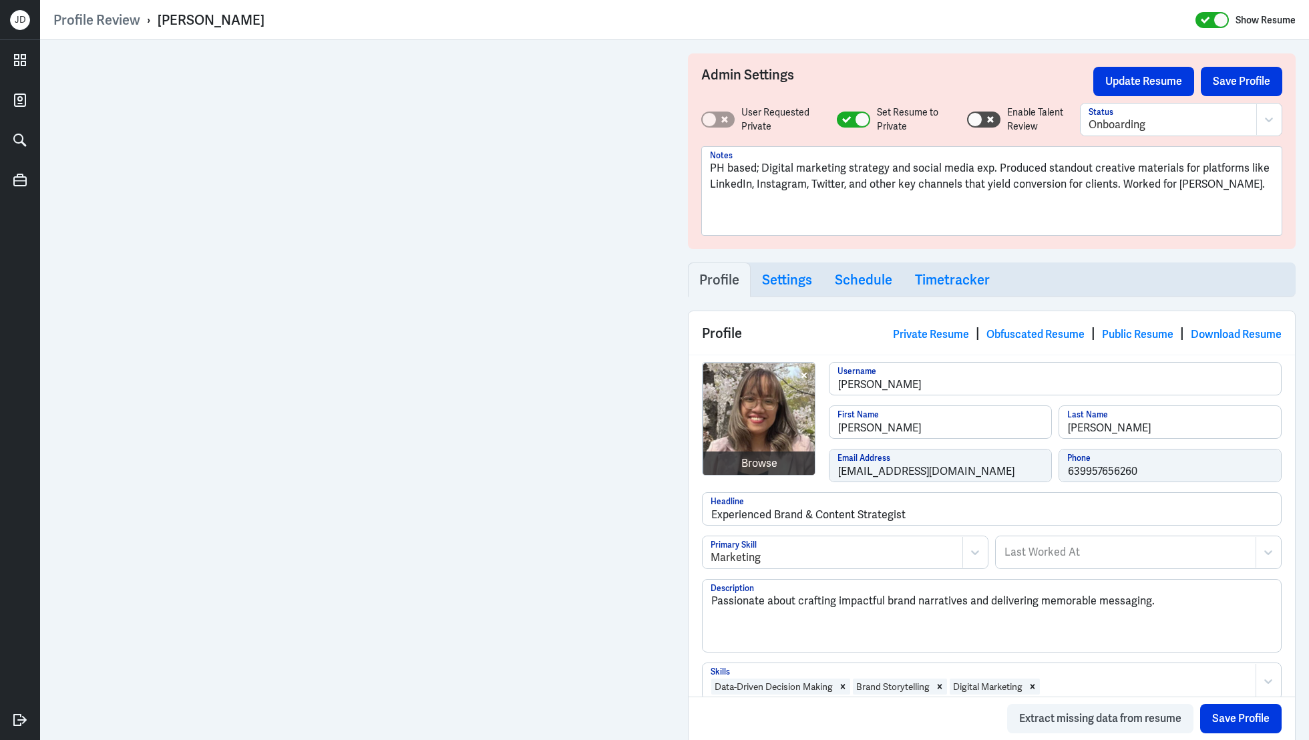
scroll to position [56, 0]
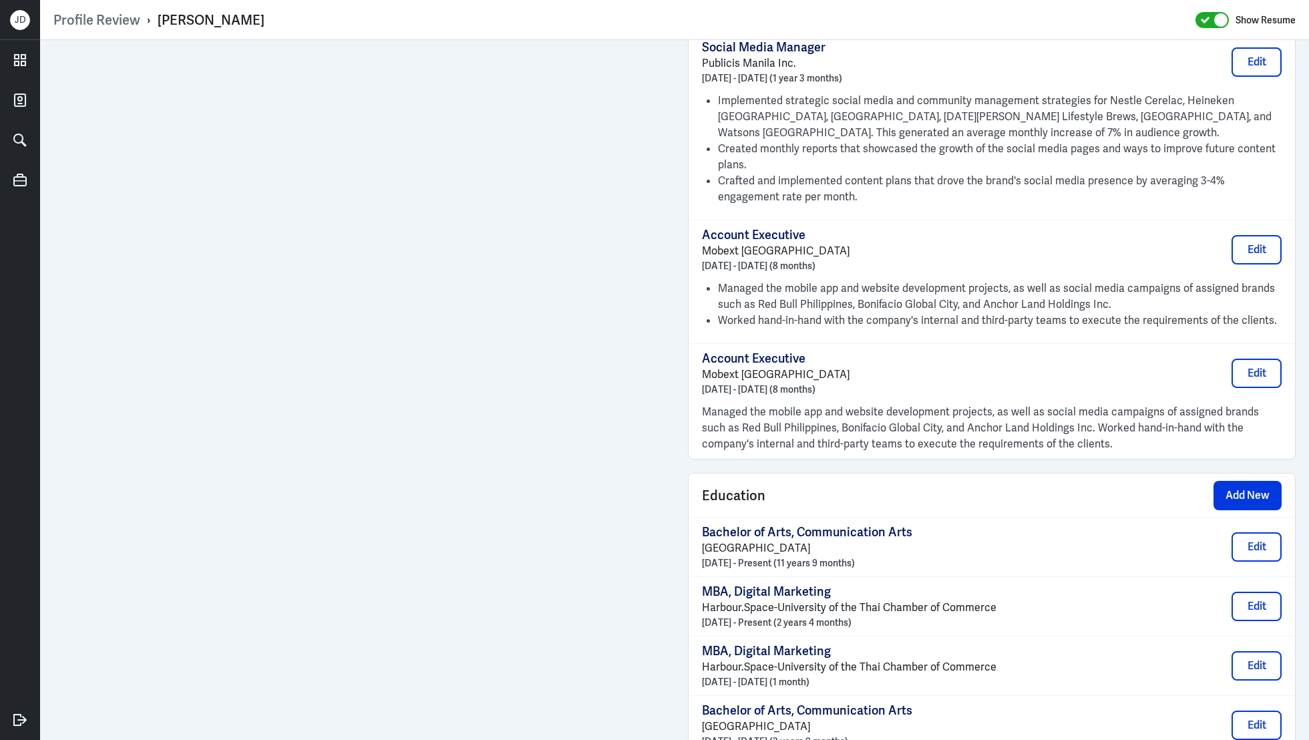
scroll to position [2263, 0]
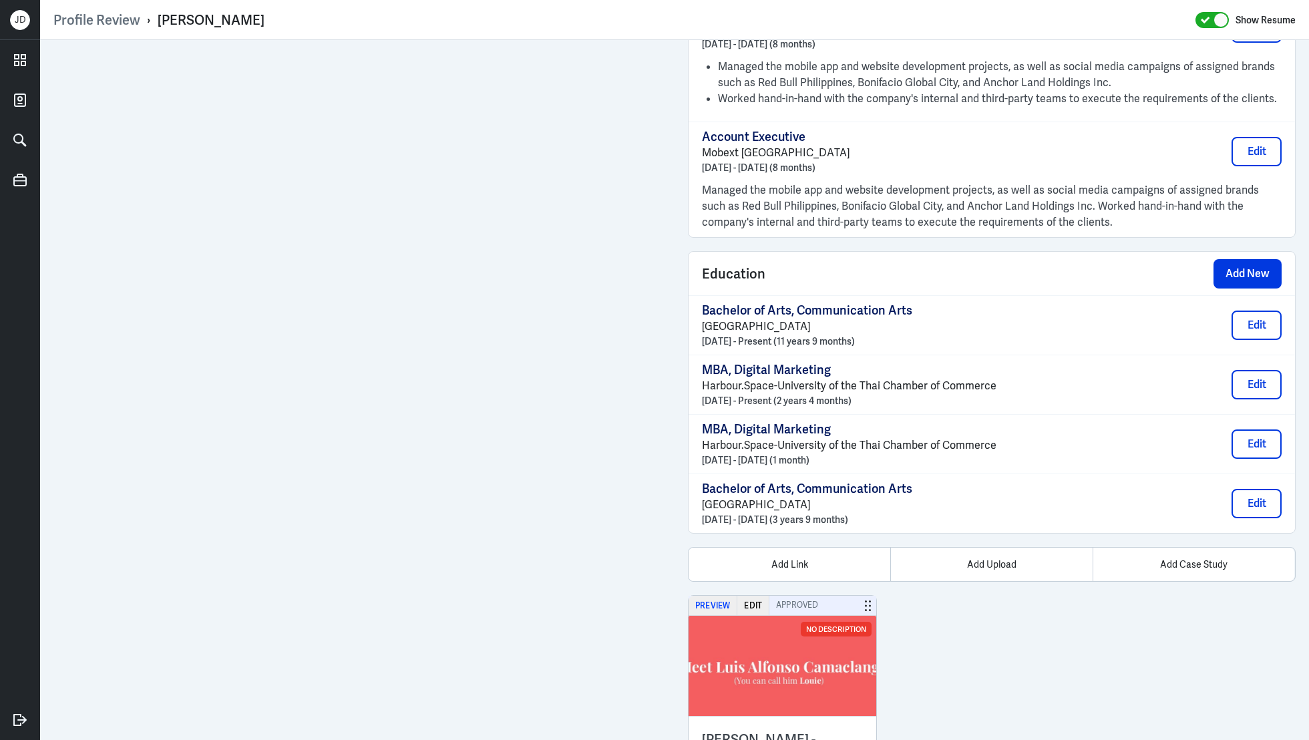
click at [701, 596] on button "Preview" at bounding box center [713, 605] width 49 height 19
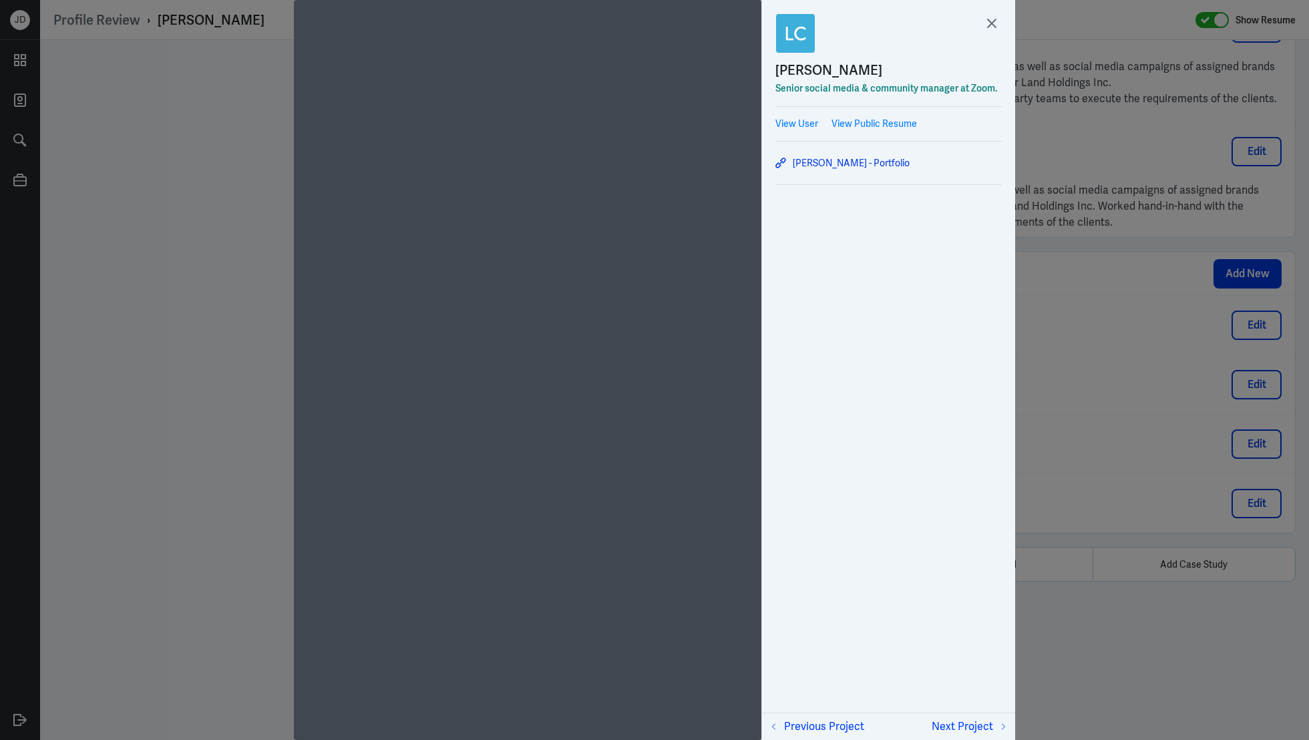
scroll to position [4, 0]
click at [996, 23] on icon at bounding box center [992, 23] width 20 height 20
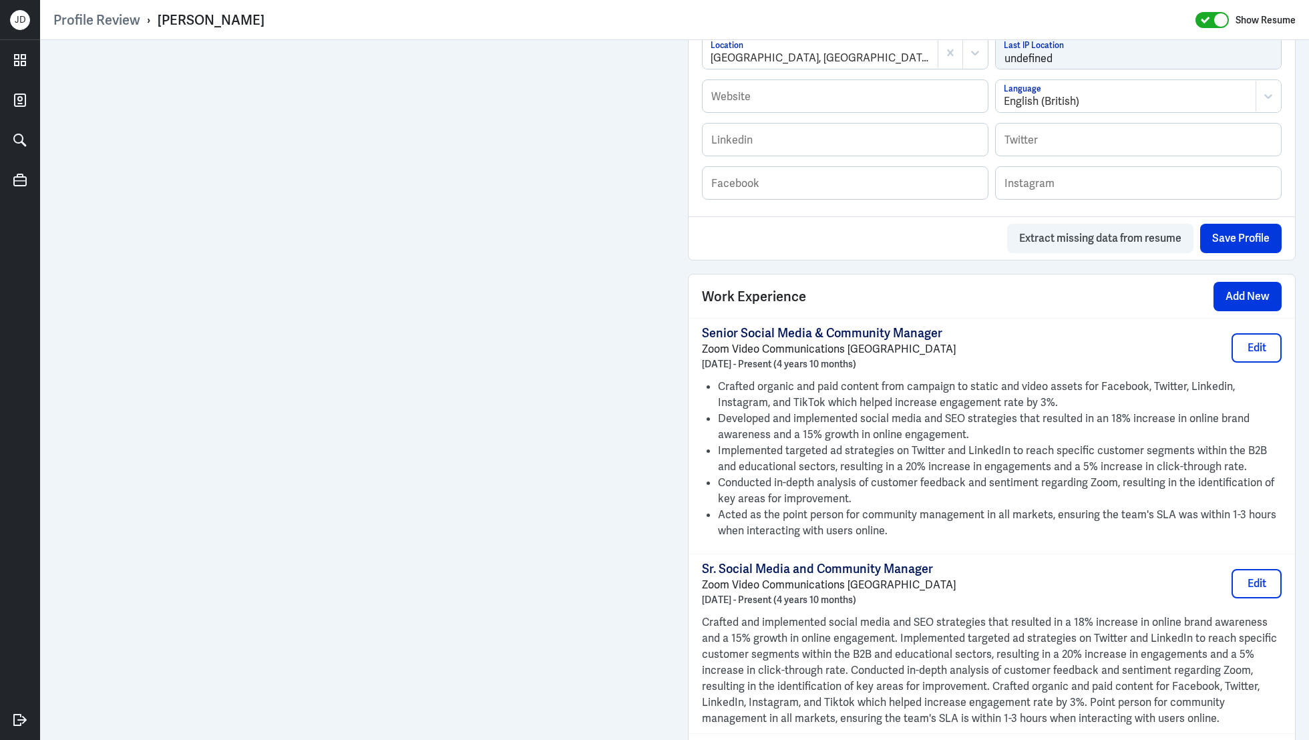
scroll to position [0, 0]
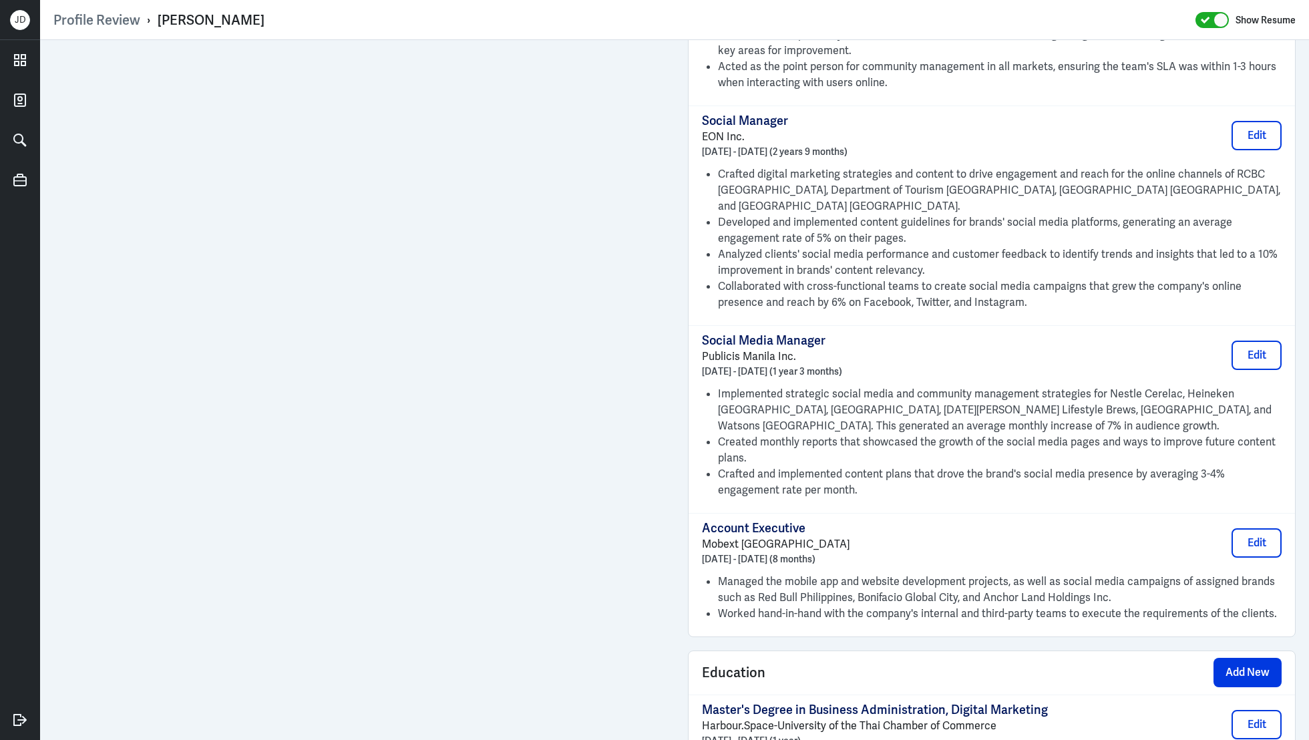
scroll to position [1895, 0]
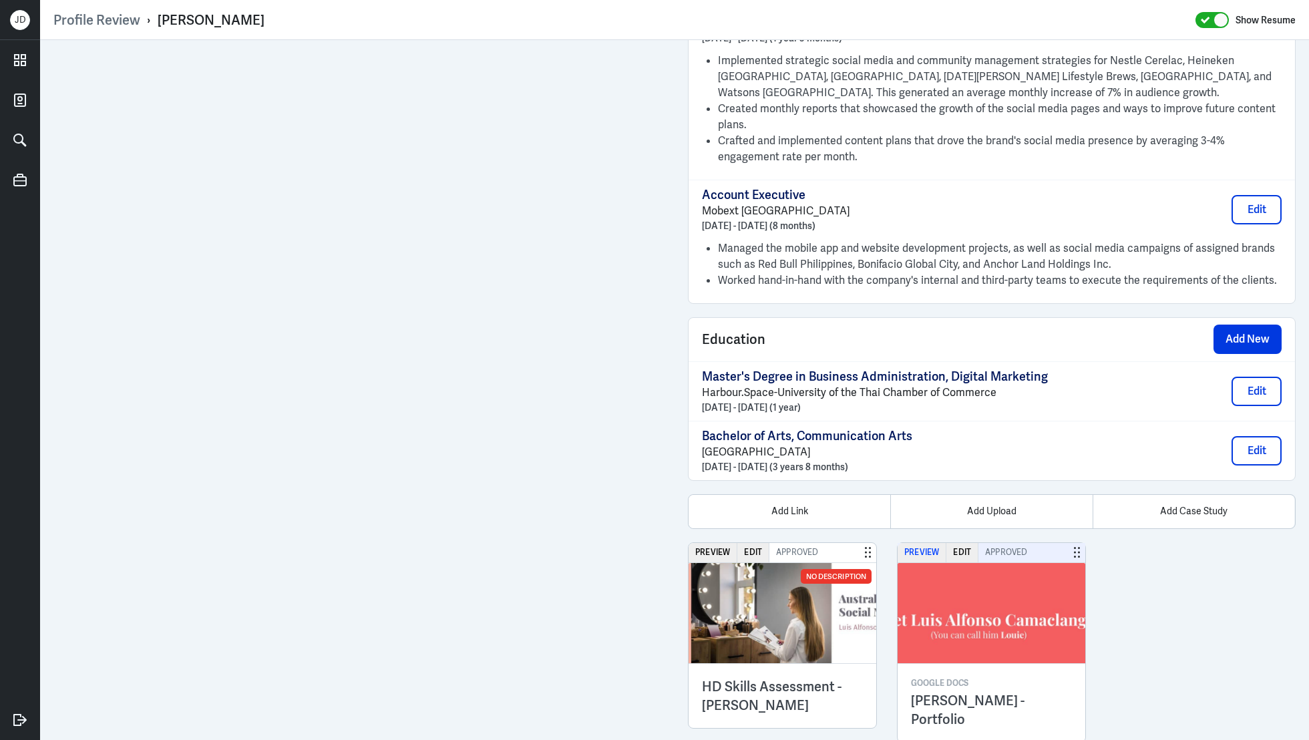
click at [918, 543] on button "Preview" at bounding box center [922, 552] width 49 height 19
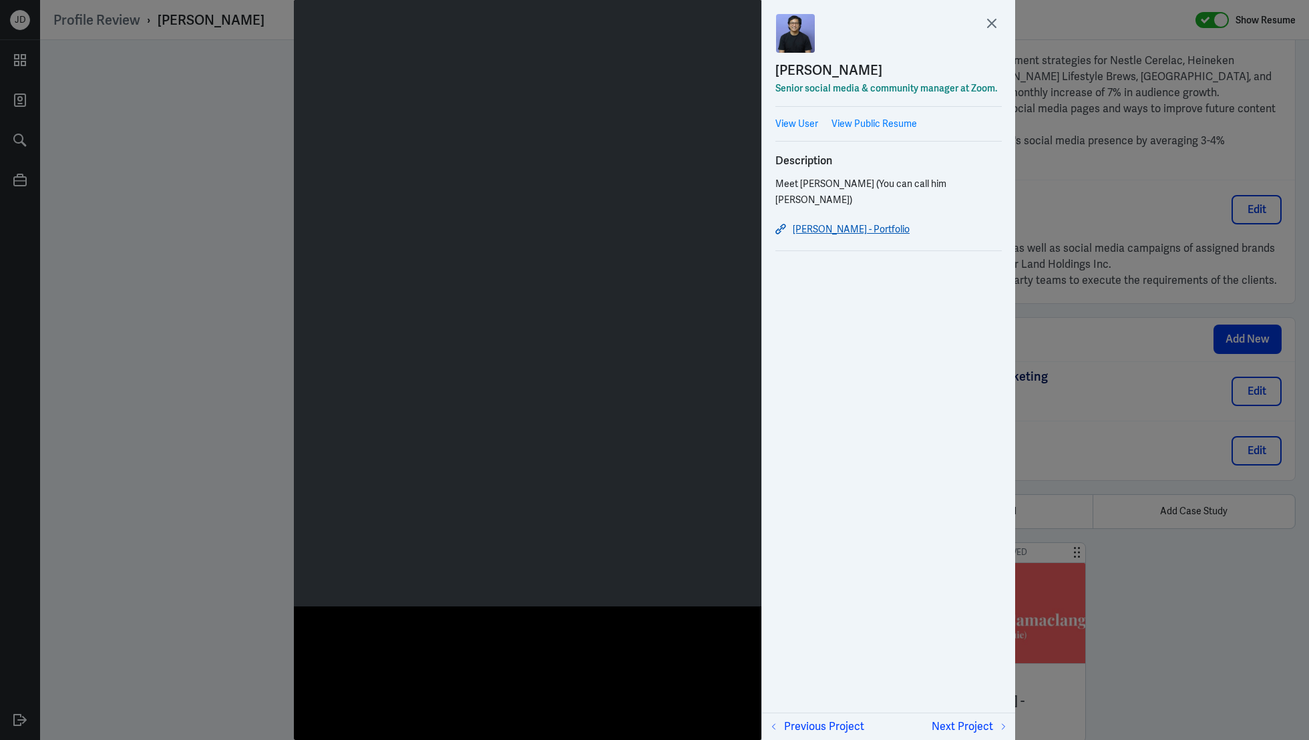
click at [866, 224] on link "[PERSON_NAME] - Portfolio" at bounding box center [888, 229] width 226 height 16
click at [1001, 30] on icon at bounding box center [992, 23] width 20 height 20
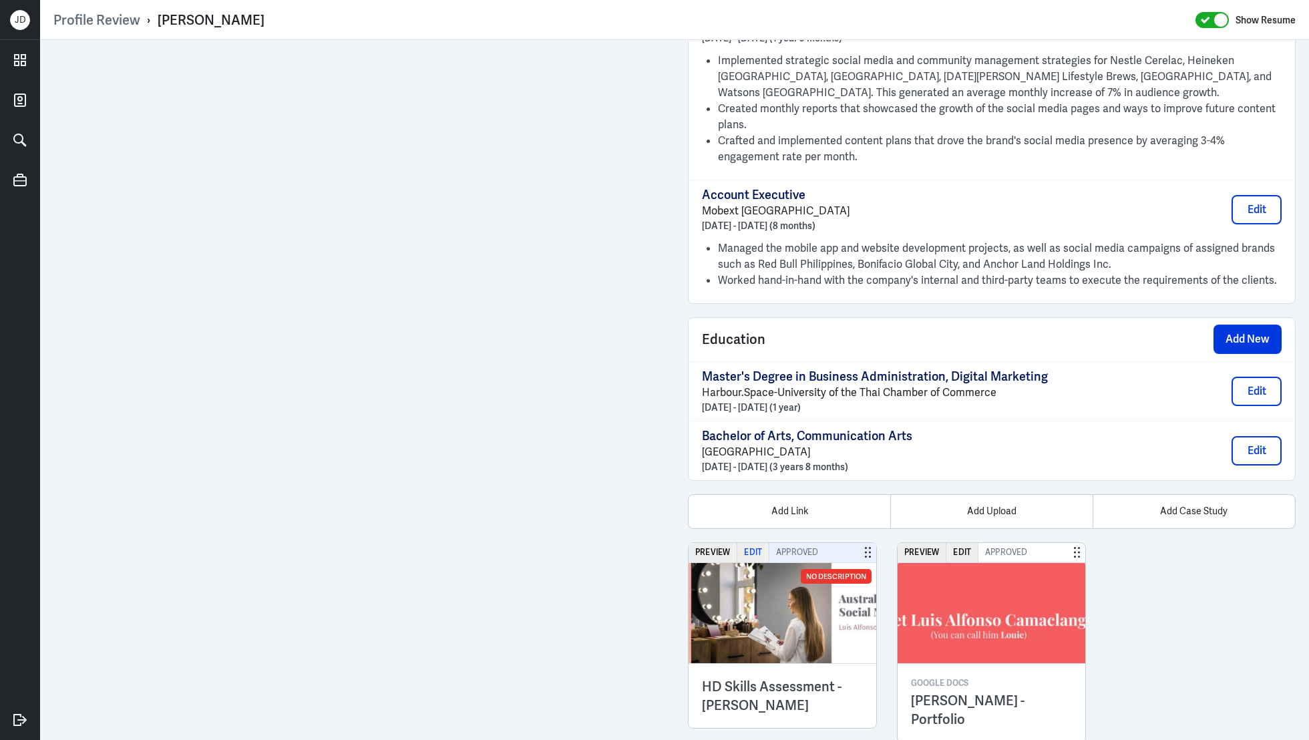
click at [753, 543] on button "Edit" at bounding box center [753, 552] width 32 height 19
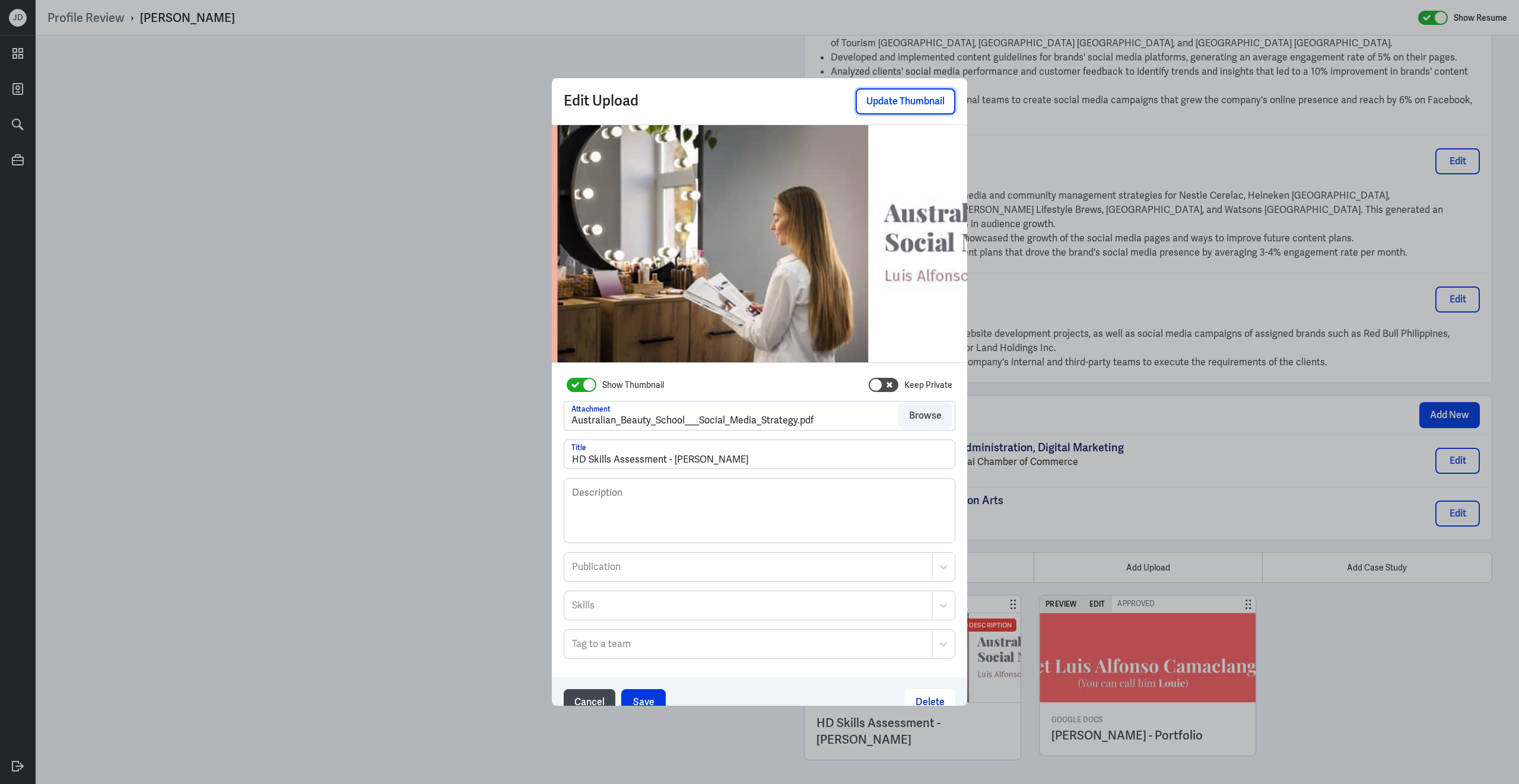
scroll to position [1447, 0]
click at [929, 656] on button "Delete" at bounding box center [929, 701] width 51 height 26
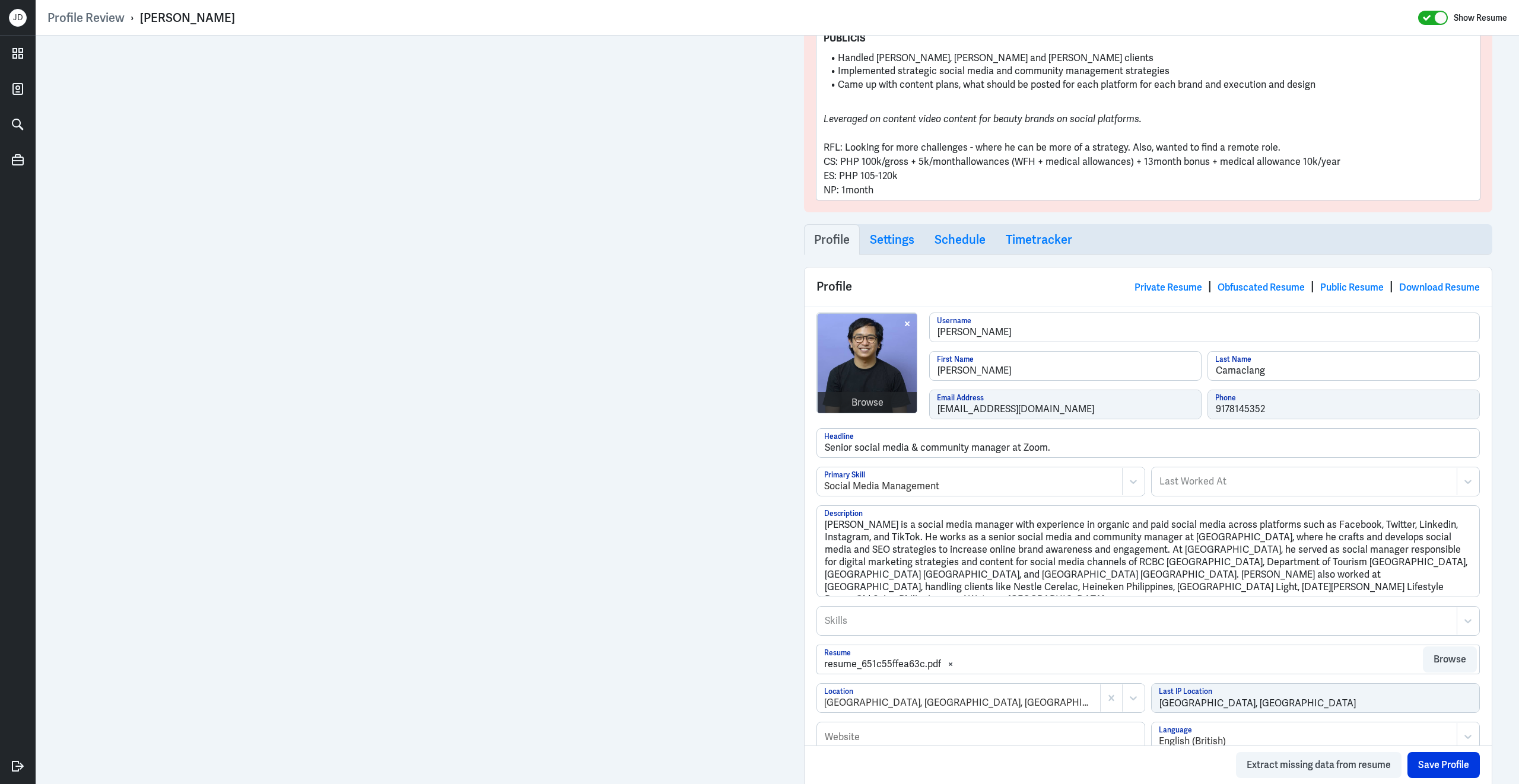
scroll to position [300, 0]
click at [871, 404] on div "Browse" at bounding box center [867, 402] width 32 height 14
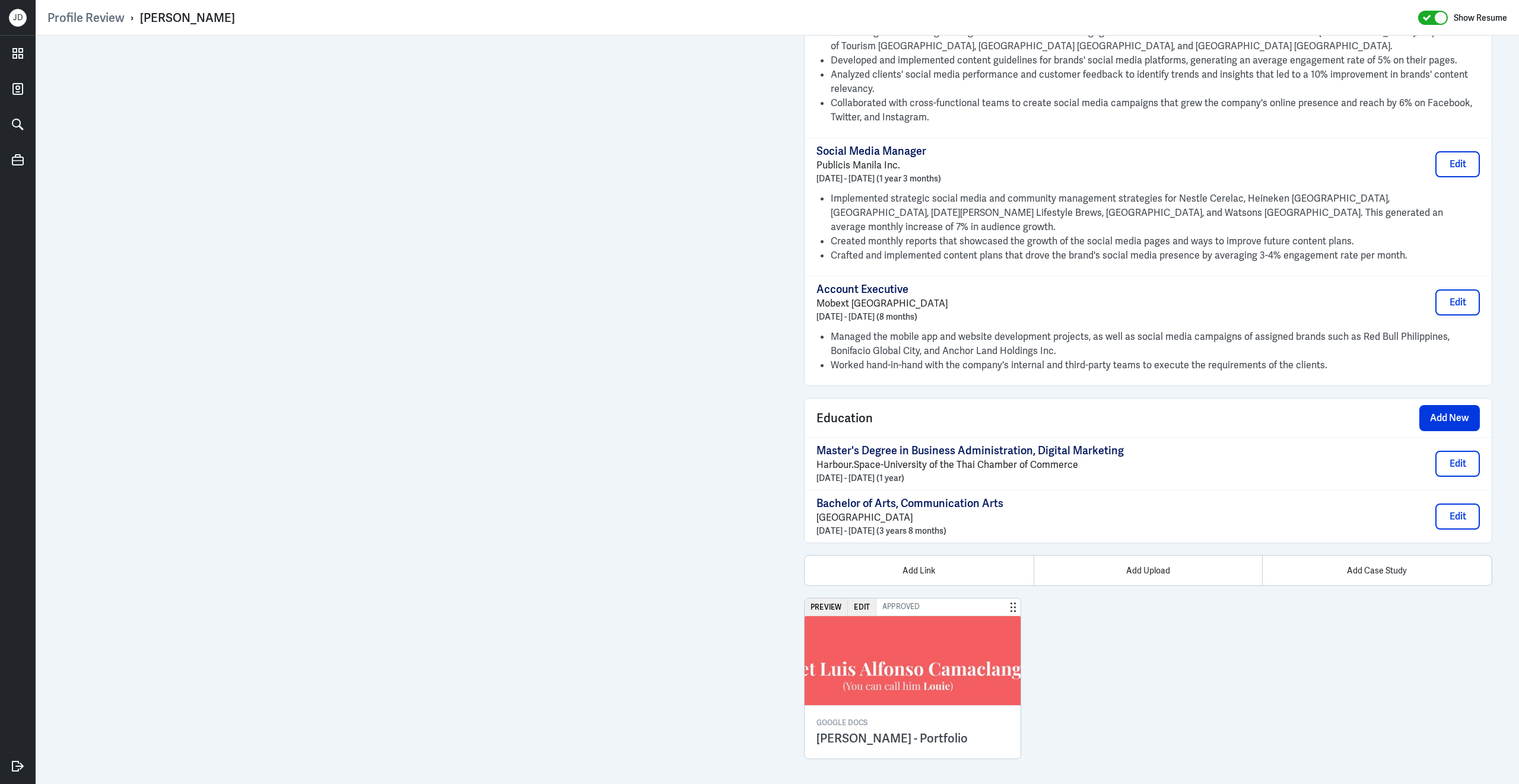
scroll to position [1429, 0]
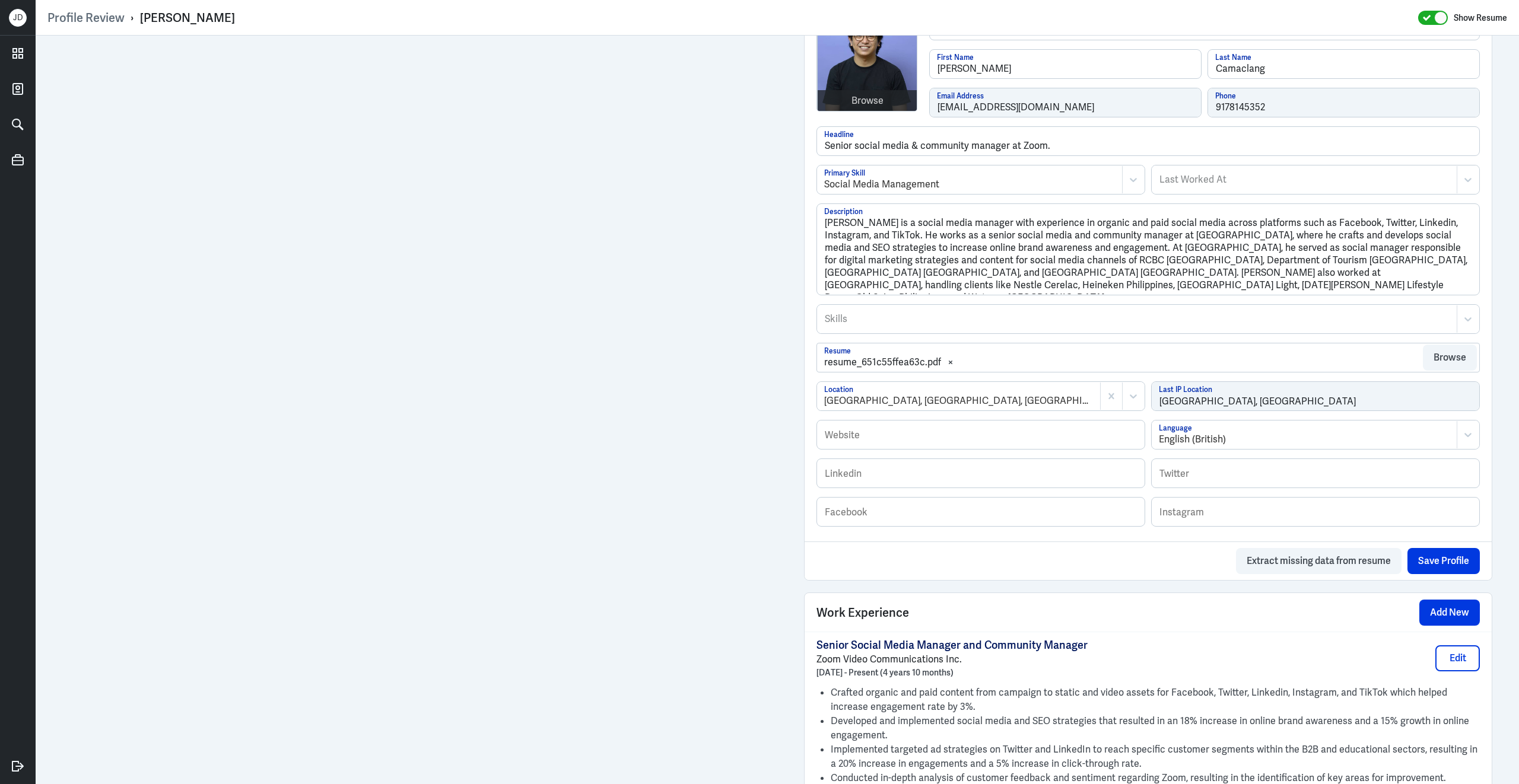
scroll to position [957, 0]
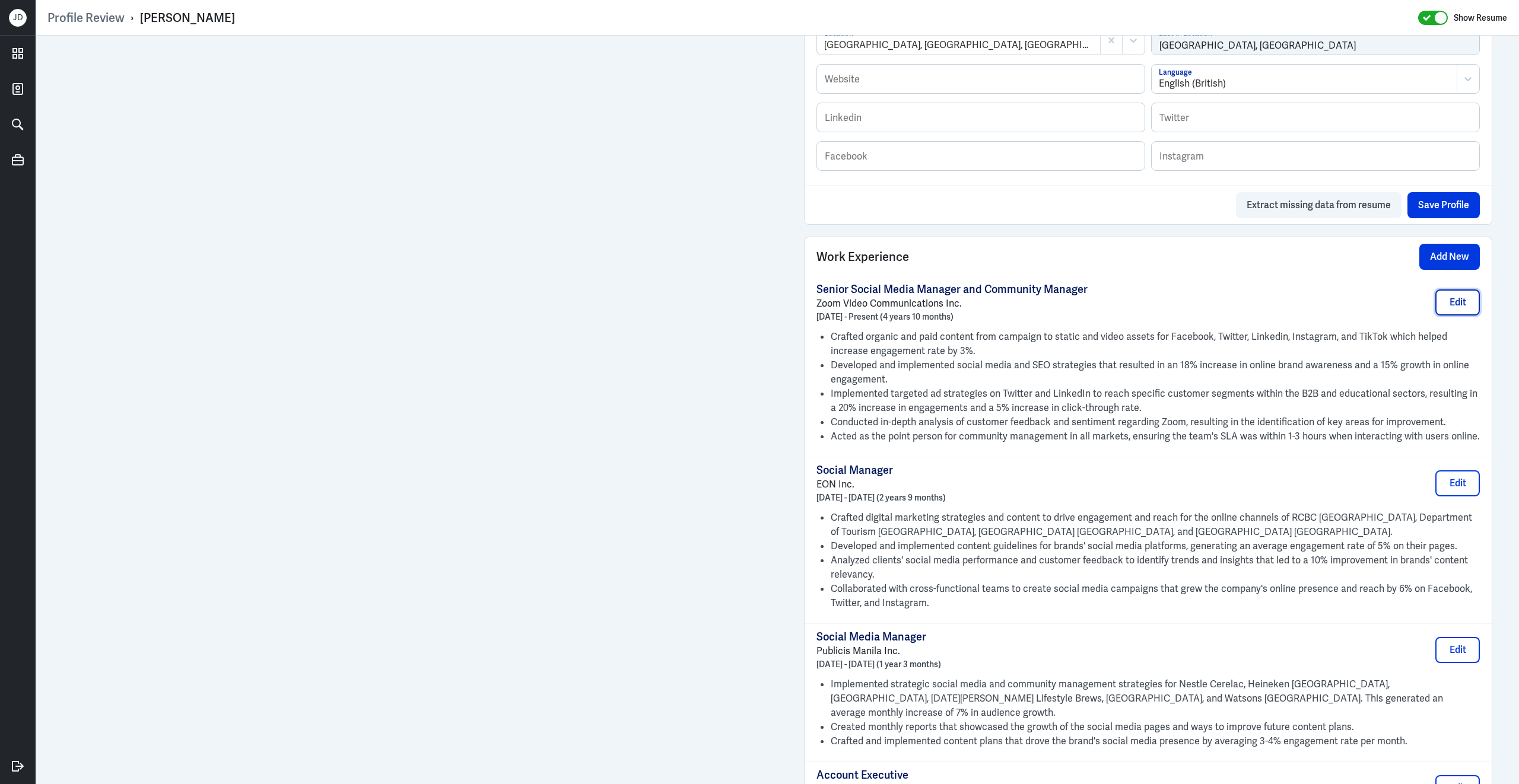
click at [1456, 306] on button "Edit" at bounding box center [1457, 302] width 44 height 26
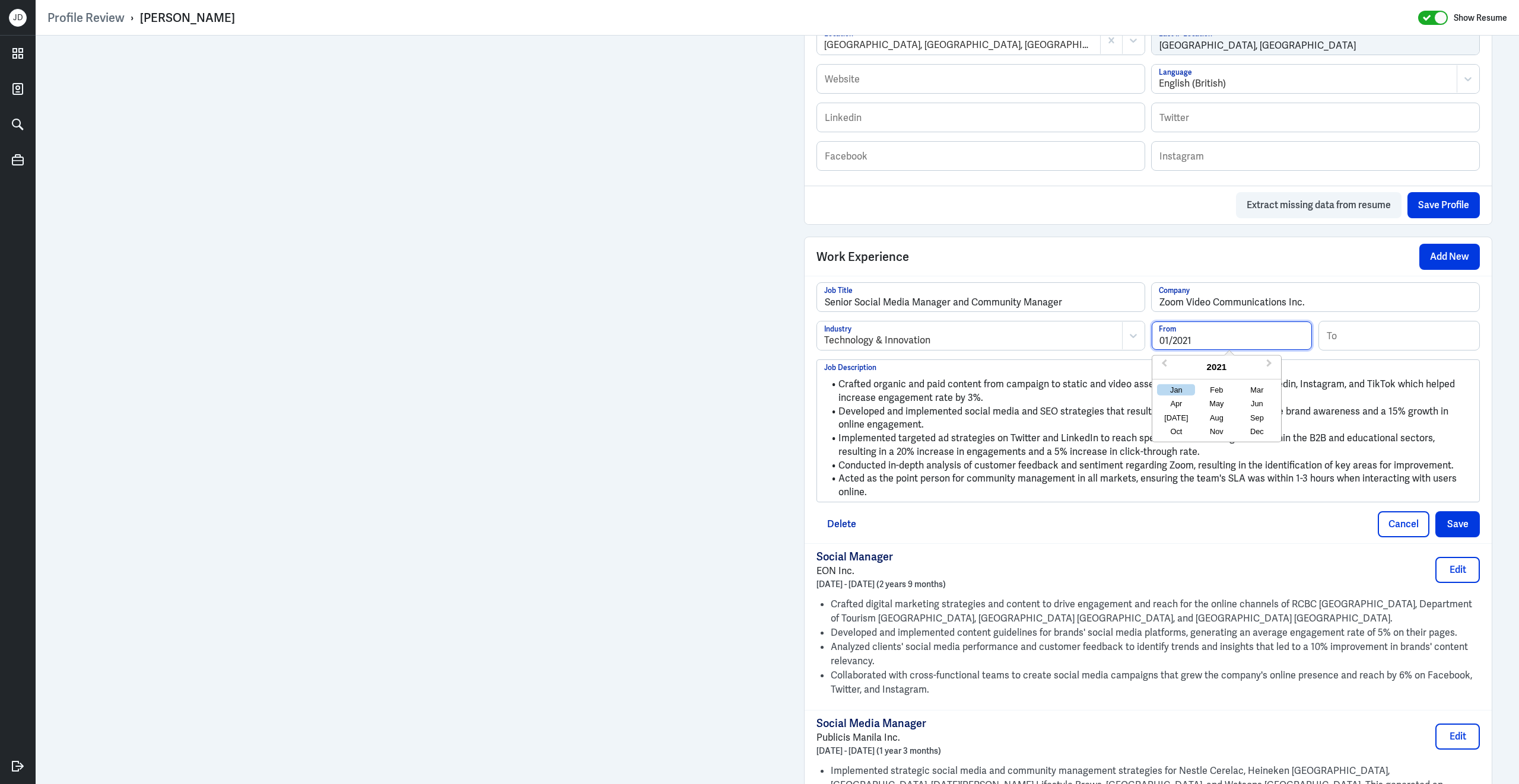
drag, startPoint x: 1219, startPoint y: 349, endPoint x: 1063, endPoint y: 344, distance: 156.1
click at [1063, 344] on div "Technology & Innovation Industry 01/2021 From Previous Year Next Year [DATE] Fe…" at bounding box center [1148, 339] width 664 height 38
click at [1390, 350] on input at bounding box center [1399, 336] width 160 height 28
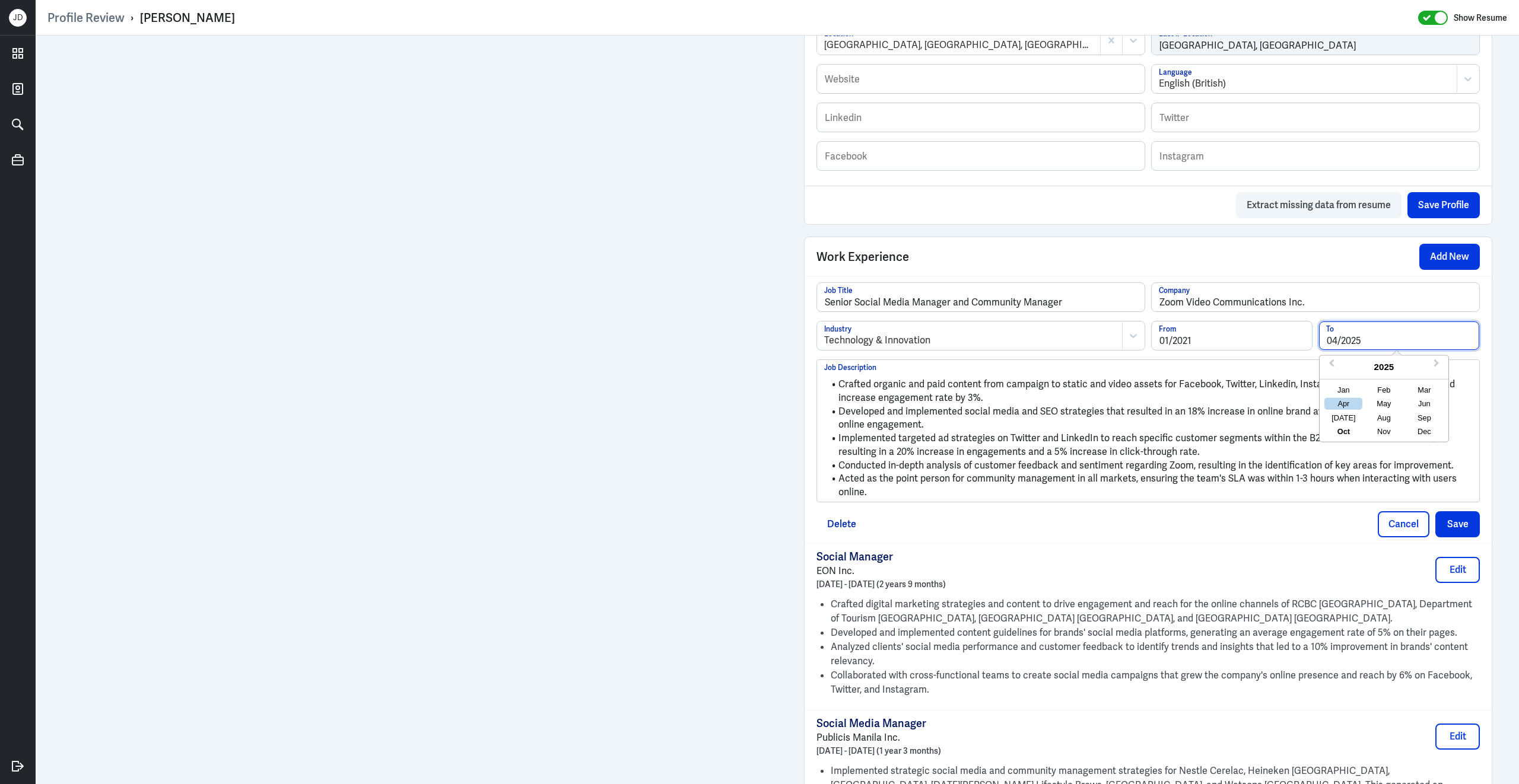
type input "04/2025"
click at [1250, 428] on li "Developed and implemented social media and SEO strategies that resulted in an 1…" at bounding box center [1148, 418] width 648 height 27
click at [1466, 535] on button "Save" at bounding box center [1457, 524] width 44 height 26
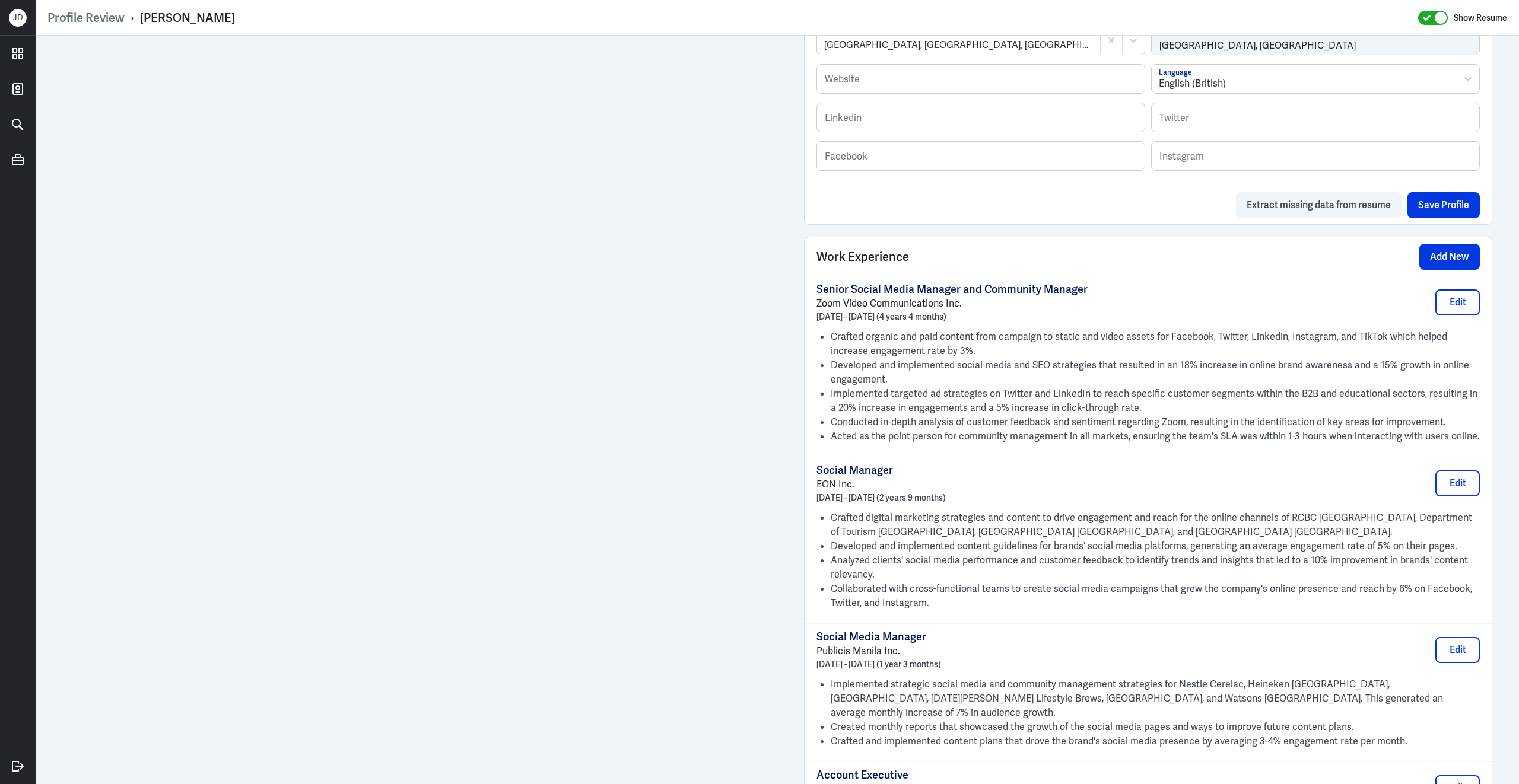
scroll to position [771, 0]
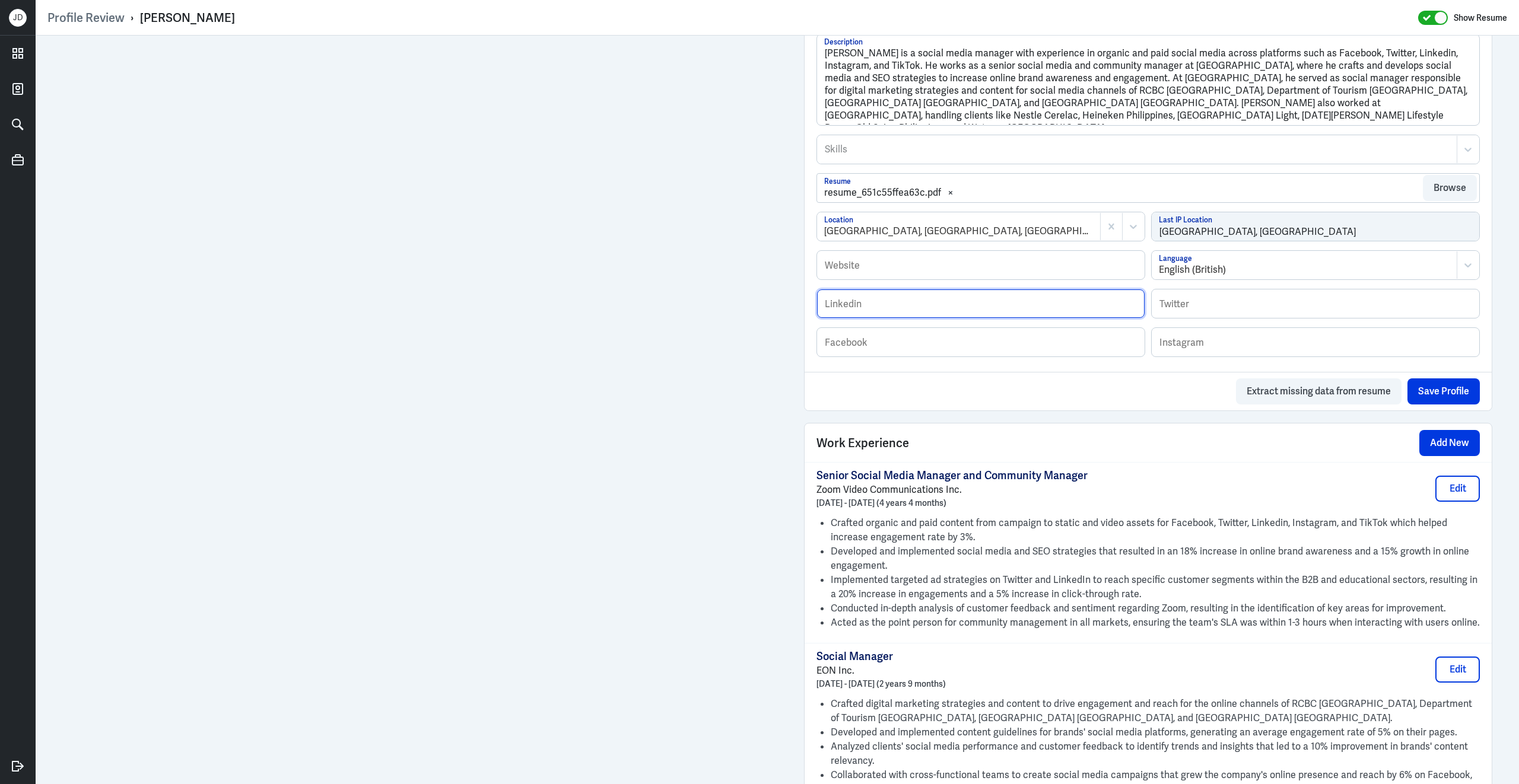
click at [954, 314] on input "text" at bounding box center [981, 304] width 328 height 28
paste input "[URL][DOMAIN_NAME]"
type input "[URL][DOMAIN_NAME]"
click at [1181, 489] on div "Senior Social Media Manager and Community Manager Zoom Video Communications Inc…" at bounding box center [1148, 488] width 664 height 40
click at [1440, 404] on button "Save Profile" at bounding box center [1443, 391] width 72 height 26
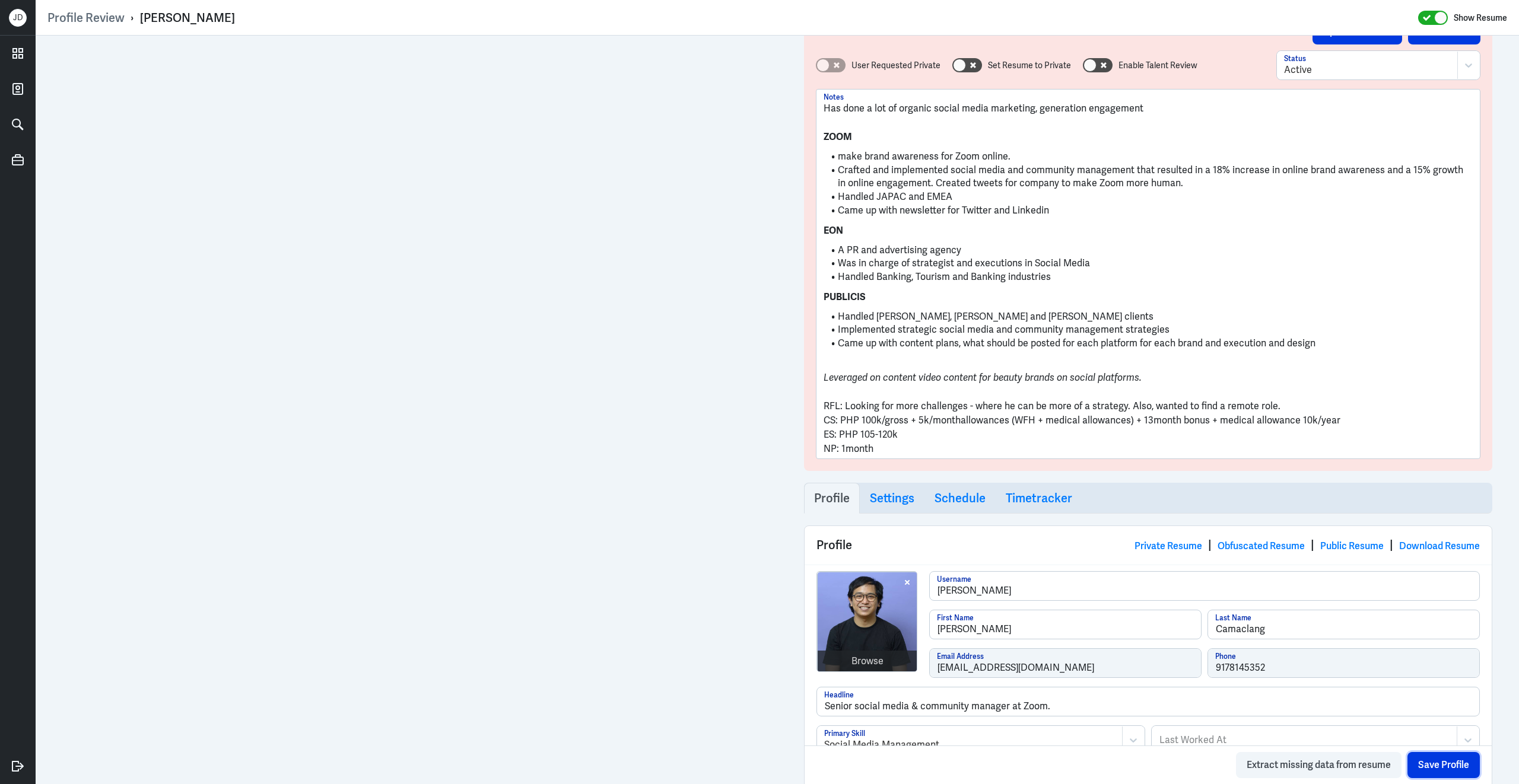
scroll to position [0, 0]
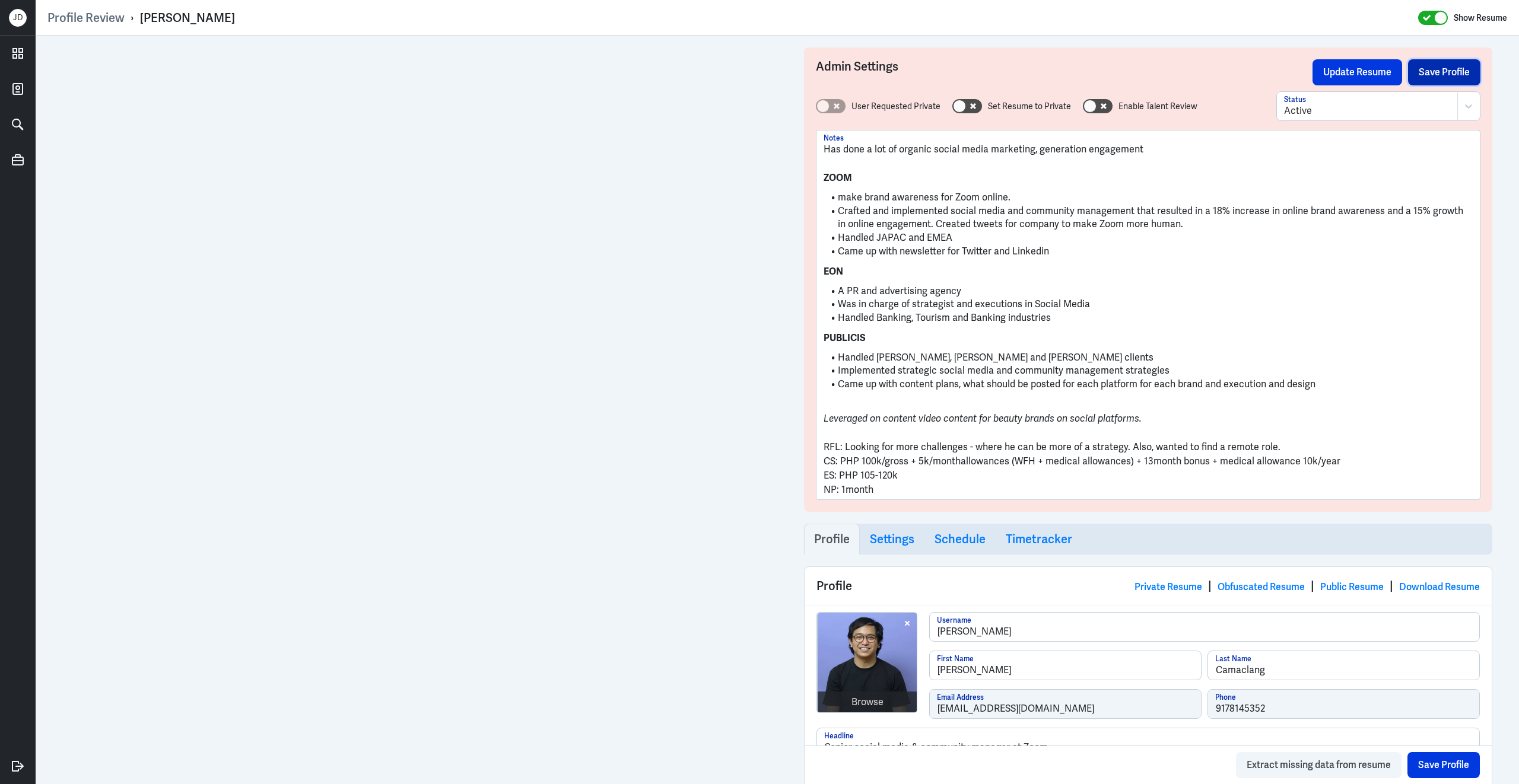
click at [1455, 74] on button "Save Profile" at bounding box center [1443, 72] width 72 height 26
click at [1373, 65] on button "Update Resume" at bounding box center [1356, 72] width 90 height 26
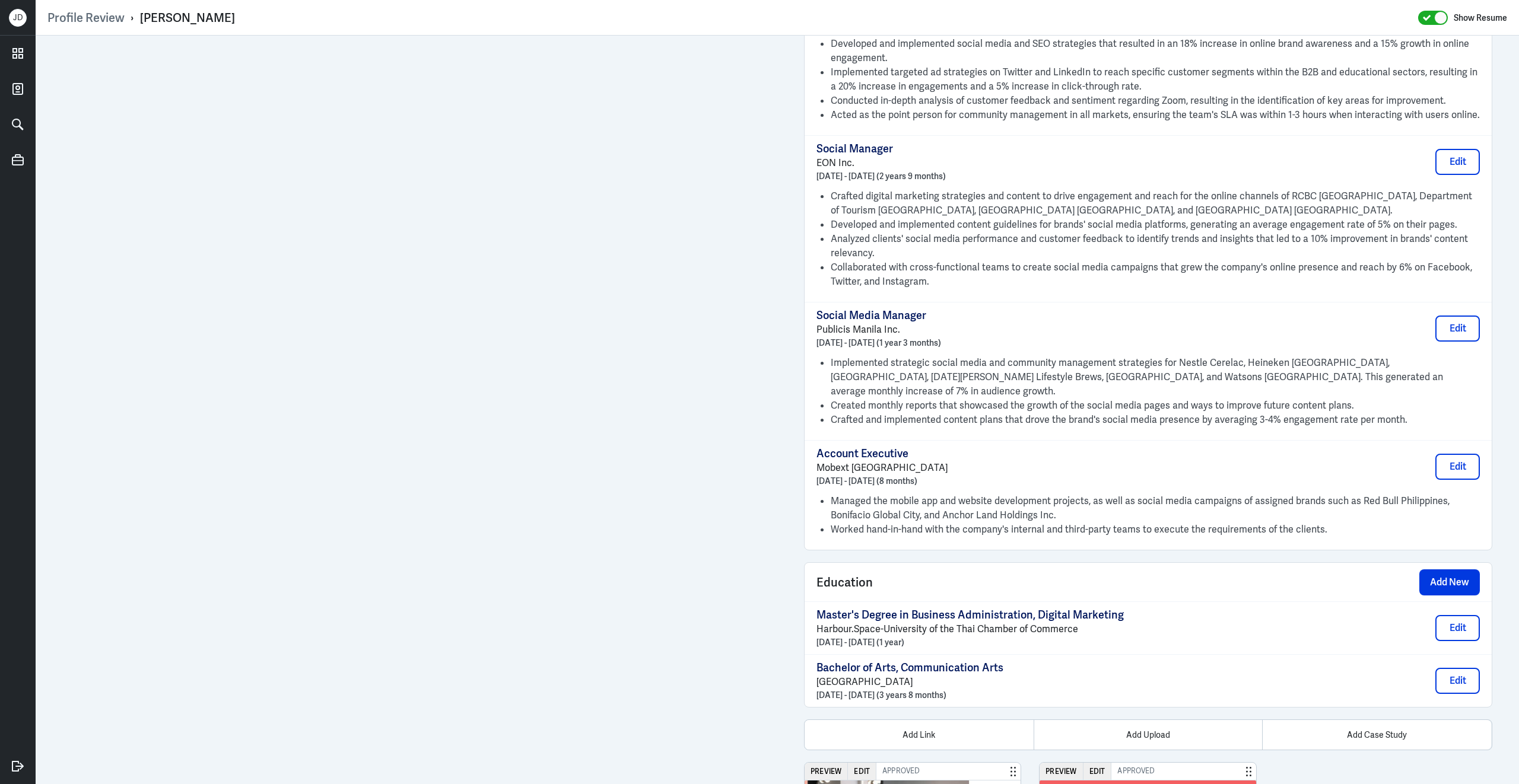
scroll to position [1447, 0]
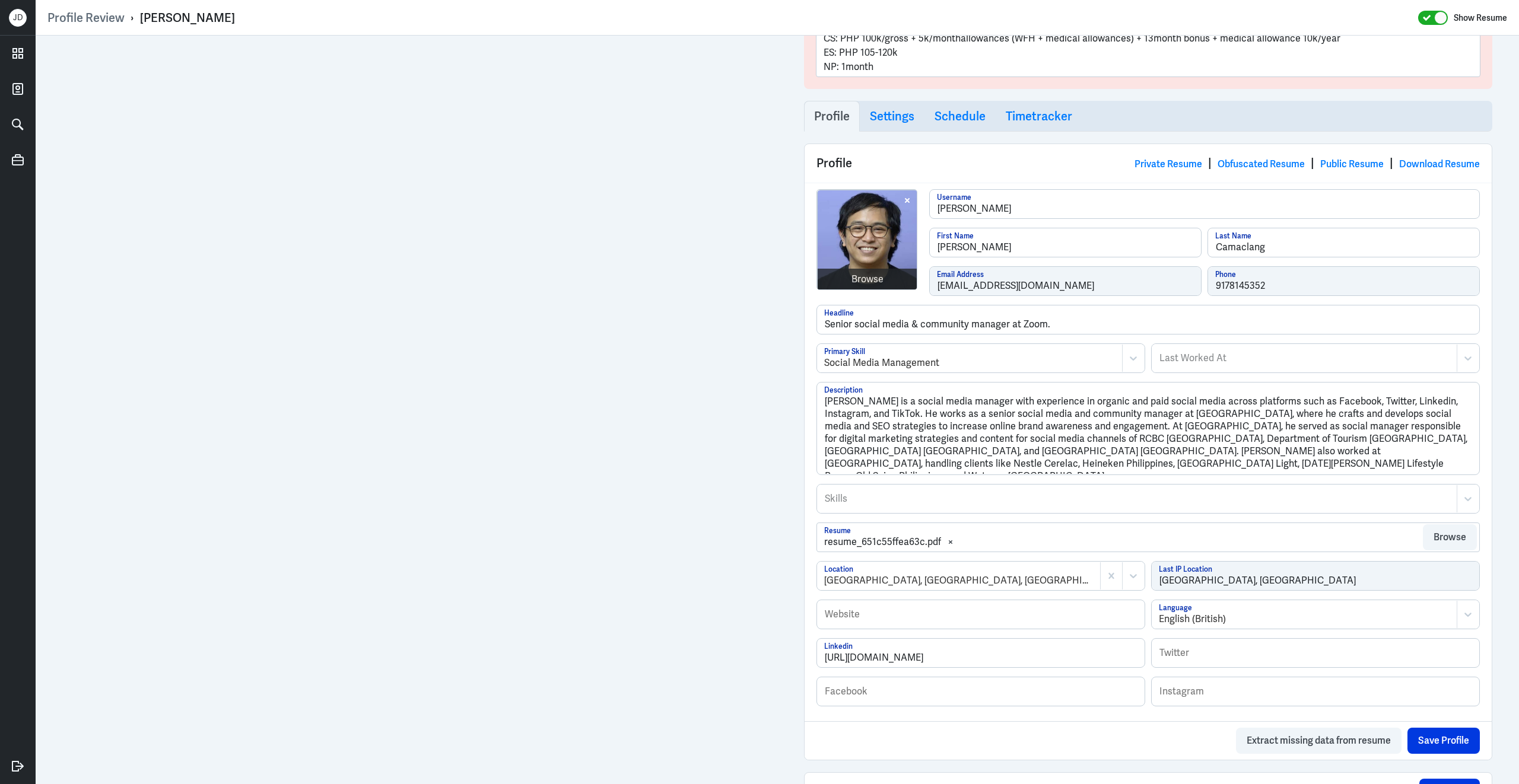
scroll to position [620, 0]
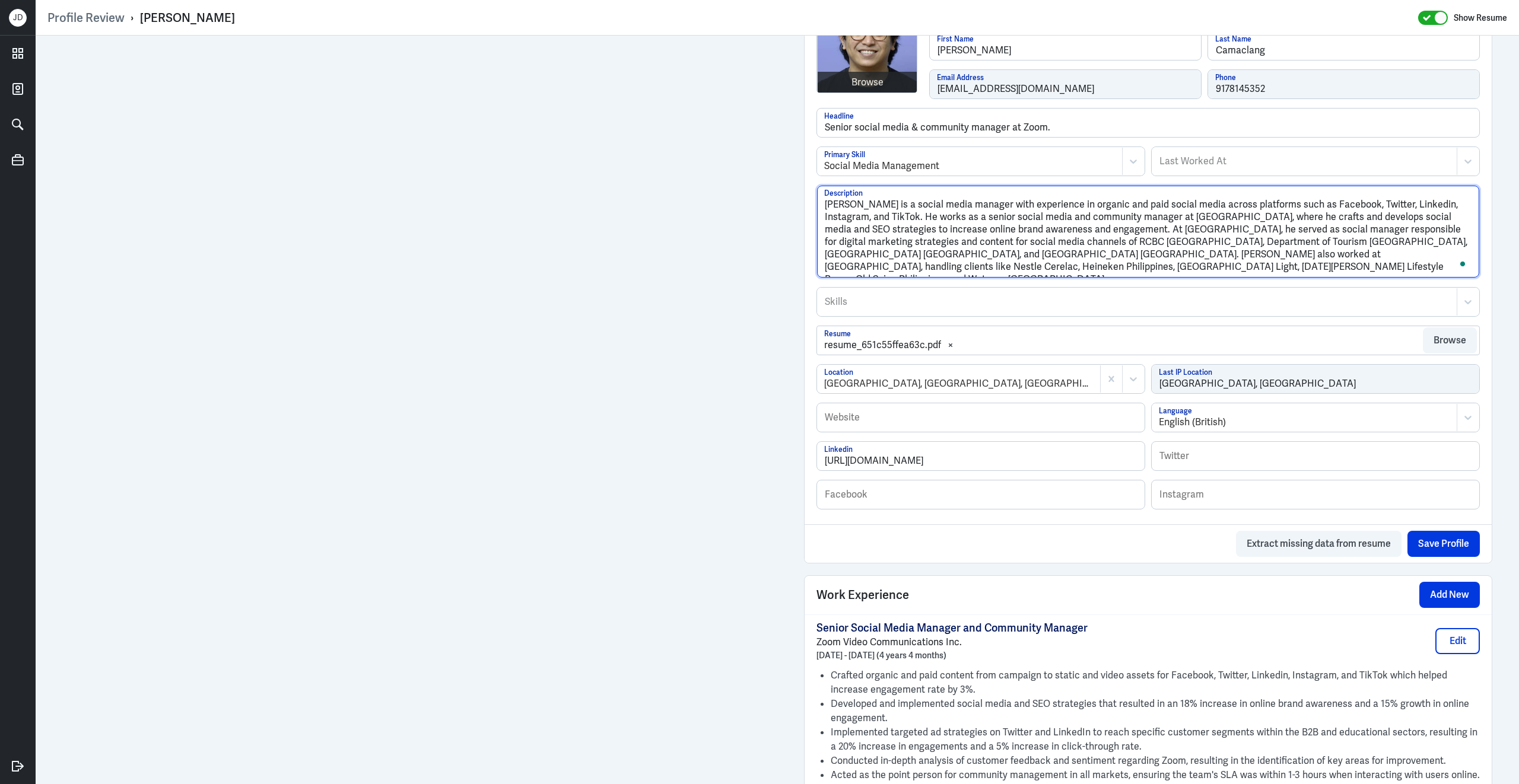
drag, startPoint x: 948, startPoint y: 271, endPoint x: 795, endPoint y: 197, distance: 170.0
click at [795, 197] on div "Admin Settings Update Resume Save Profile User Requested Private Set Resume to …" at bounding box center [1148, 514] width 712 height 2198
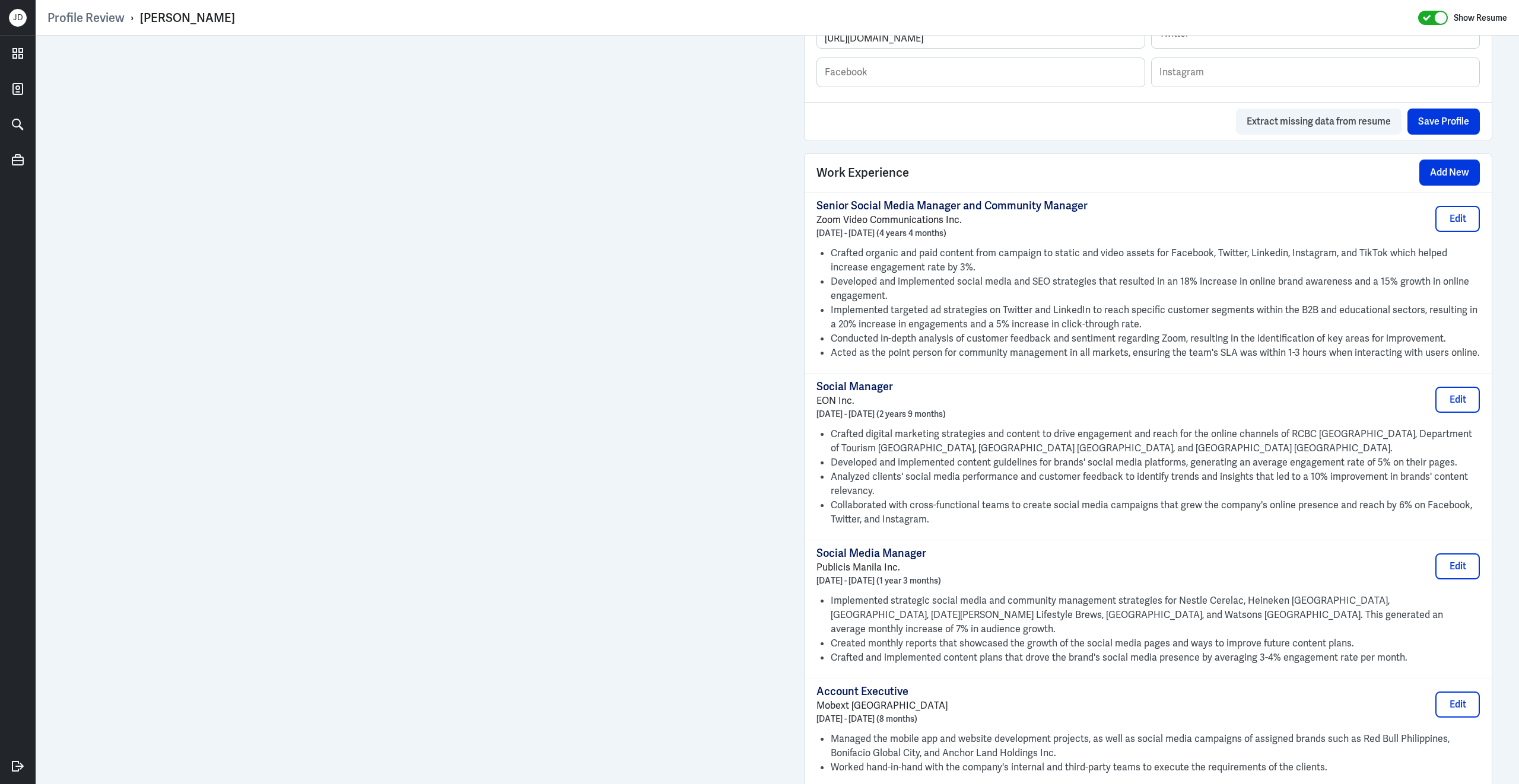
scroll to position [1122, 0]
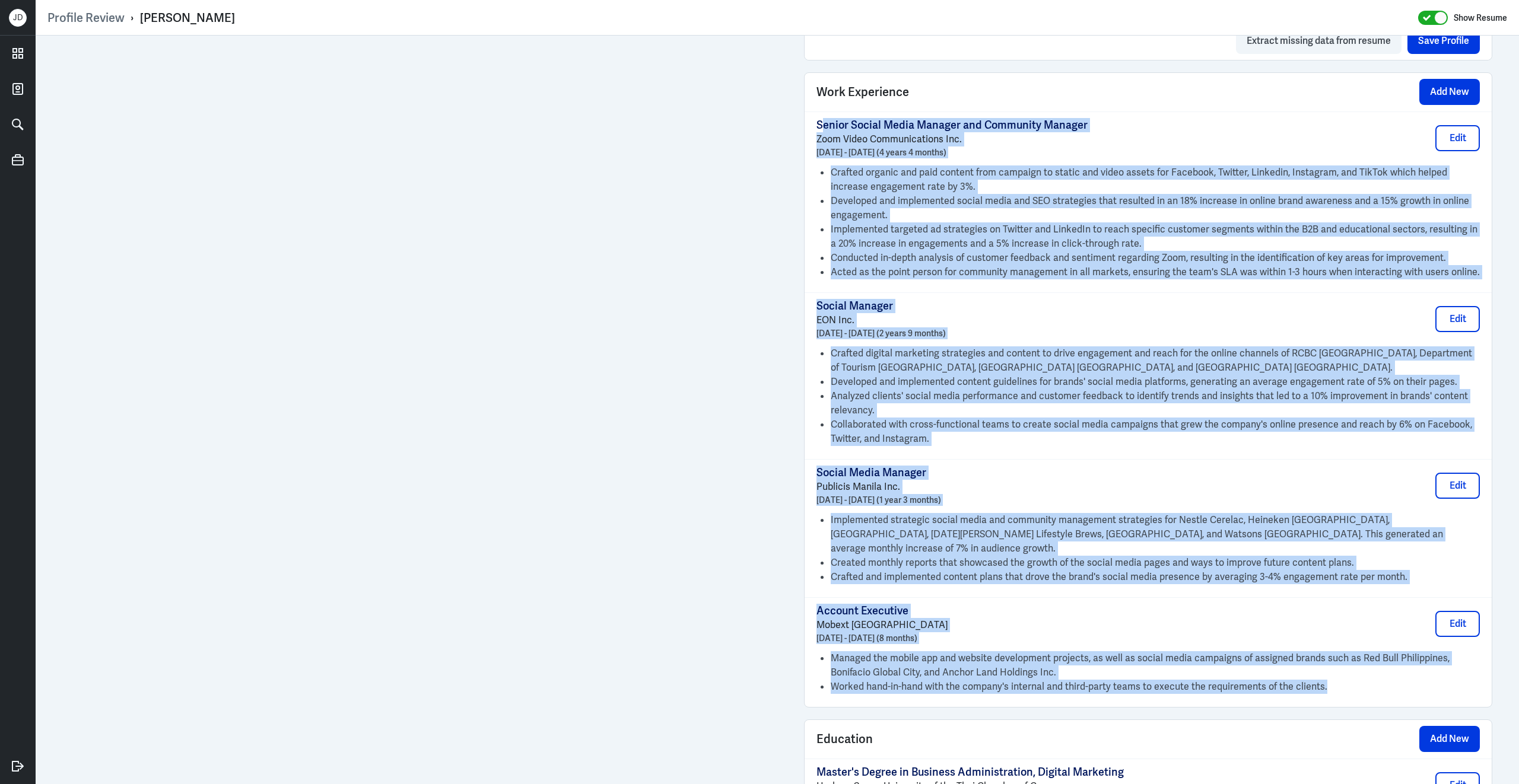
drag, startPoint x: 821, startPoint y: 135, endPoint x: 1254, endPoint y: 692, distance: 705.5
click at [1254, 692] on div "Senior Social Media Manager and Community Manager Zoom Video Communications Inc…" at bounding box center [1148, 409] width 687 height 595
copy div "enior Social Media Manager and Community Manager Zoom Video Communications Inc.…"
click at [946, 312] on p "Social Manager" at bounding box center [881, 306] width 130 height 14
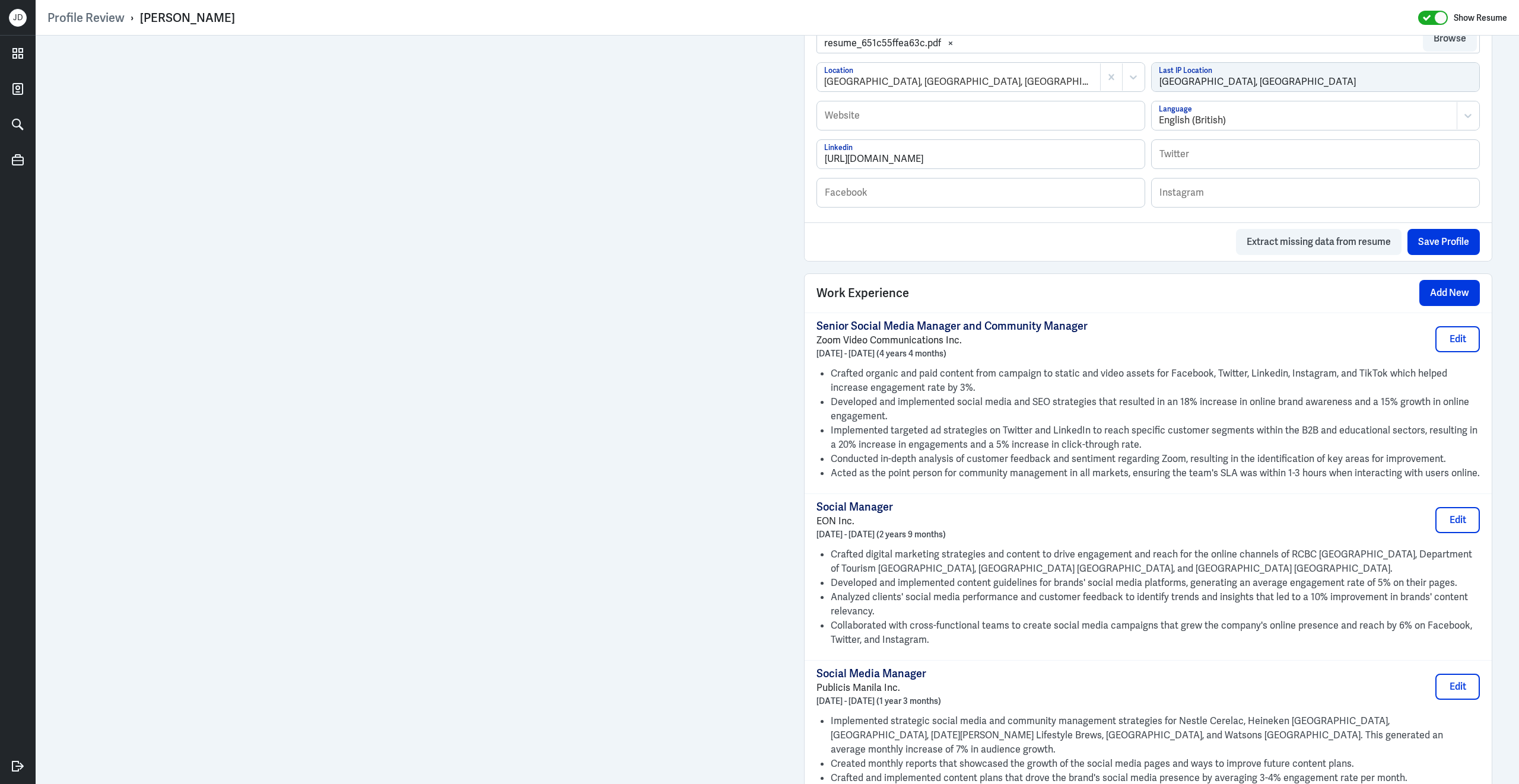
scroll to position [608, 0]
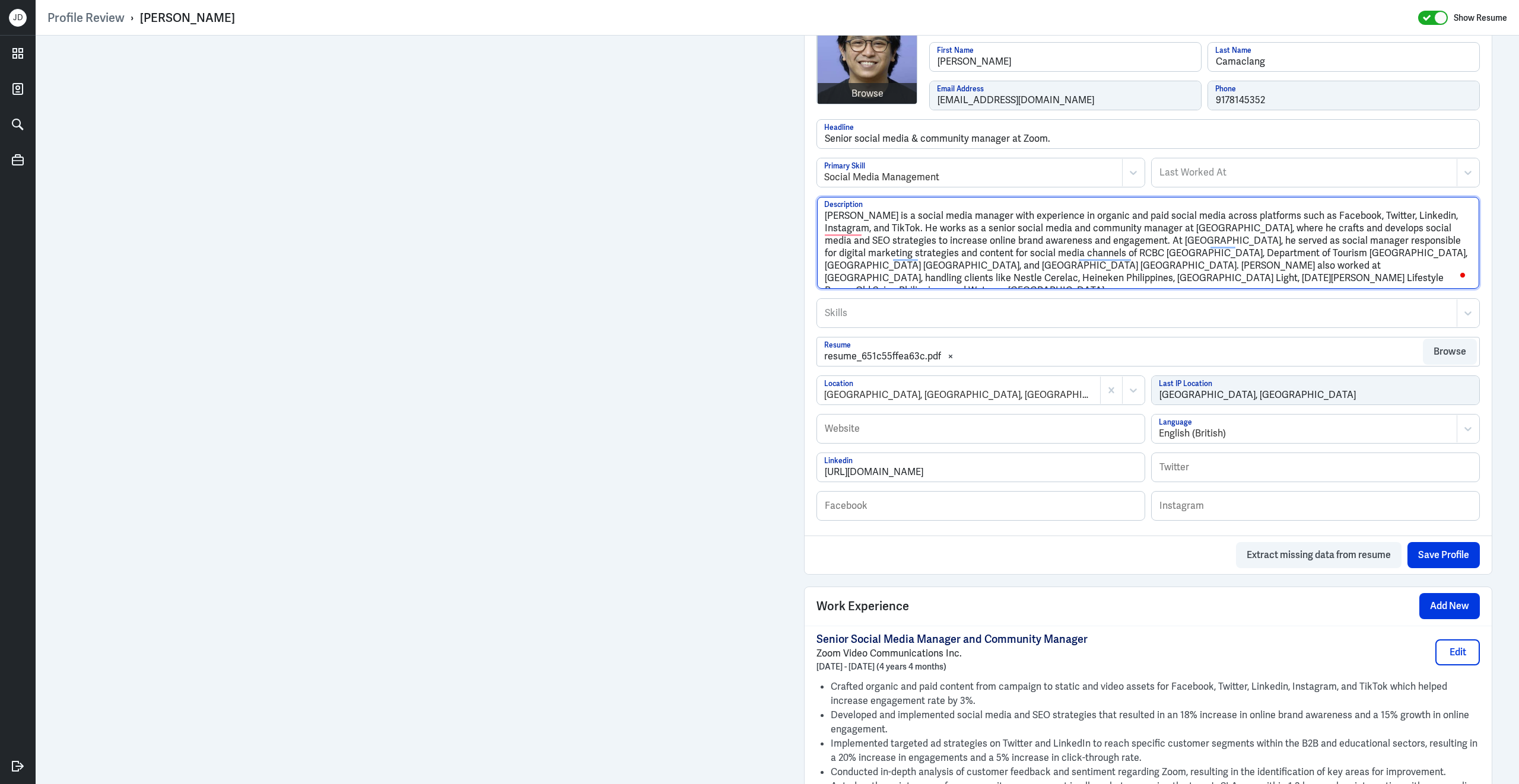
drag, startPoint x: 950, startPoint y: 283, endPoint x: 766, endPoint y: 204, distance: 200.2
click at [766, 204] on div "Admin Settings Update Resume Save Profile User Requested Private Set Resume to …" at bounding box center [777, 526] width 1483 height 2198
paste textarea "and community manager with 8+ years of experience in organic and paid social me…"
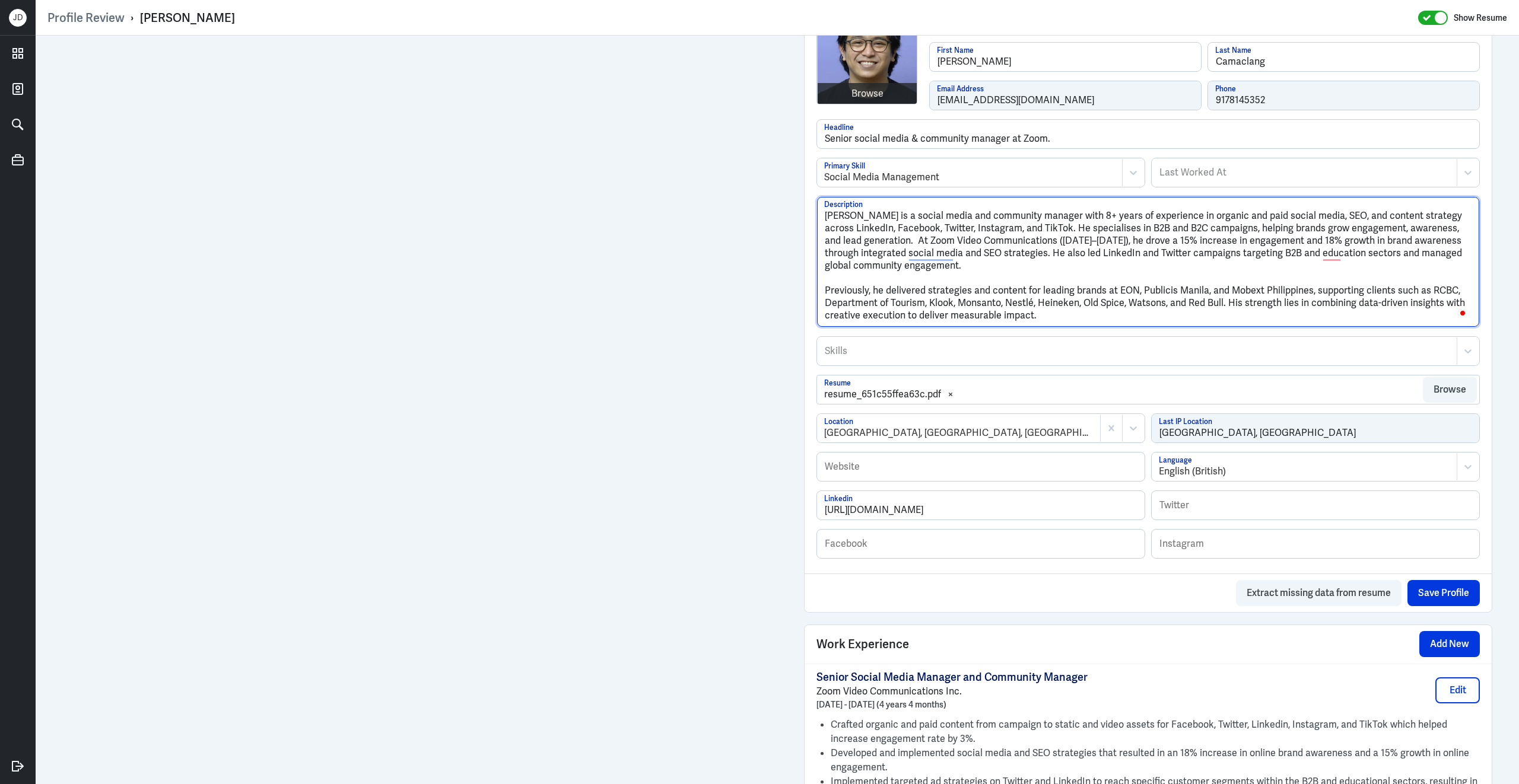
click at [826, 296] on textarea "[PERSON_NAME] is a social media and community manager with 8+ years of experien…" at bounding box center [1148, 262] width 662 height 130
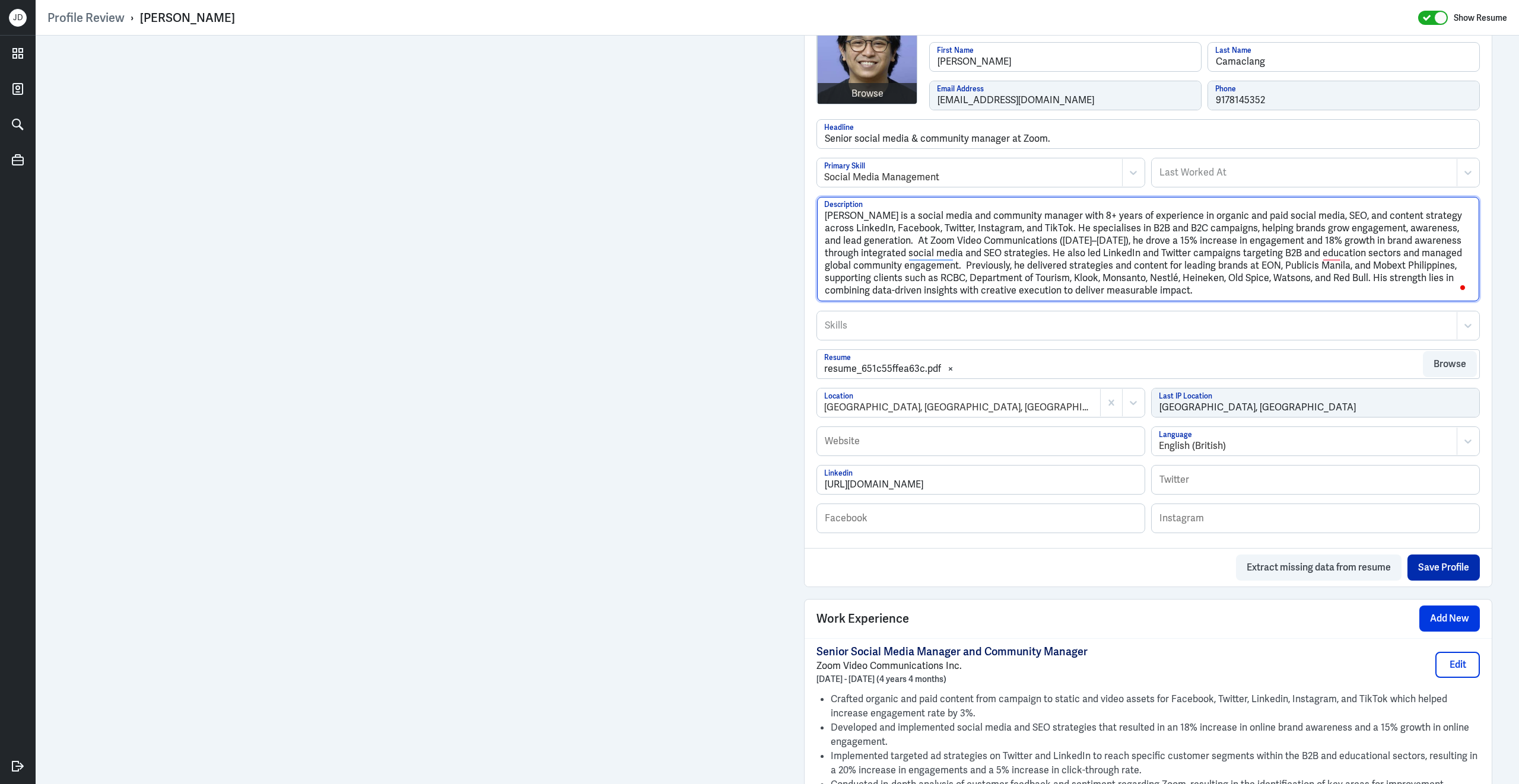
type textarea "[PERSON_NAME] is a social media and community manager with 8+ years of experien…"
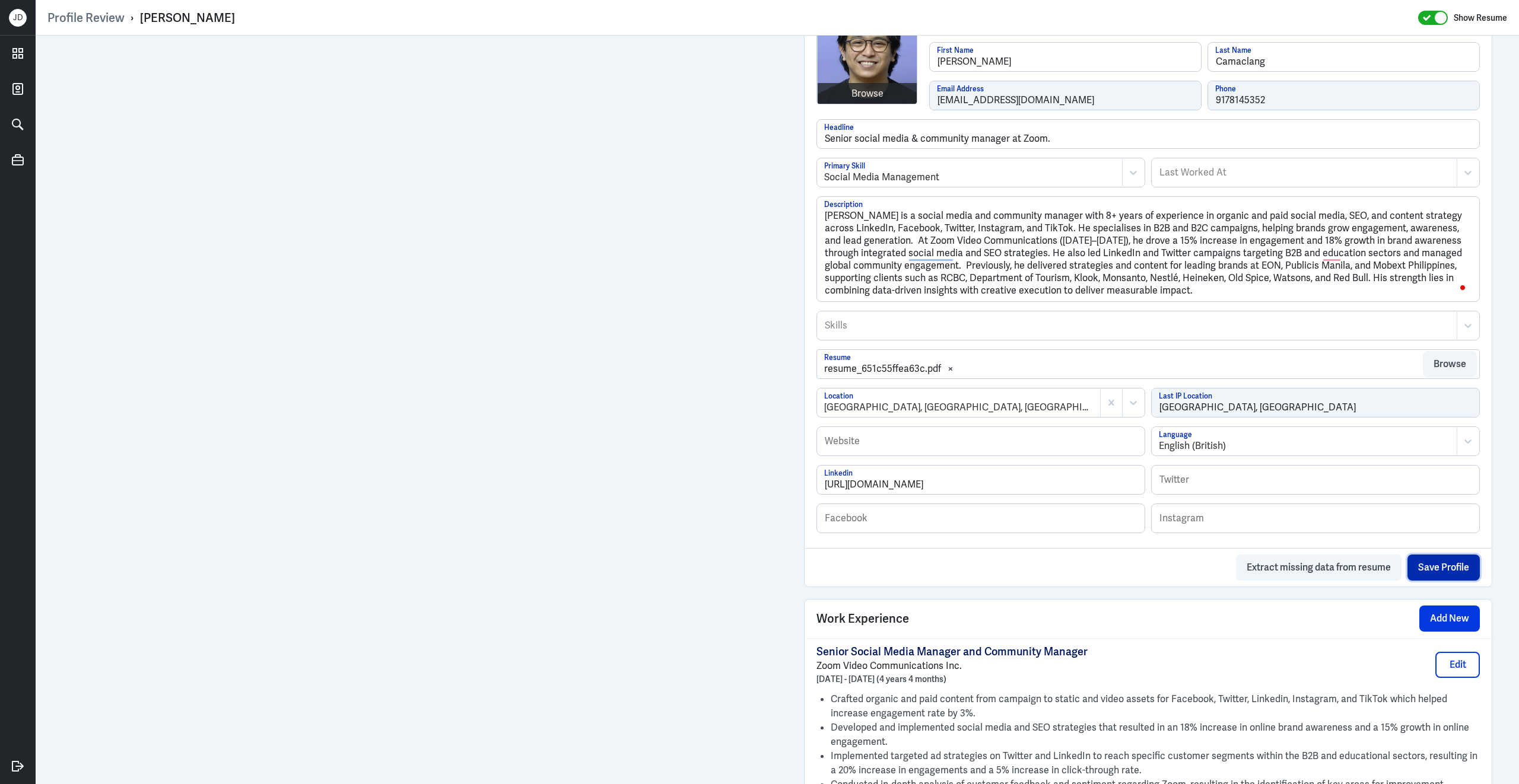
click at [1463, 580] on button "Save Profile" at bounding box center [1443, 566] width 72 height 26
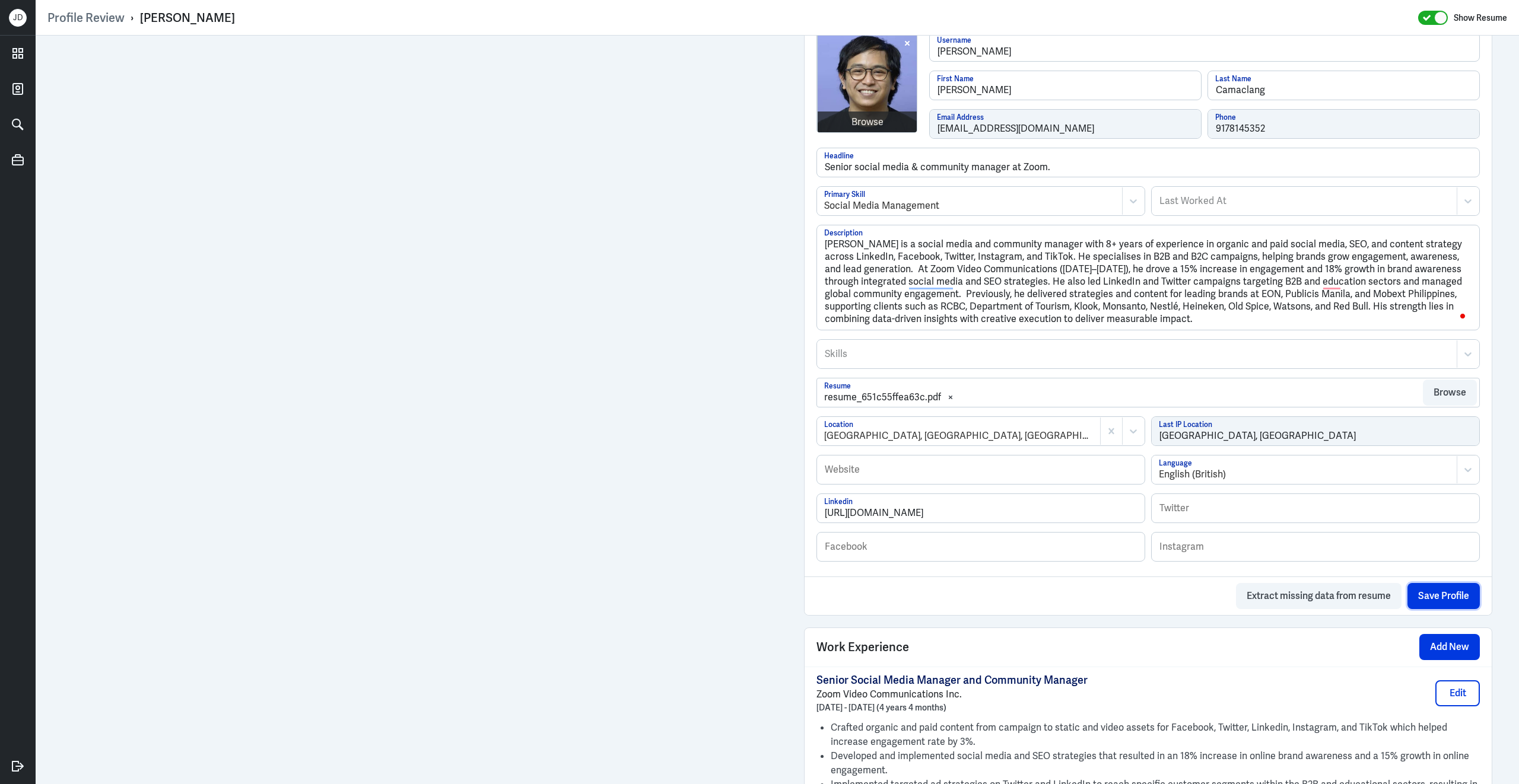
scroll to position [643, 0]
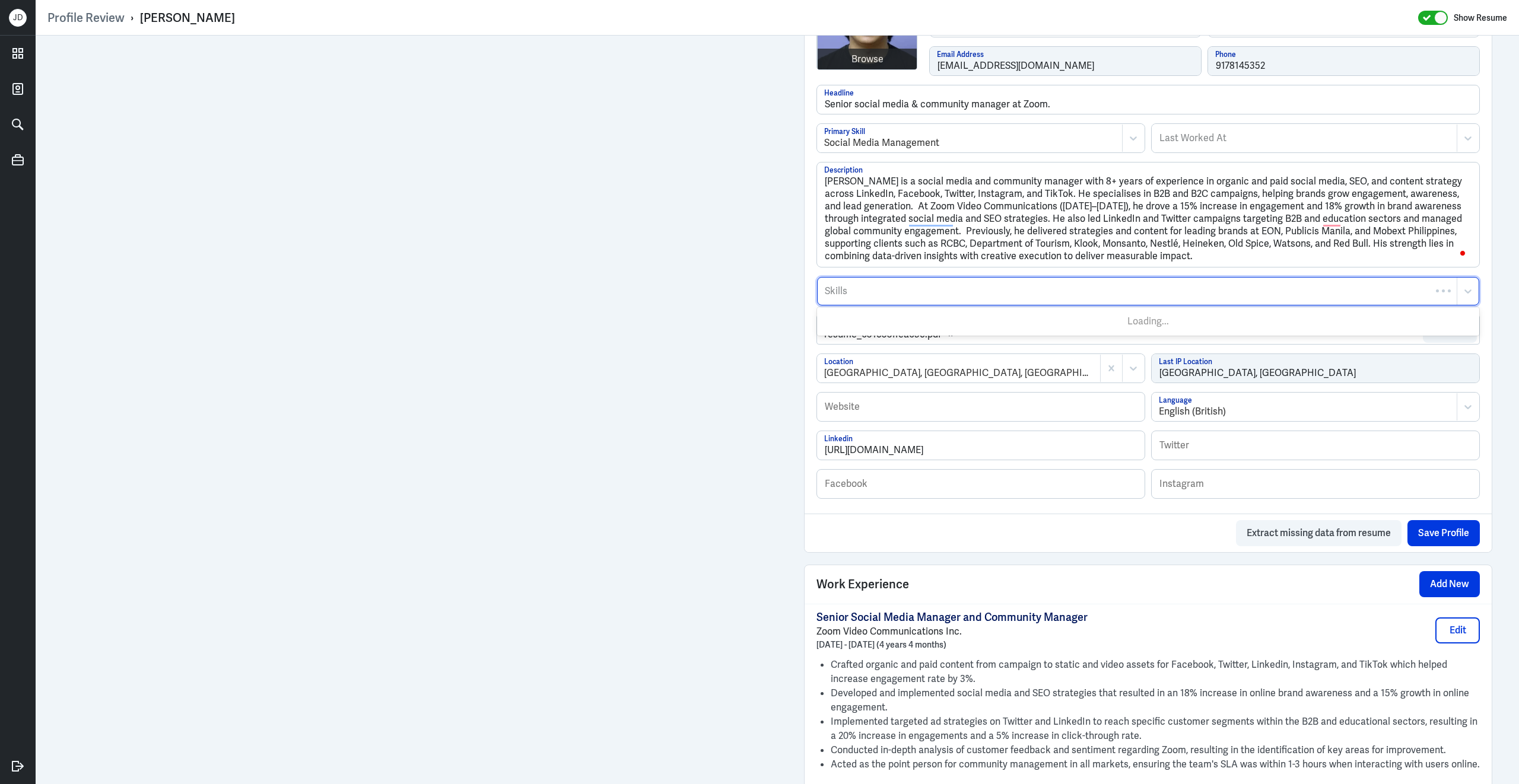
click at [909, 287] on div "Skills" at bounding box center [1136, 291] width 639 height 28
type input "digital market"
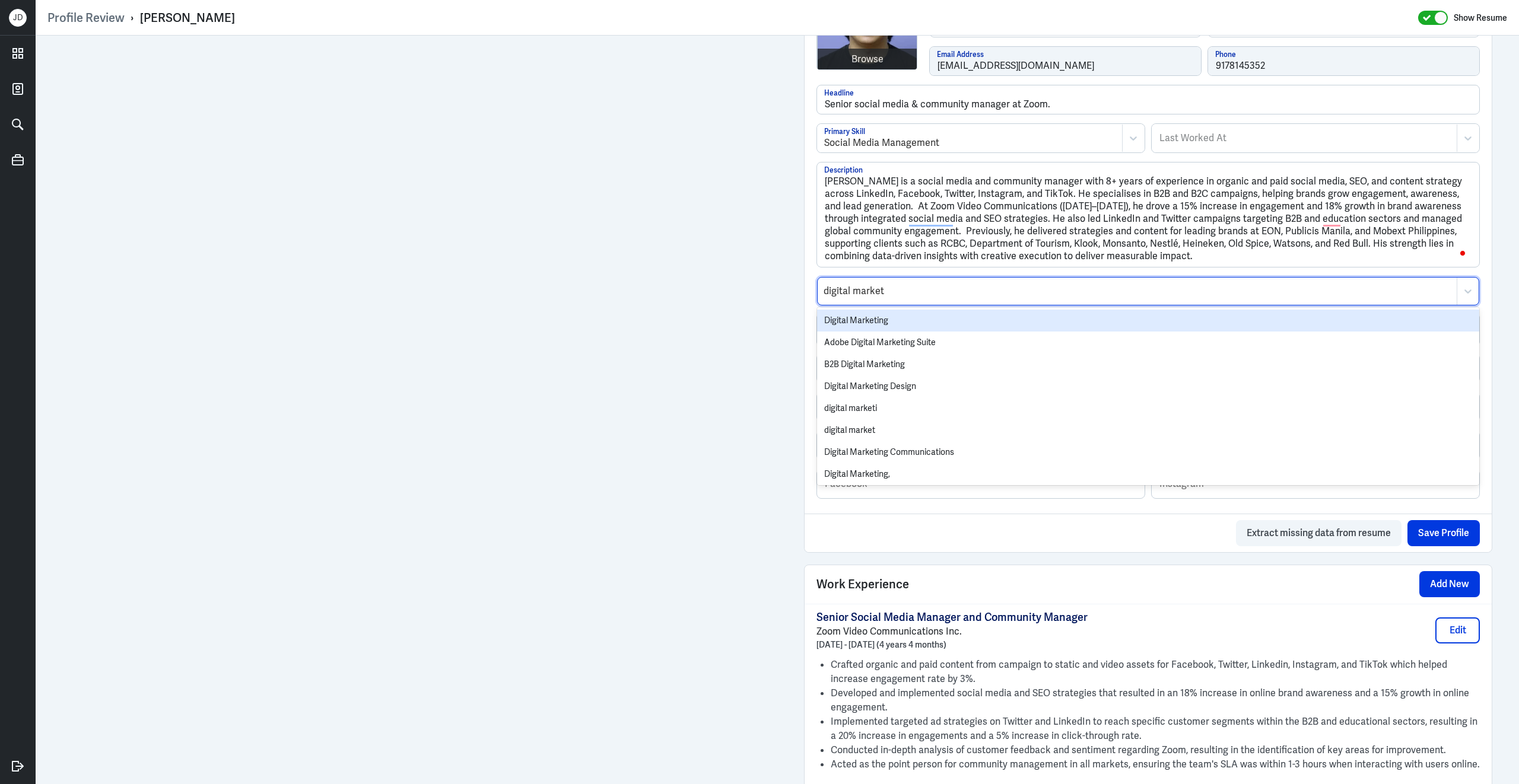
click at [878, 324] on div "Digital Marketing" at bounding box center [1148, 321] width 662 height 22
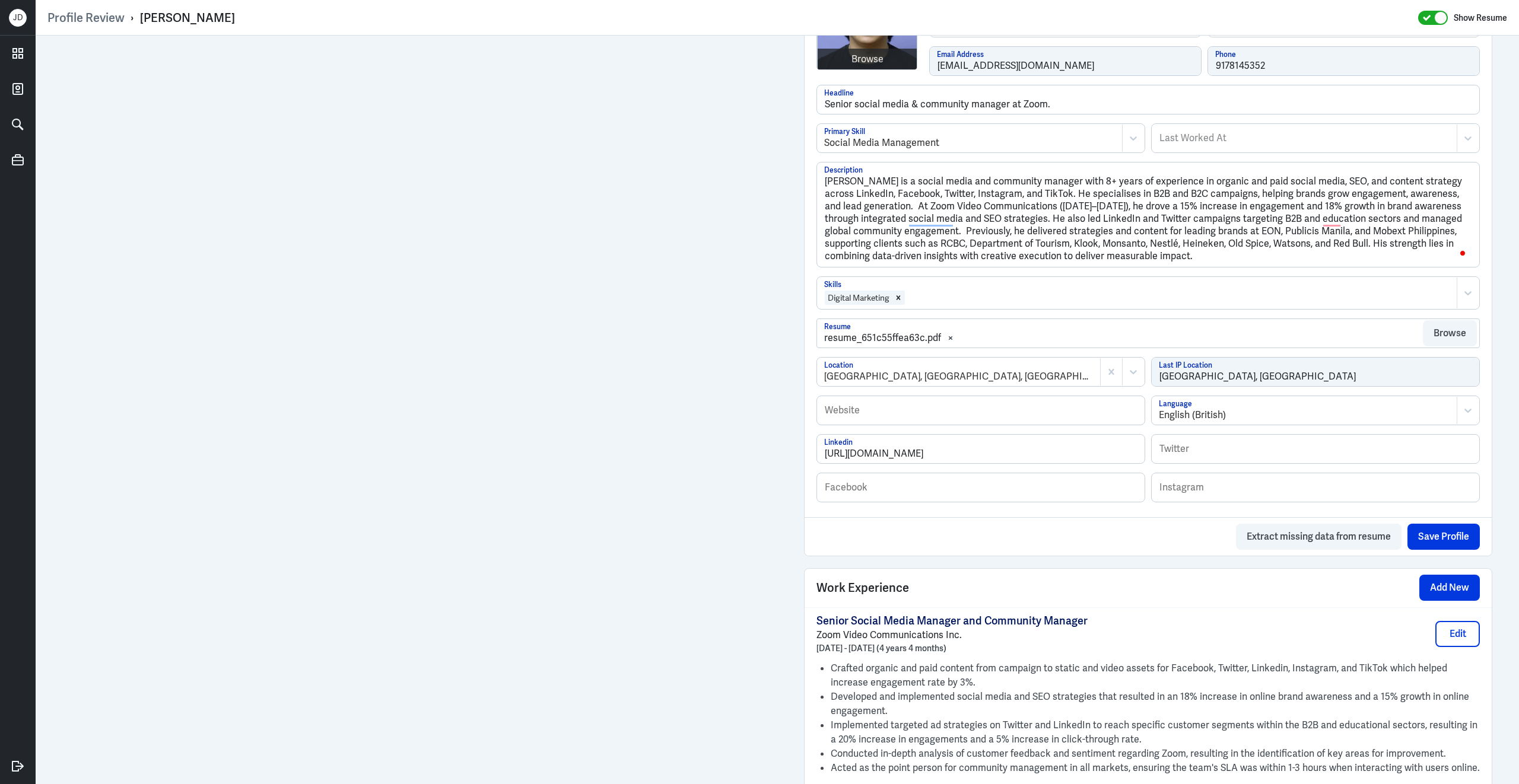
click at [950, 299] on div at bounding box center [1178, 297] width 545 height 14
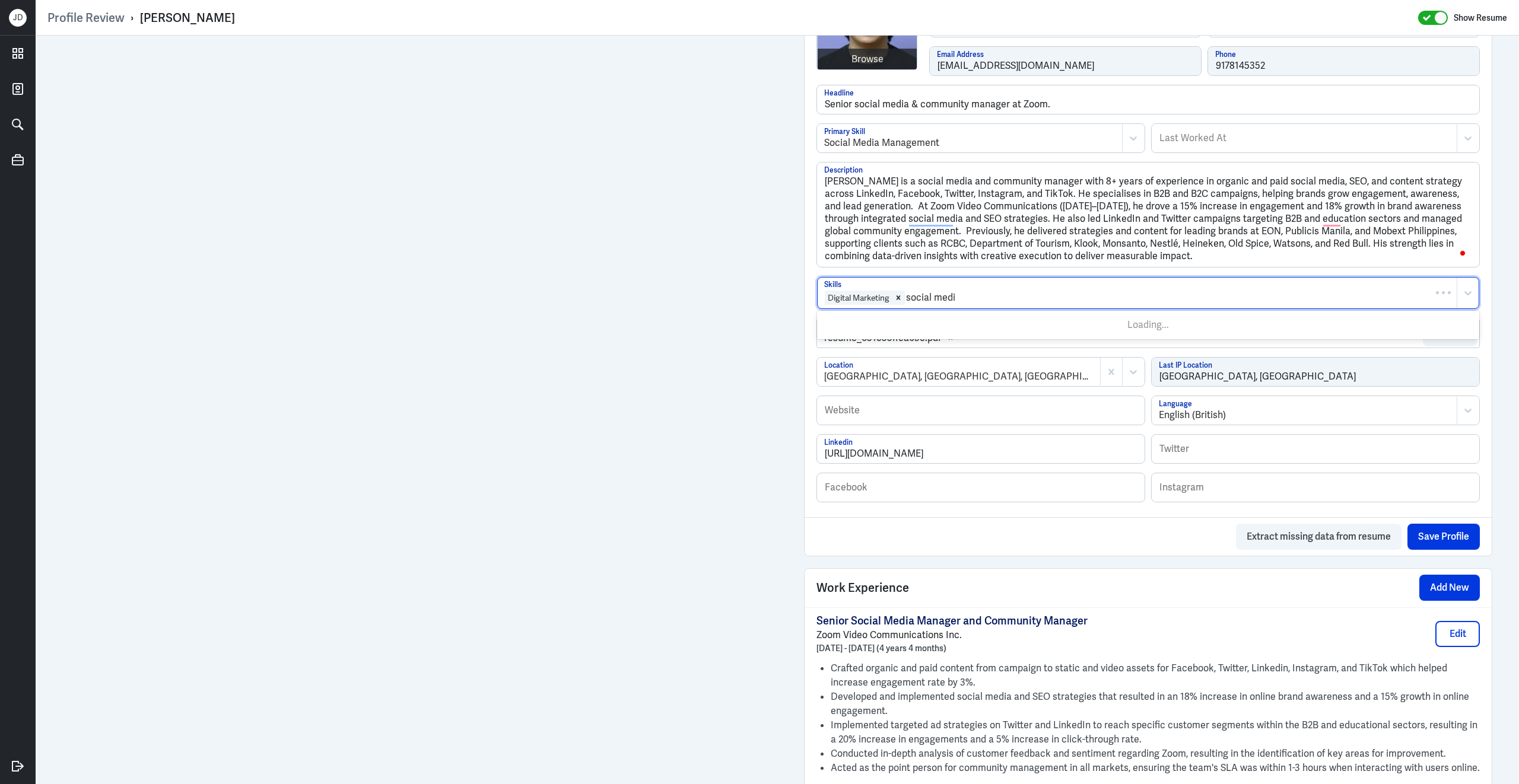
type input "social media"
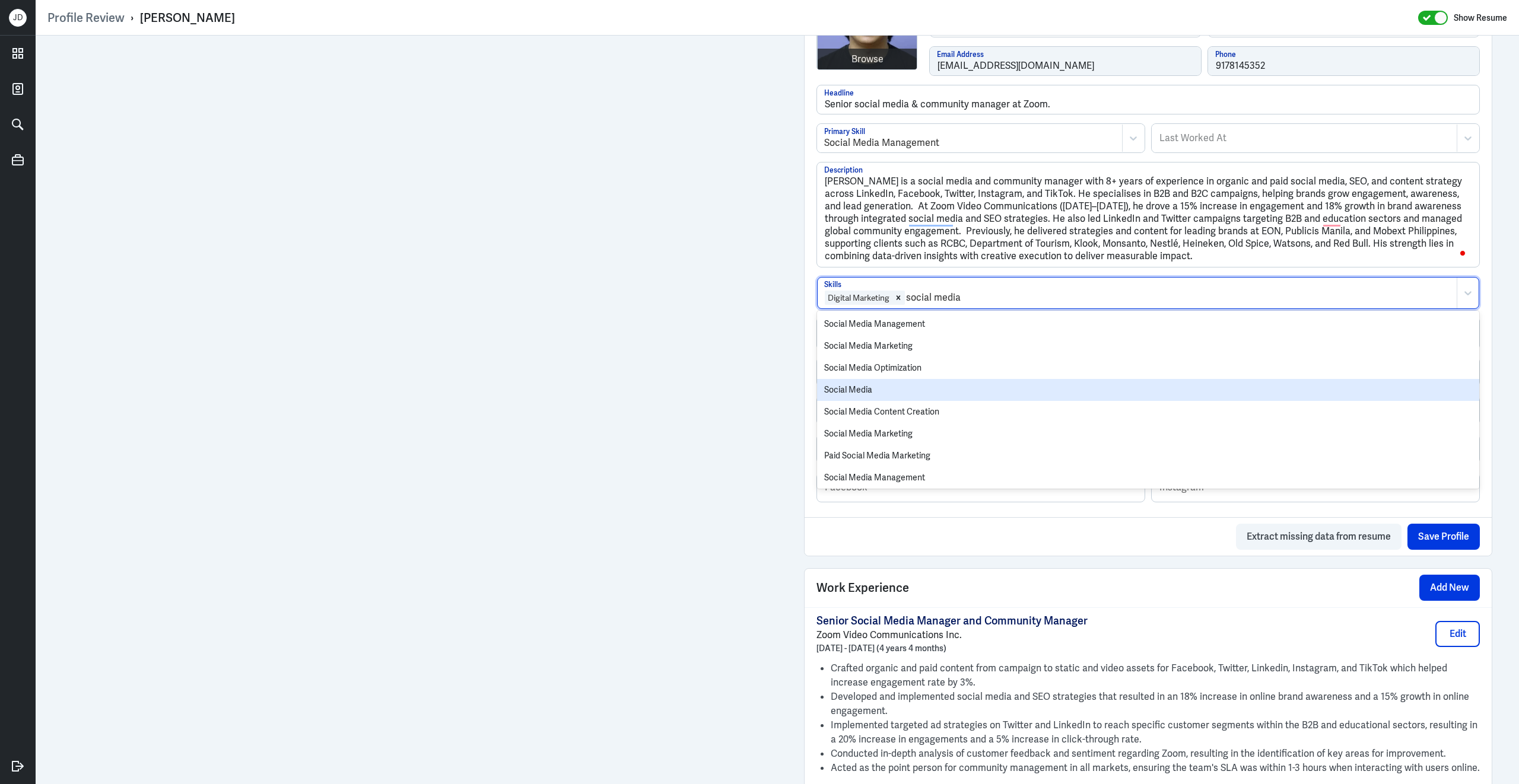
click at [901, 395] on div "Social Media" at bounding box center [1148, 390] width 662 height 22
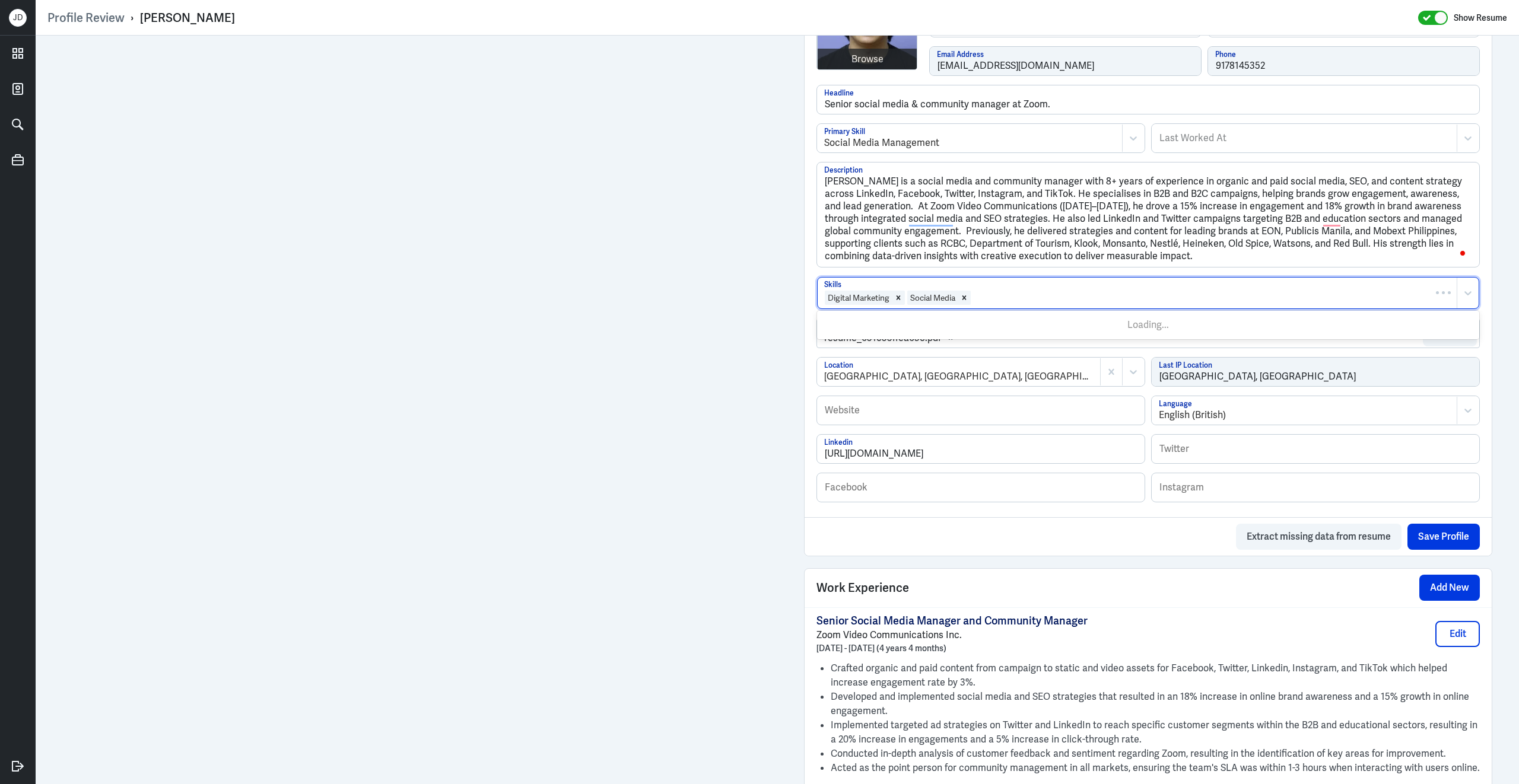
click at [1020, 303] on div at bounding box center [1211, 297] width 479 height 14
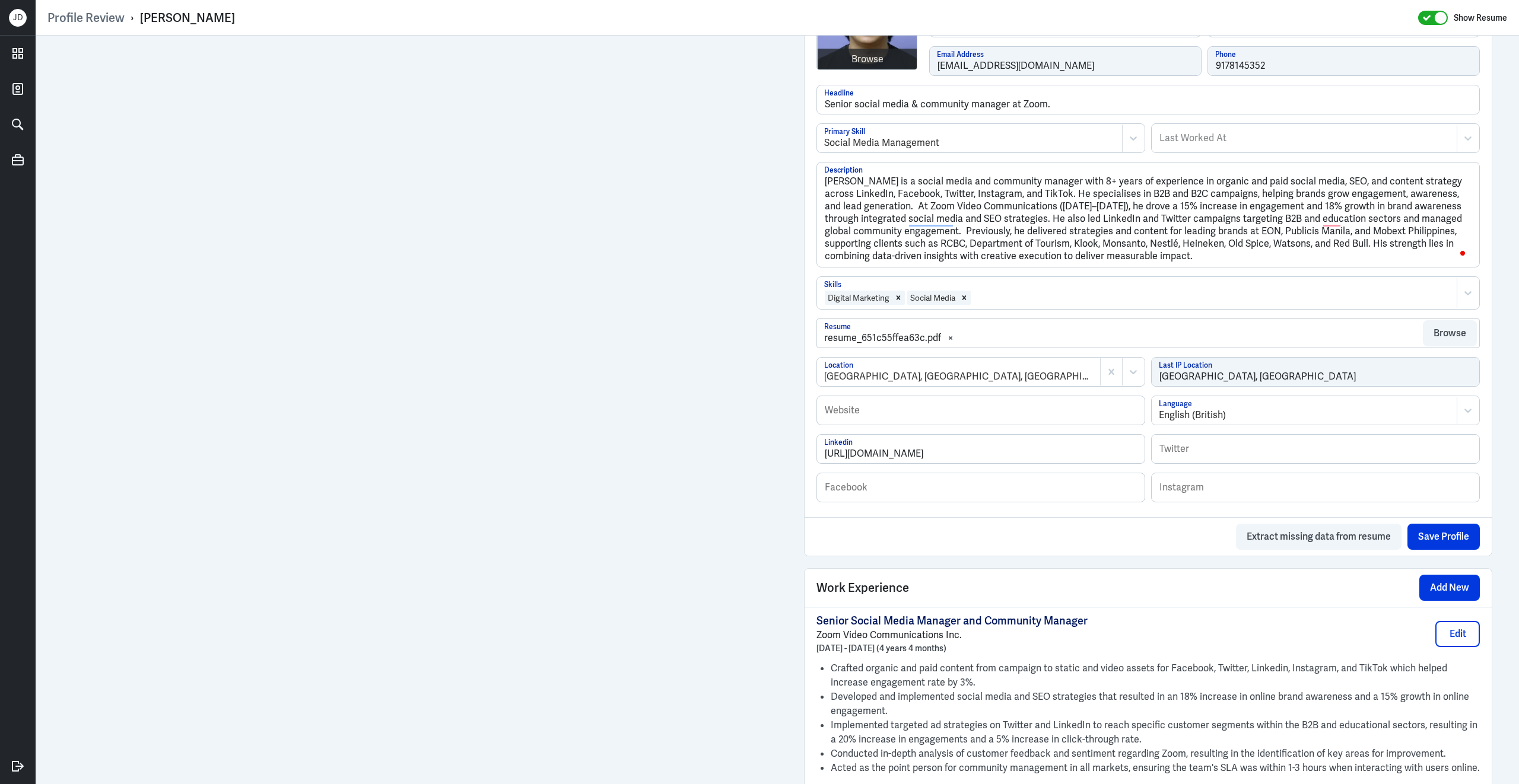
click at [1020, 303] on div at bounding box center [1211, 297] width 479 height 14
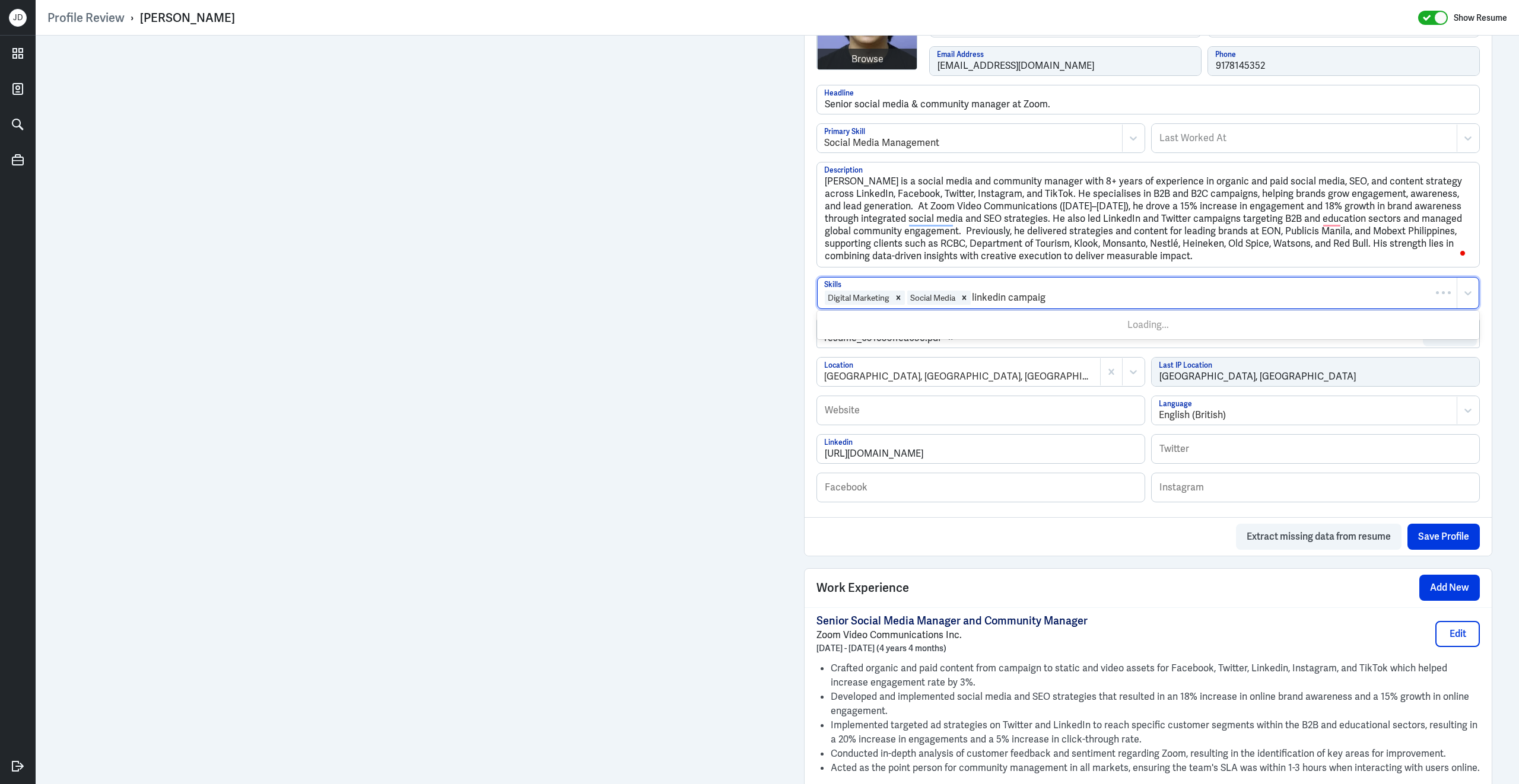
type input "linkedin campaign"
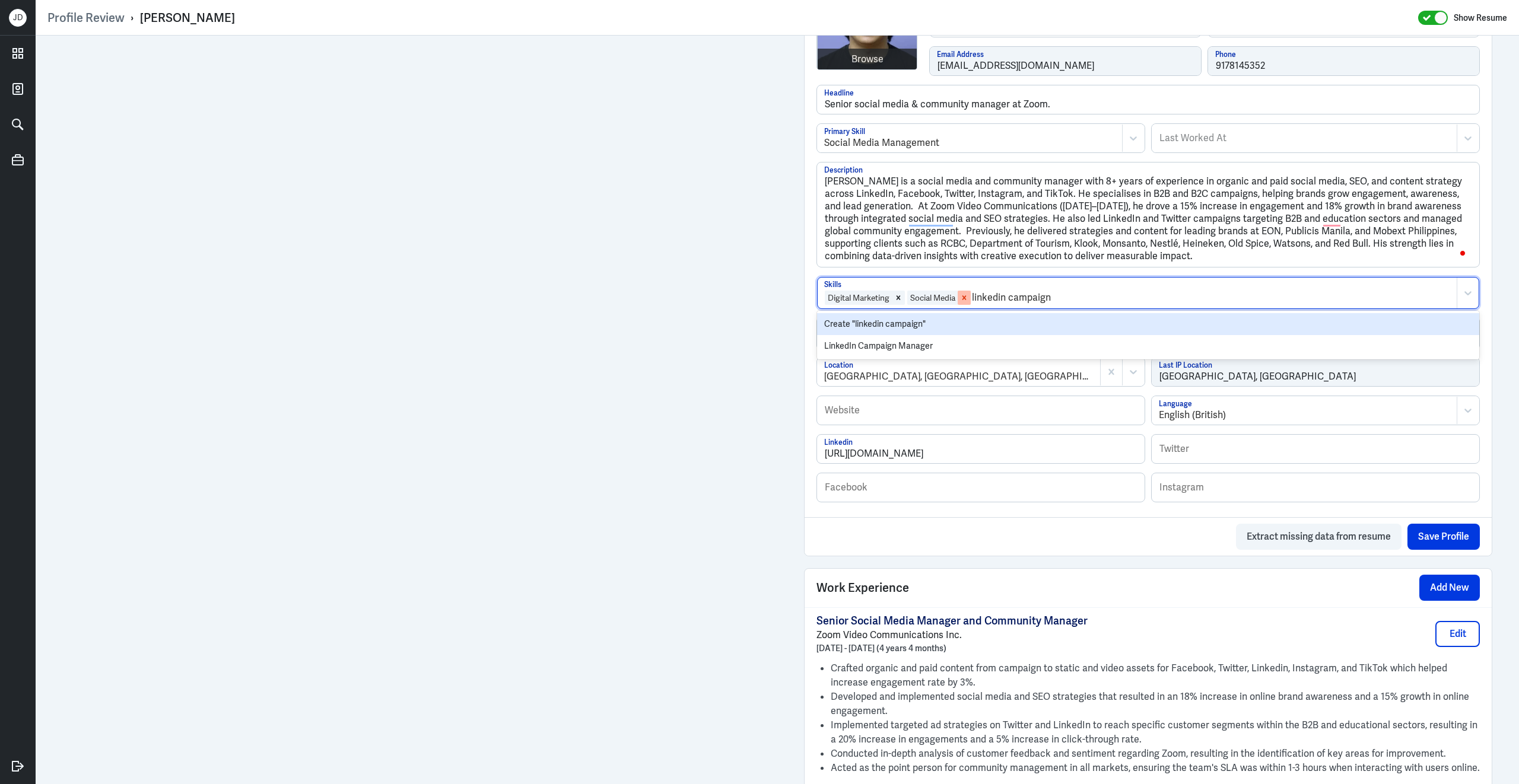
click at [971, 303] on div "Remove Social Media" at bounding box center [964, 297] width 13 height 14
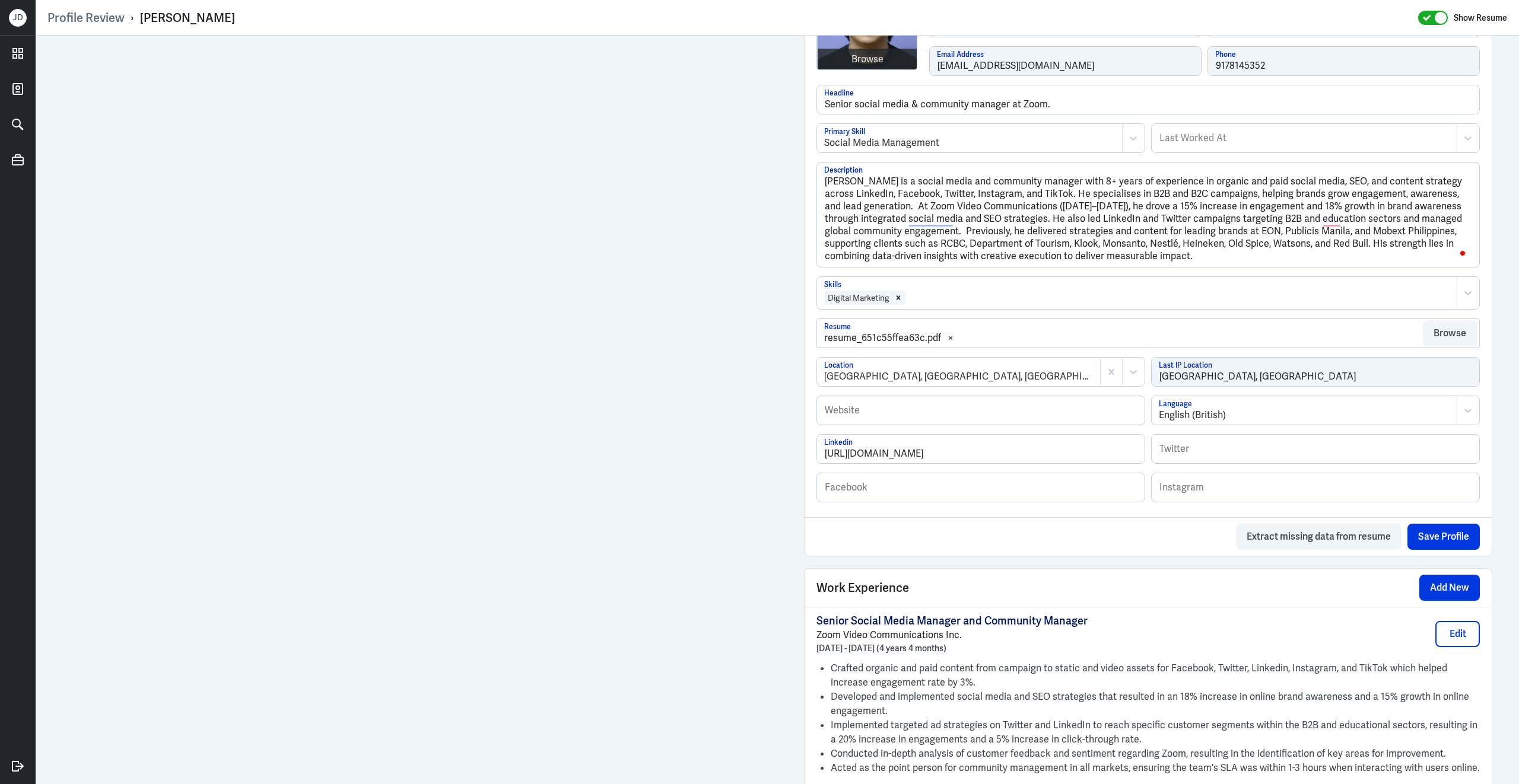
click at [934, 301] on div at bounding box center [1178, 297] width 545 height 14
type input "soci"
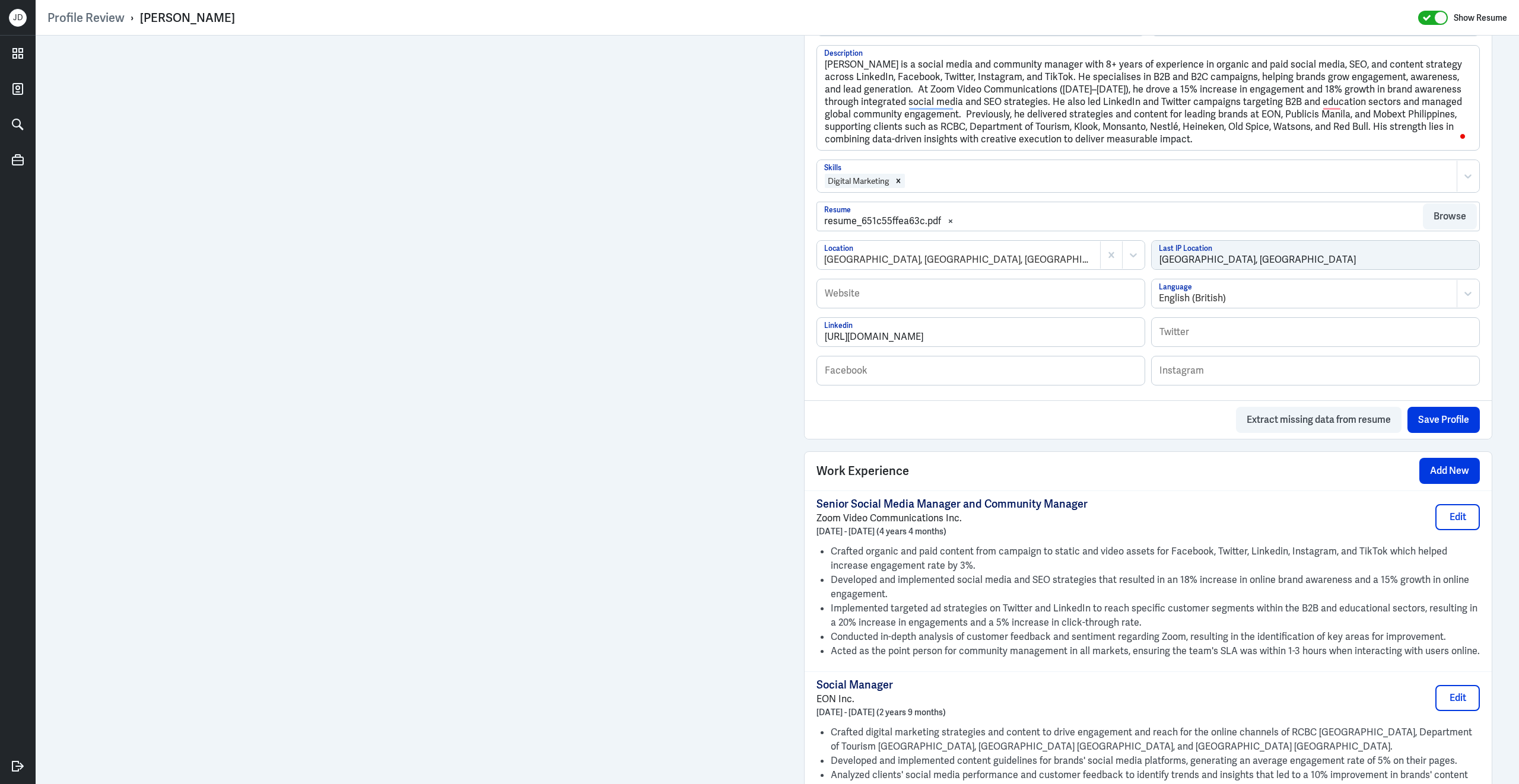
scroll to position [722, 0]
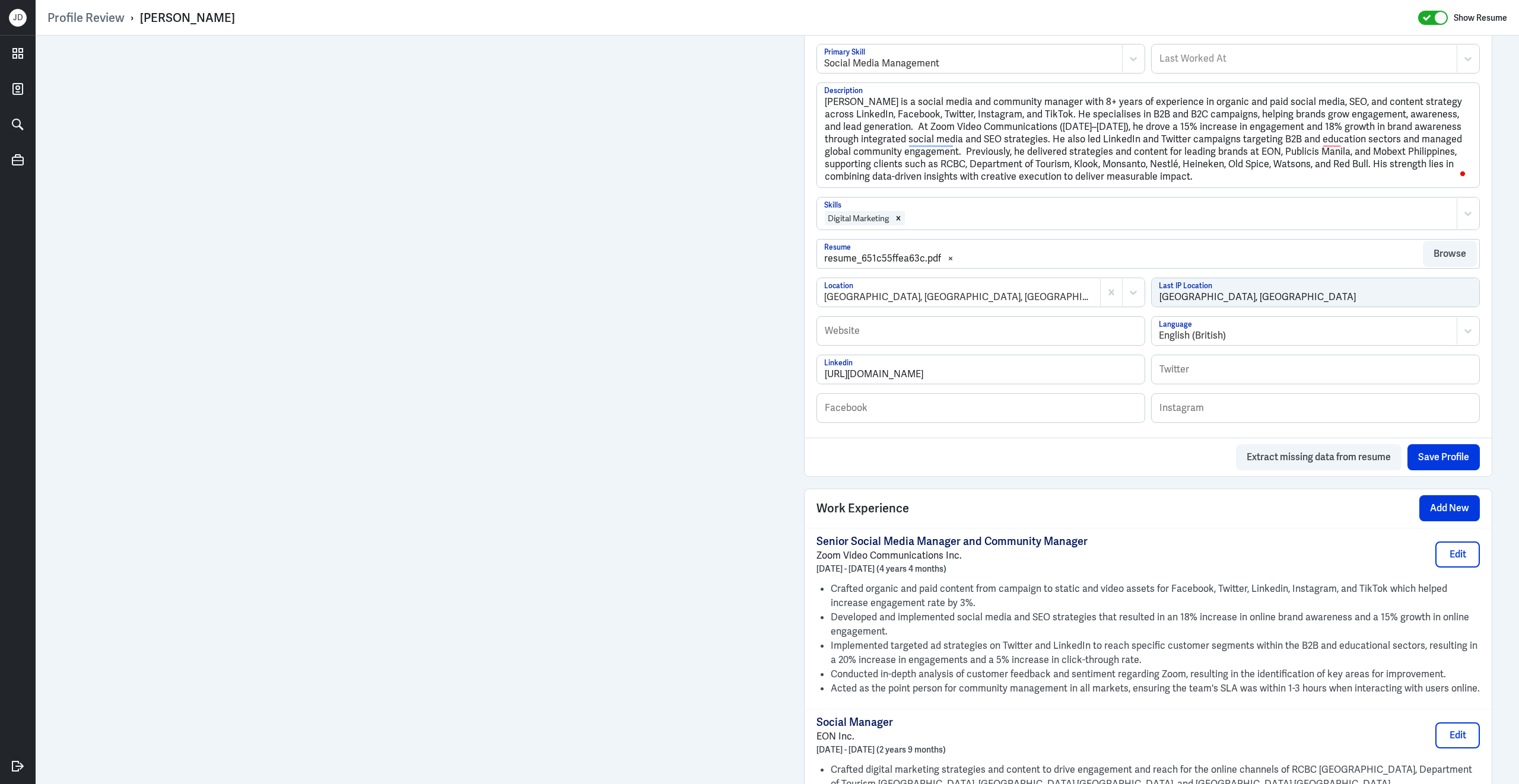
click at [955, 223] on div at bounding box center [1178, 218] width 545 height 14
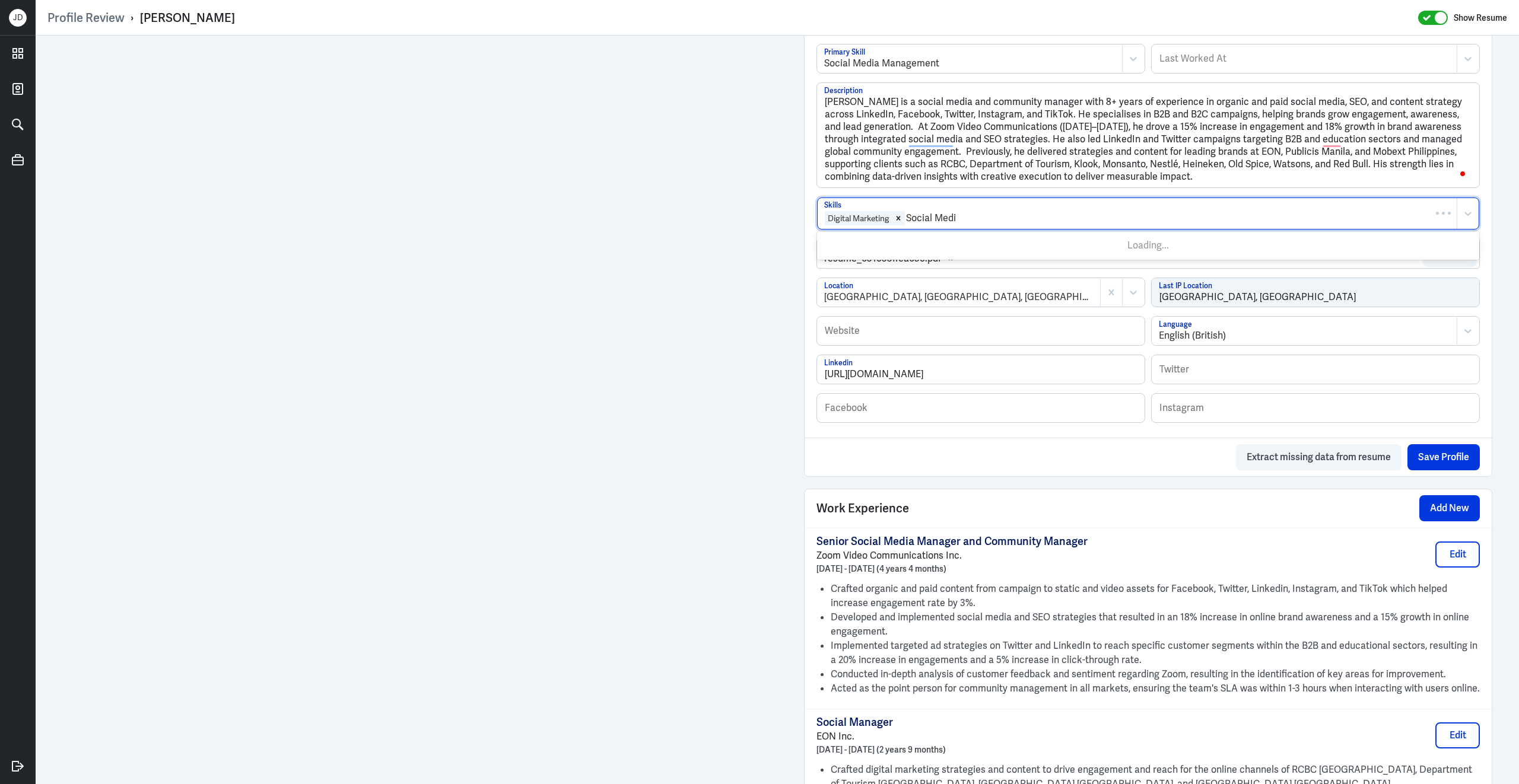
type input "Social Media"
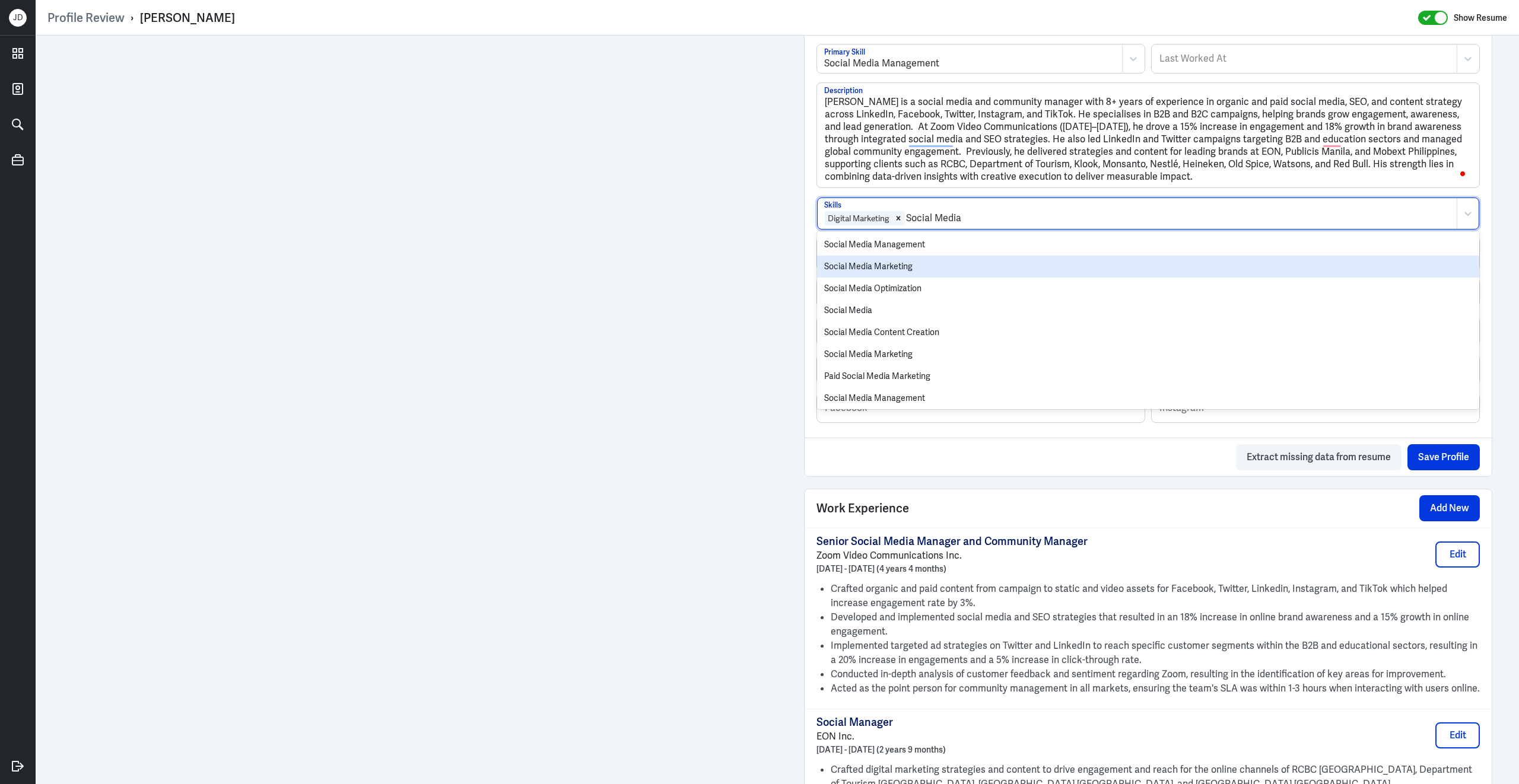
click at [922, 274] on div "Social Media Marketing" at bounding box center [1148, 266] width 662 height 22
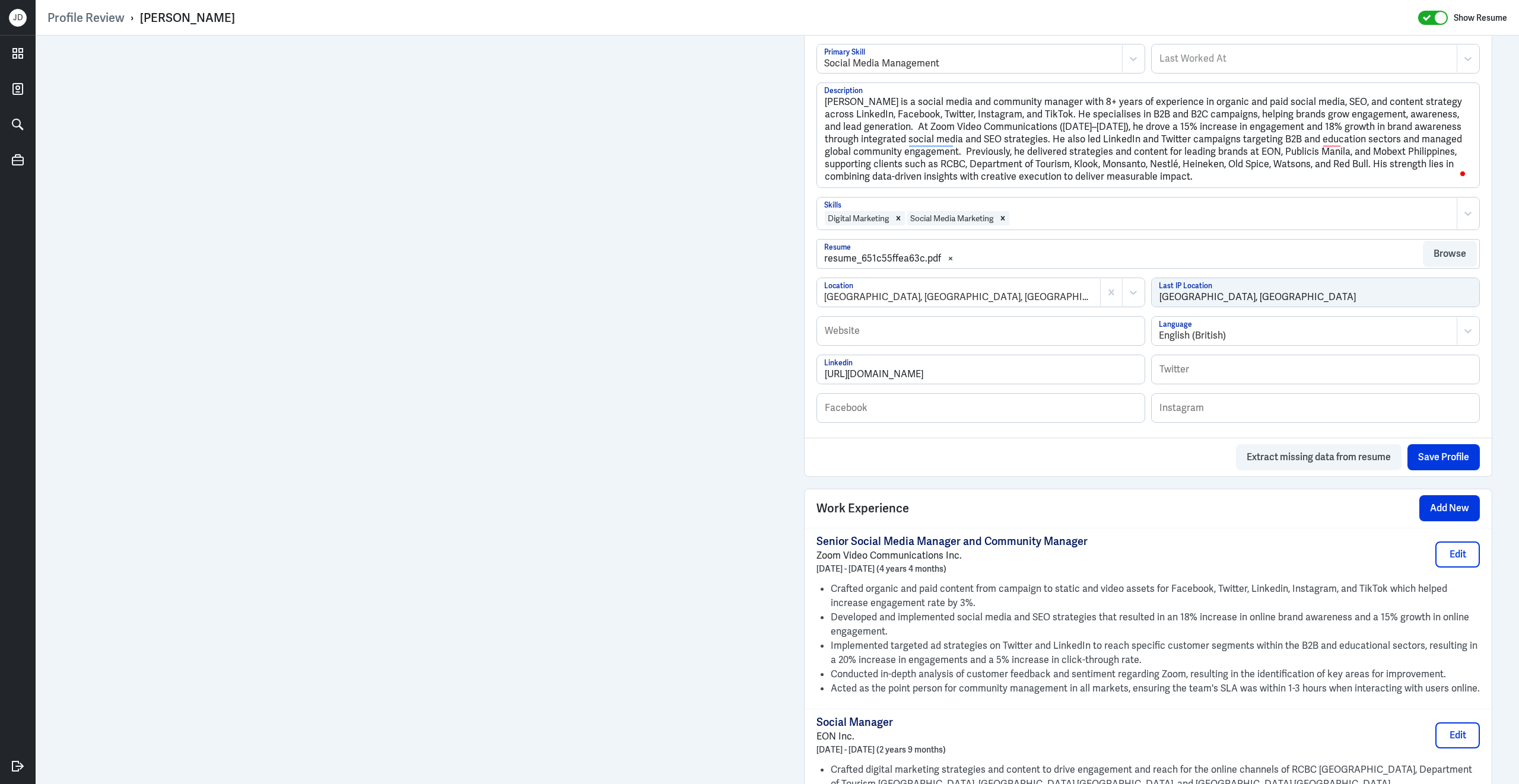
click at [1039, 222] on div at bounding box center [1230, 218] width 441 height 14
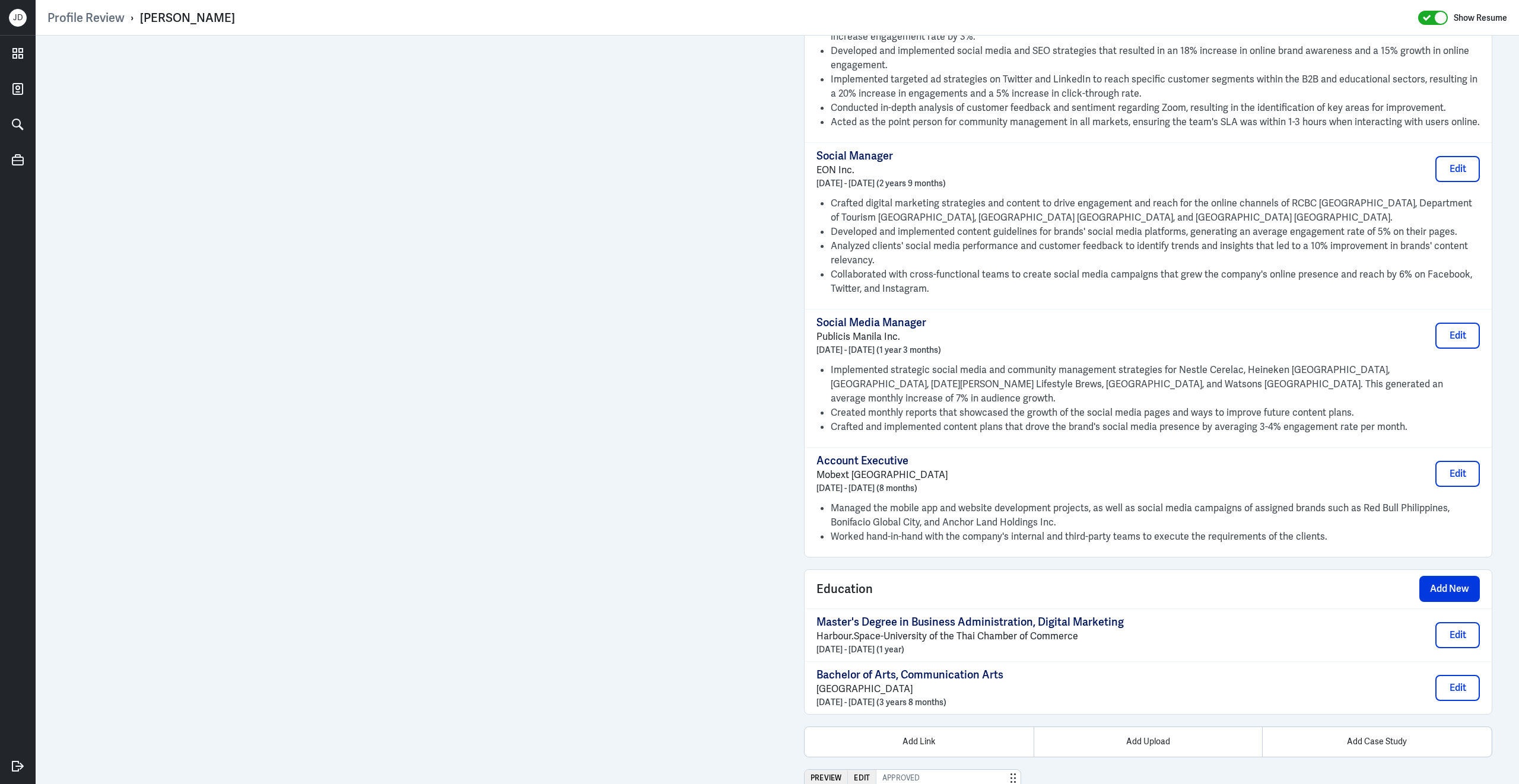
scroll to position [0, 0]
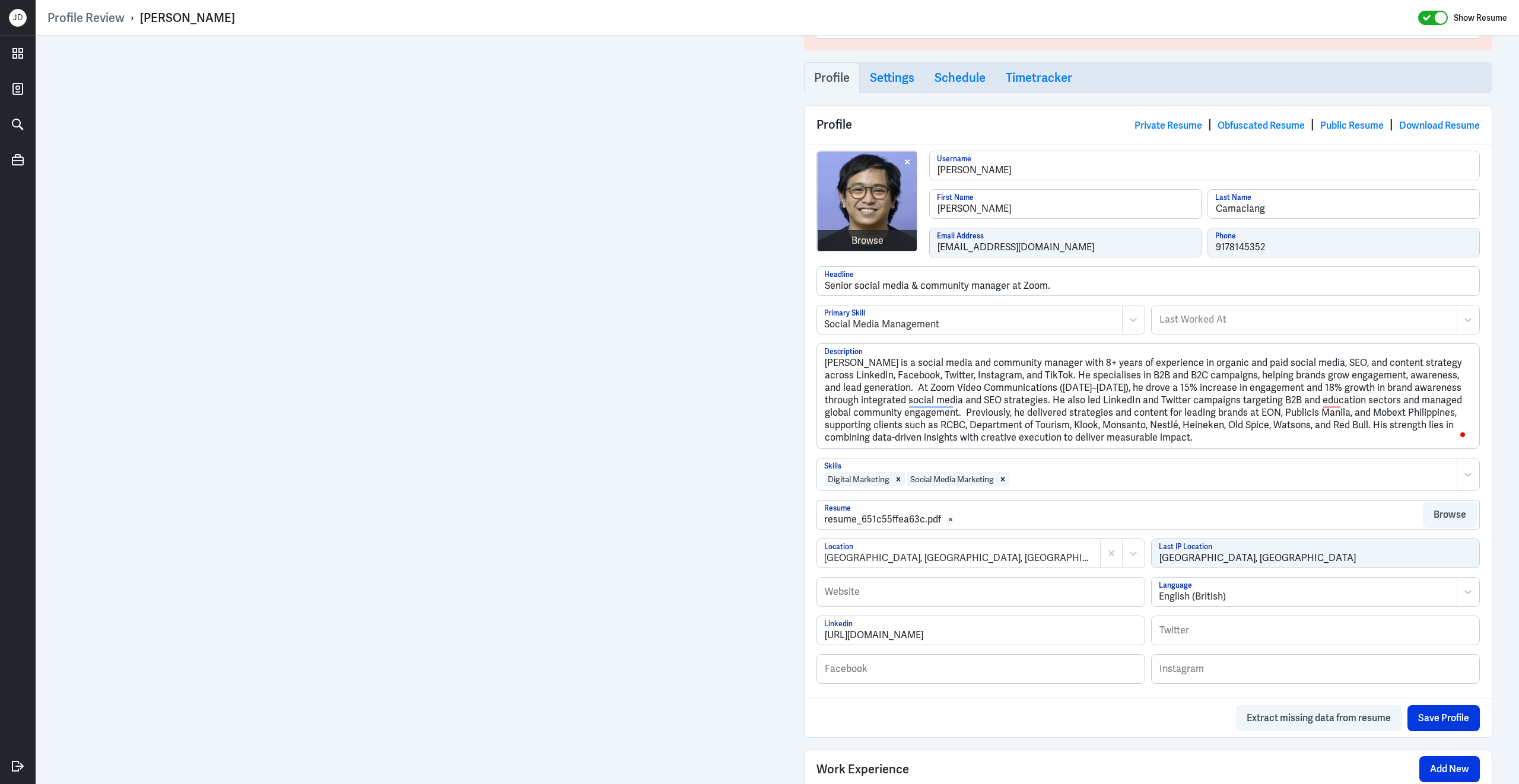
click at [1271, 133] on div "Private Resume | Obfuscated Resume | Public Resume | Download Resume" at bounding box center [1307, 124] width 346 height 18
click at [1273, 126] on link "Obfuscated Resume" at bounding box center [1261, 125] width 87 height 12
drag, startPoint x: 963, startPoint y: 211, endPoint x: 1028, endPoint y: 211, distance: 65.0
click at [1028, 211] on input "[PERSON_NAME]" at bounding box center [1064, 204] width 271 height 28
type input "[PERSON_NAME]"
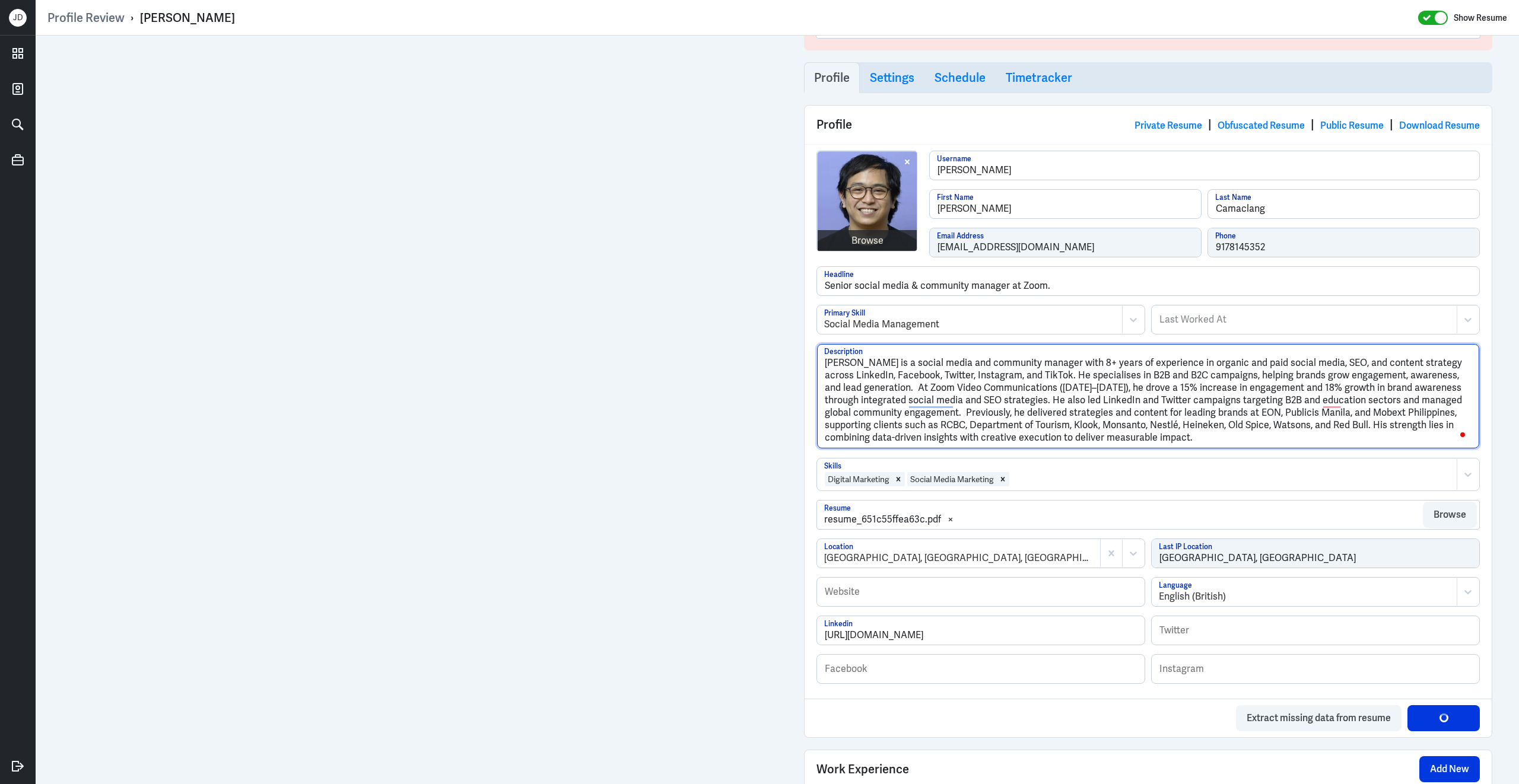
drag, startPoint x: 846, startPoint y: 367, endPoint x: 879, endPoint y: 367, distance: 33.0
click at [879, 367] on textarea "[PERSON_NAME] is a social media and community manager with 8+ years of experien…" at bounding box center [1148, 396] width 662 height 105
click at [1437, 725] on button "Save Profile" at bounding box center [1443, 717] width 72 height 26
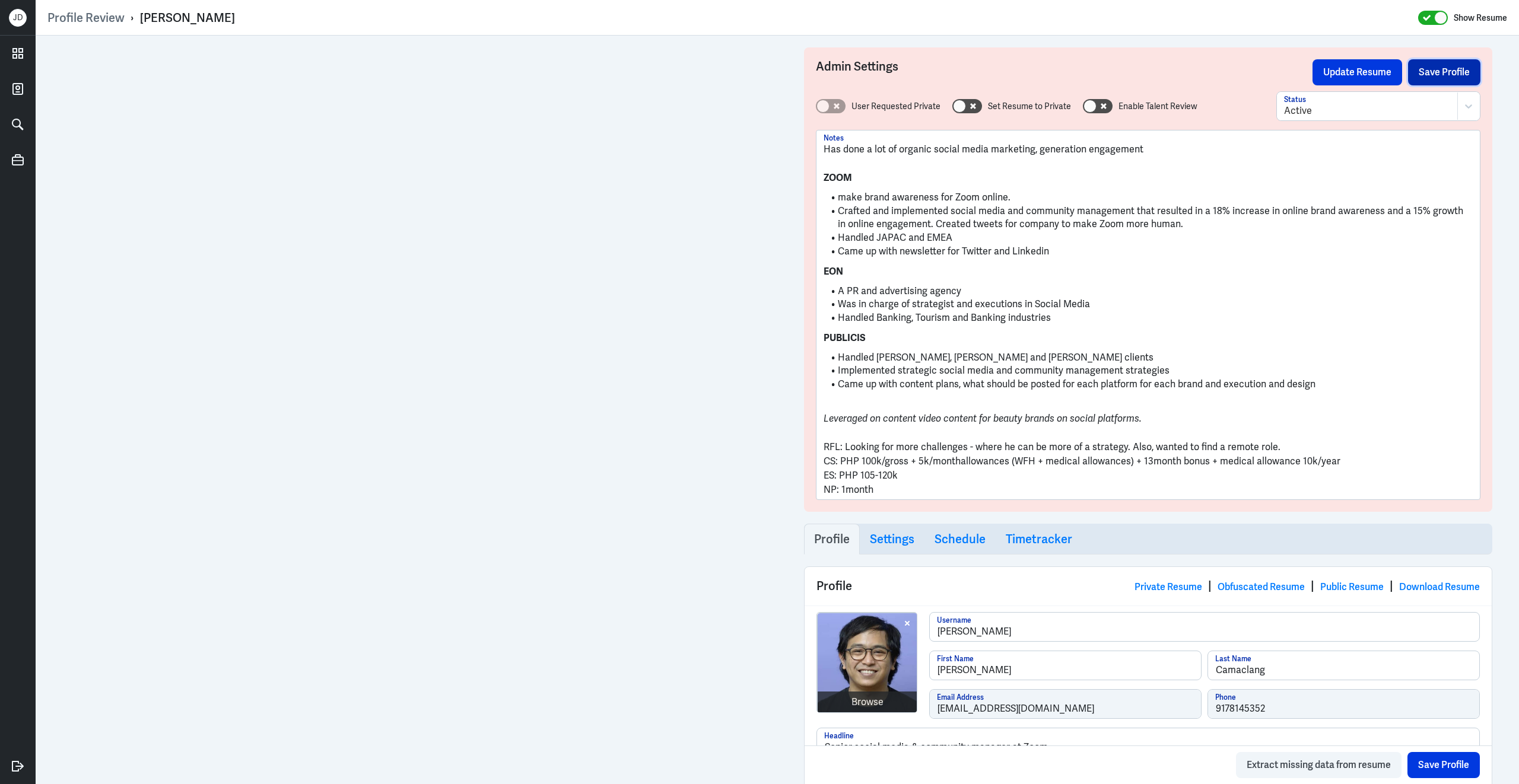
click at [1435, 76] on button "Save Profile" at bounding box center [1443, 72] width 72 height 26
click at [1348, 75] on button "Update Resume" at bounding box center [1356, 72] width 90 height 26
click at [1422, 67] on button "Save Profile" at bounding box center [1443, 72] width 72 height 26
click at [1367, 70] on button "Update Resume" at bounding box center [1356, 72] width 90 height 26
click at [1235, 584] on link "Obfuscated Resume" at bounding box center [1261, 587] width 87 height 12
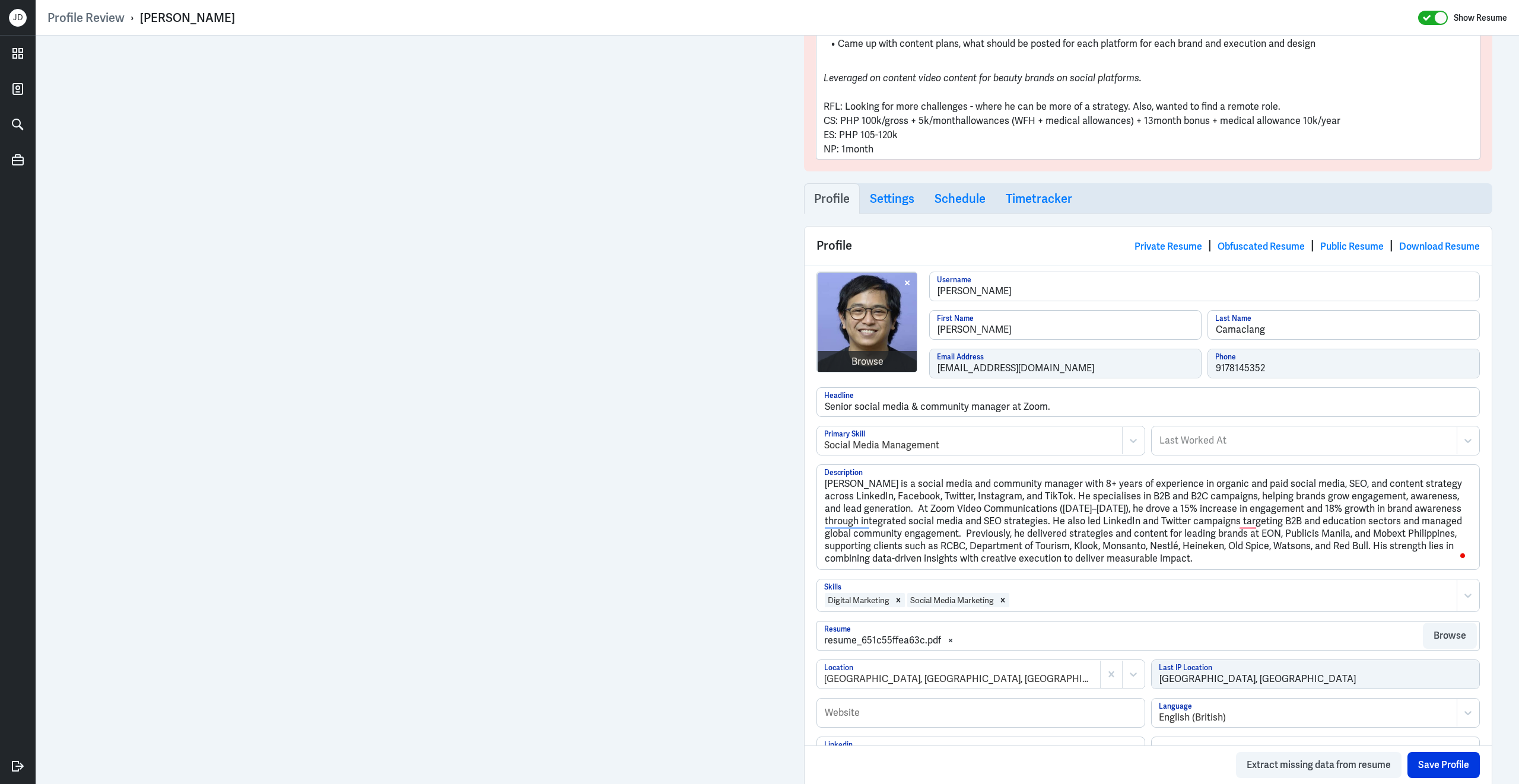
scroll to position [404, 0]
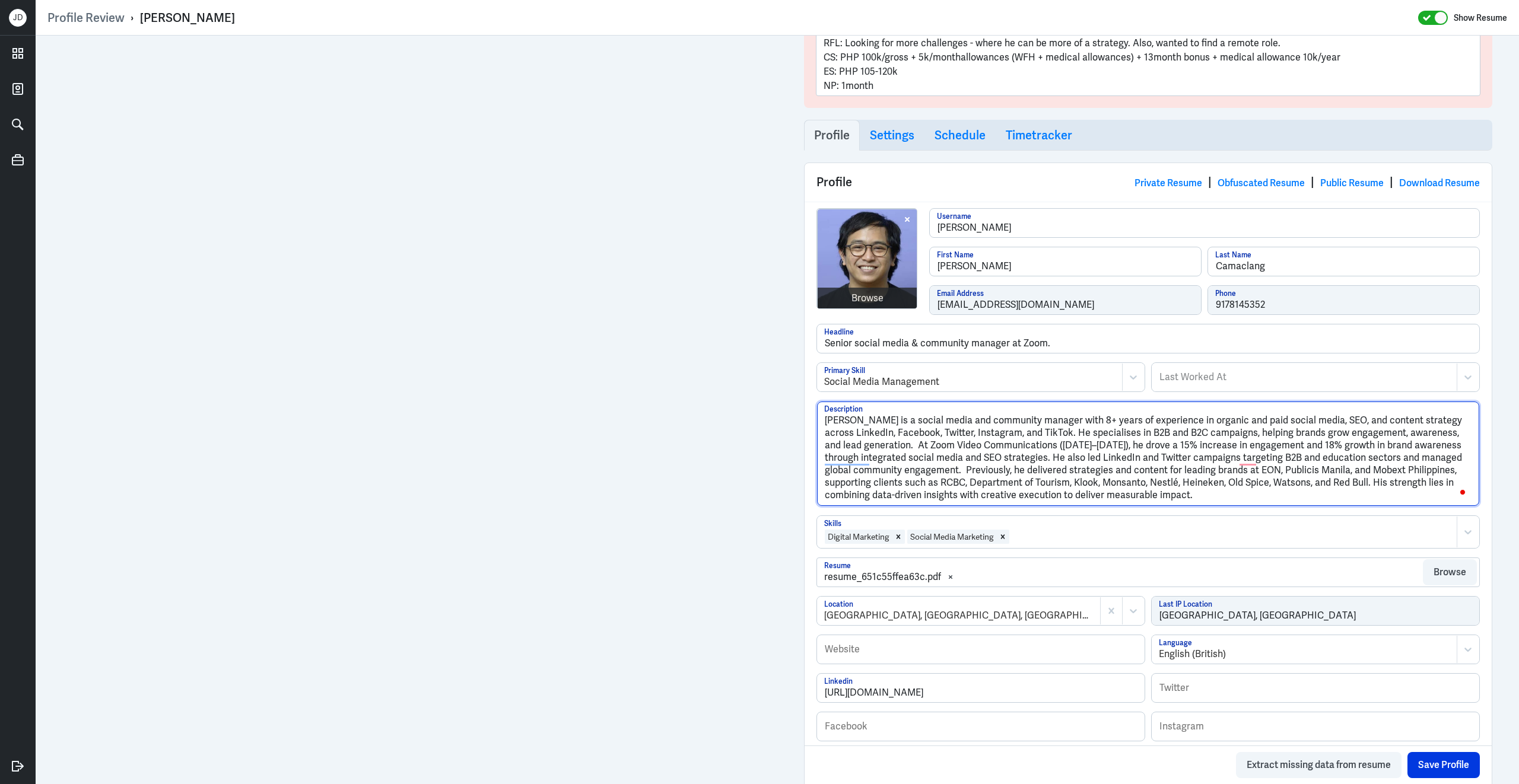
drag, startPoint x: 1141, startPoint y: 501, endPoint x: 736, endPoint y: 390, distance: 419.9
click at [656, 288] on div "Admin Settings Update Resume Save Profile User Requested Private Set Resume to …" at bounding box center [777, 738] width 1483 height 2213
paste textarea "is a social media and community manager with 8+ years of experience in organic …"
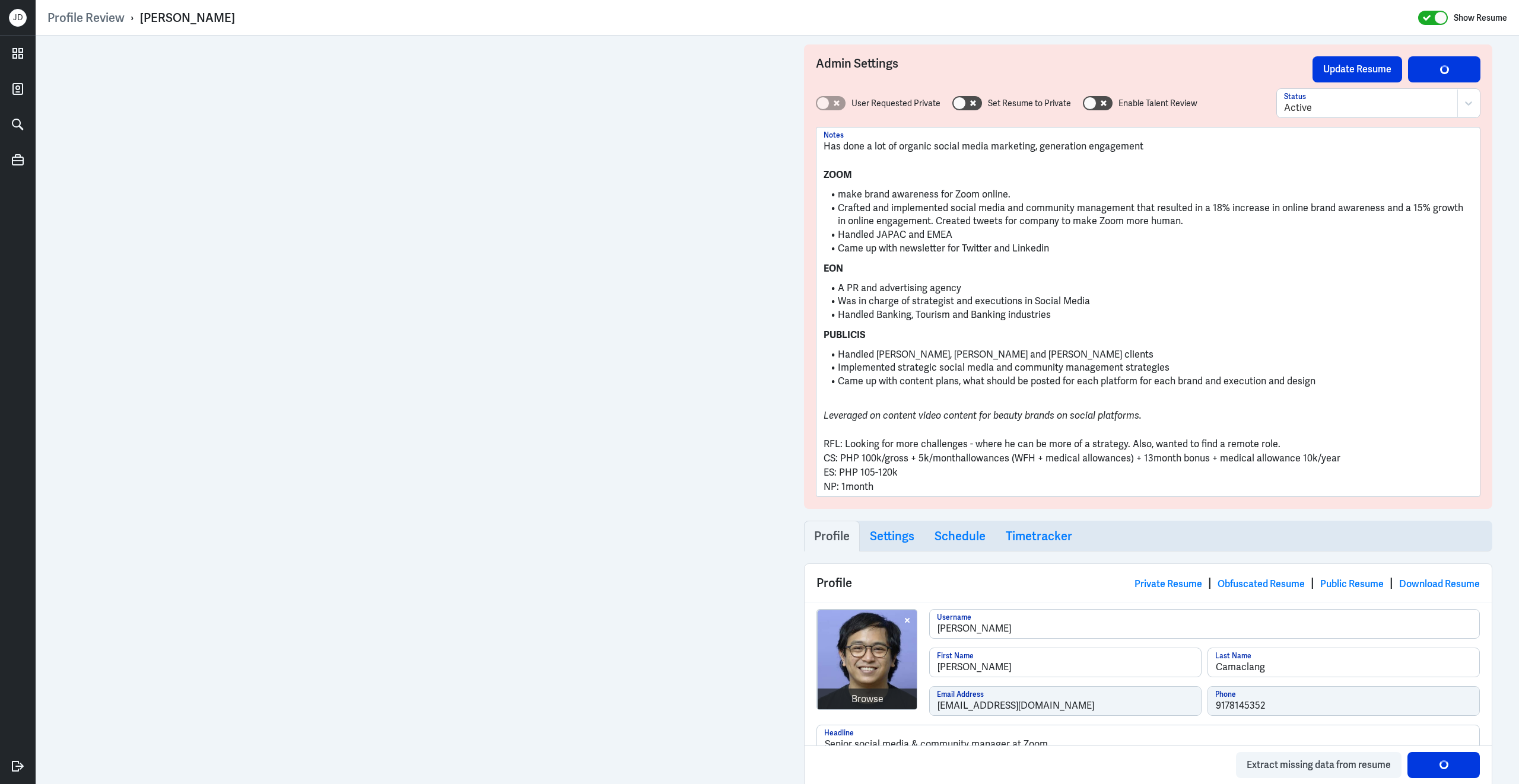
scroll to position [0, 0]
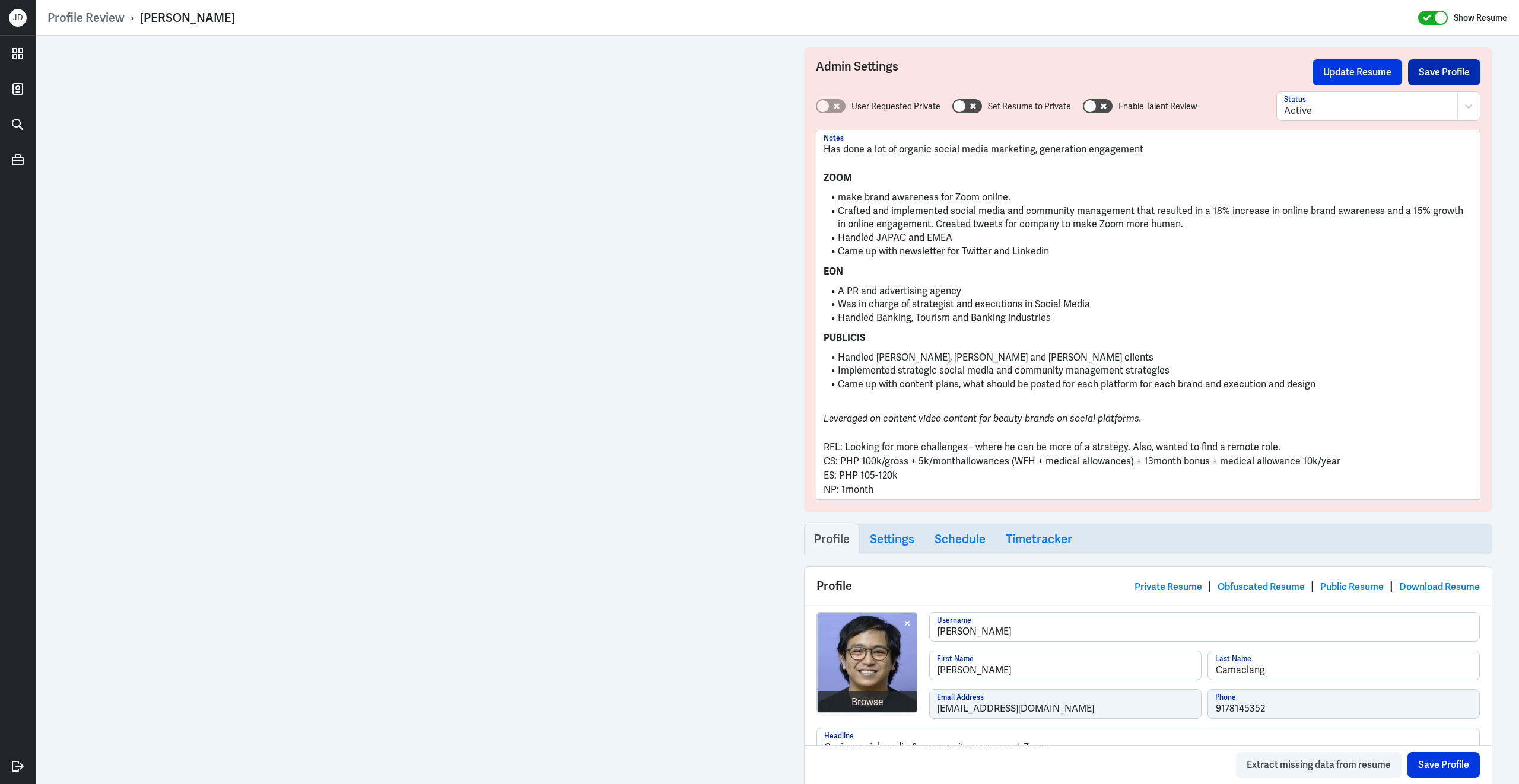
type textarea "[PERSON_NAME] is a social media and community manager with 8+ years of experien…"
click at [1462, 65] on button "Save Profile" at bounding box center [1443, 72] width 72 height 26
click at [1343, 72] on button "Update Resume" at bounding box center [1356, 72] width 90 height 26
